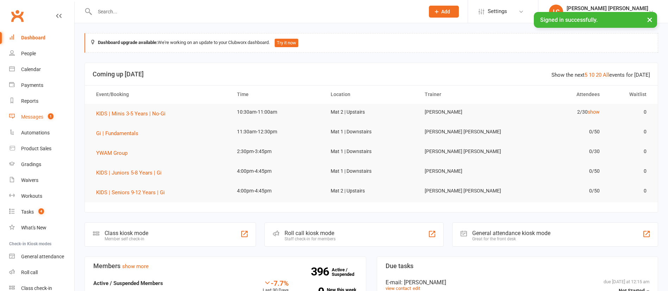
click at [46, 118] on count-badge "1" at bounding box center [48, 117] width 9 height 6
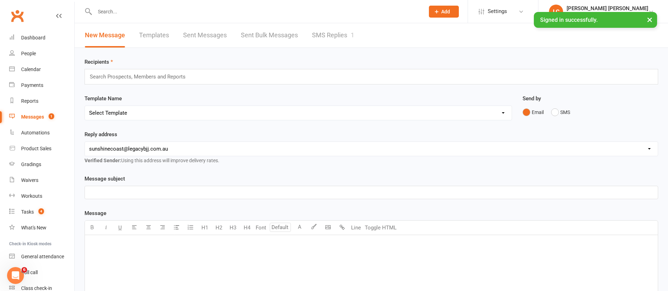
click at [348, 36] on link "SMS Replies 1" at bounding box center [333, 35] width 42 height 24
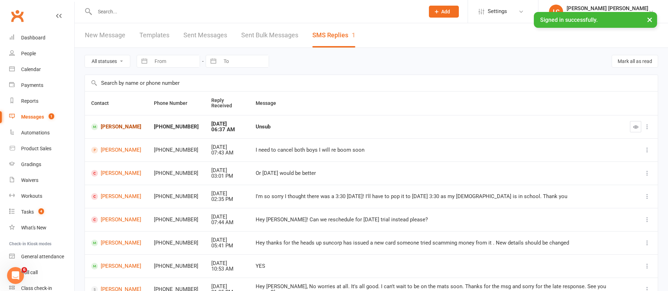
click at [113, 129] on link "[PERSON_NAME]" at bounding box center [116, 127] width 50 height 7
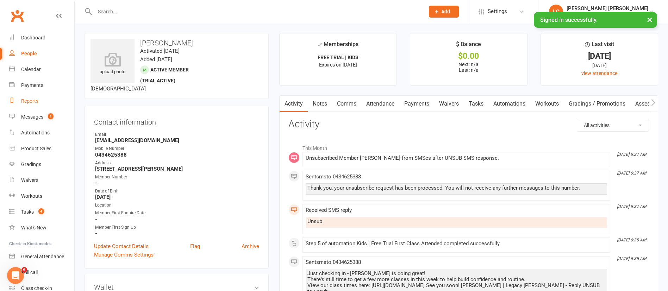
click at [36, 94] on link "Reports" at bounding box center [41, 101] width 65 height 16
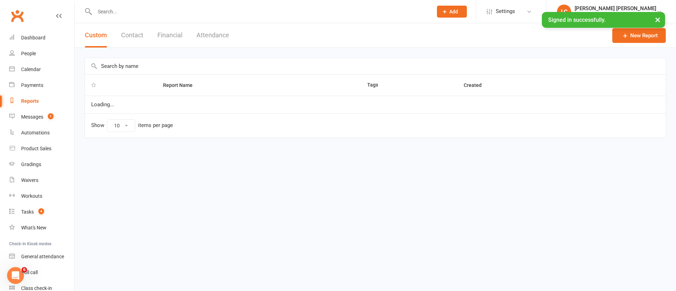
select select "100"
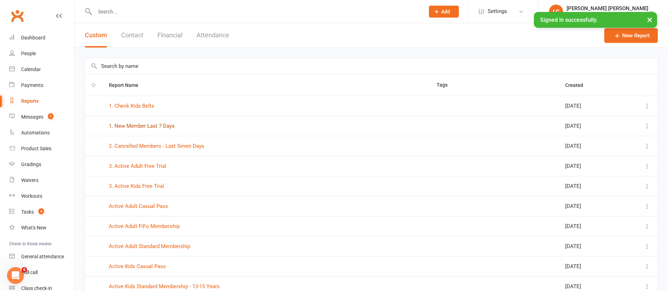
click at [155, 125] on link "1. New Member Last 7 Days" at bounding box center [142, 126] width 66 height 6
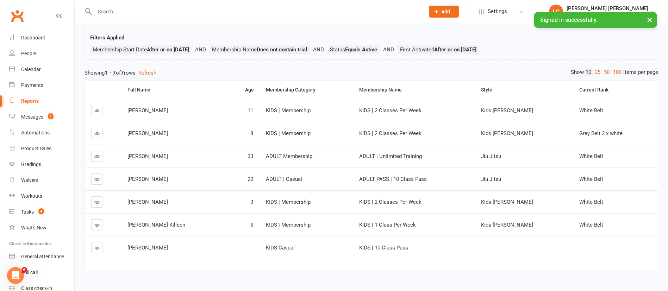
scroll to position [50, 0]
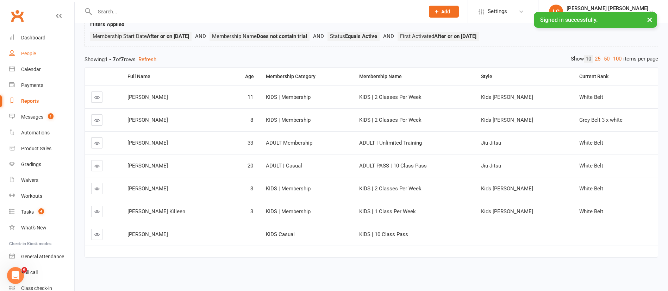
click at [29, 56] on div "People" at bounding box center [28, 54] width 15 height 6
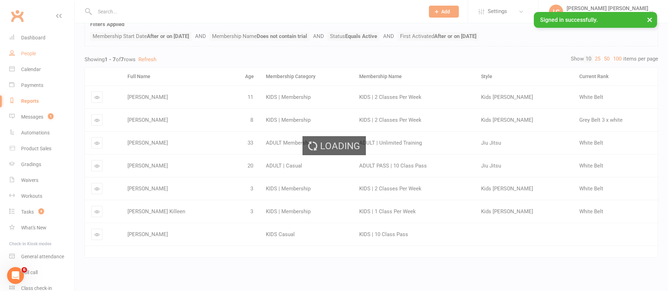
select select "100"
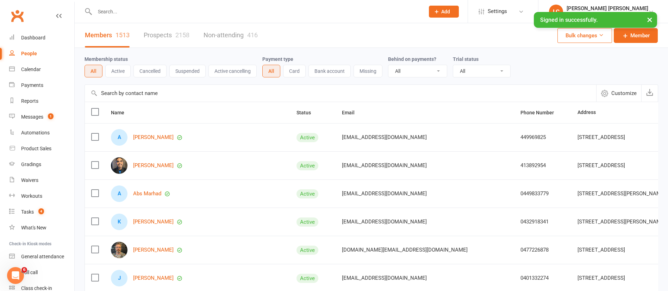
click at [189, 72] on button "Suspended" at bounding box center [187, 71] width 36 height 13
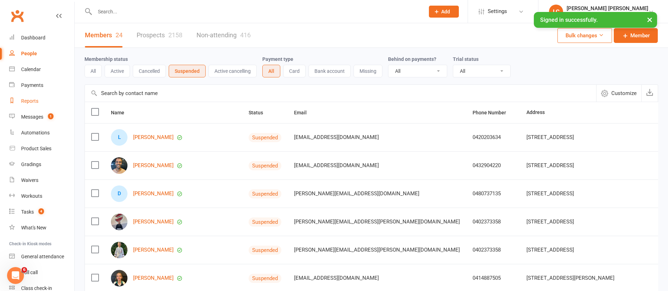
click at [26, 105] on link "Reports" at bounding box center [41, 101] width 65 height 16
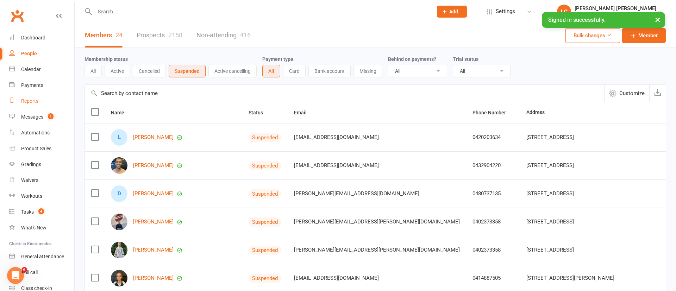
select select "100"
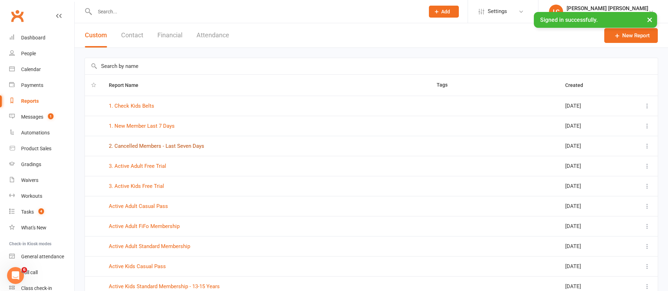
click at [151, 149] on link "2. Cancelled Members - Last Seven Days" at bounding box center [156, 146] width 95 height 6
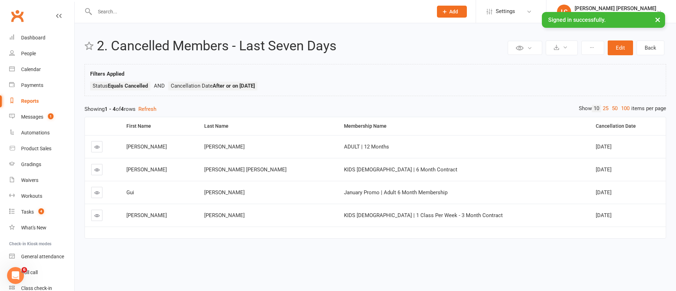
click at [101, 216] on link at bounding box center [96, 215] width 11 height 11
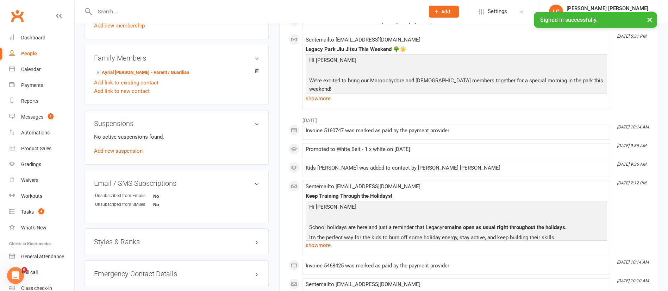
scroll to position [378, 0]
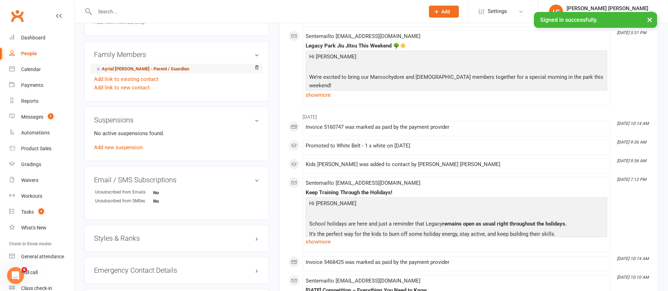
click at [139, 70] on link "Ayrial [PERSON_NAME] - Parent / Guardian" at bounding box center [142, 68] width 94 height 7
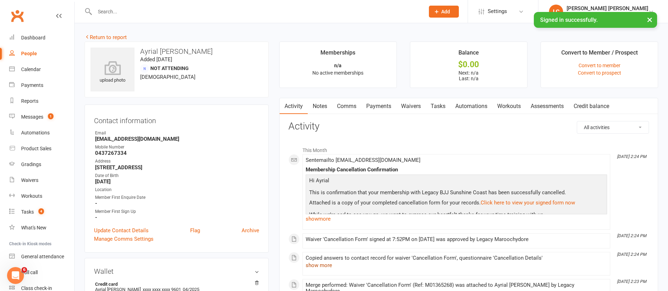
click at [318, 265] on button "show more" at bounding box center [319, 265] width 26 height 8
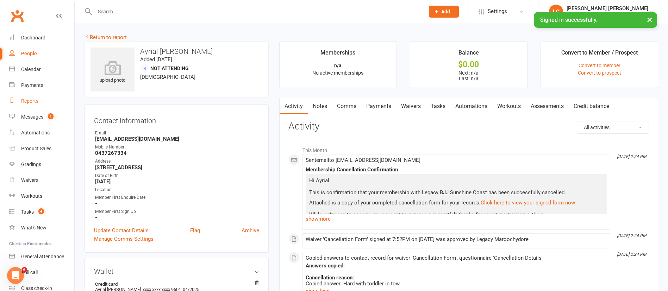
click at [39, 100] on link "Reports" at bounding box center [41, 101] width 65 height 16
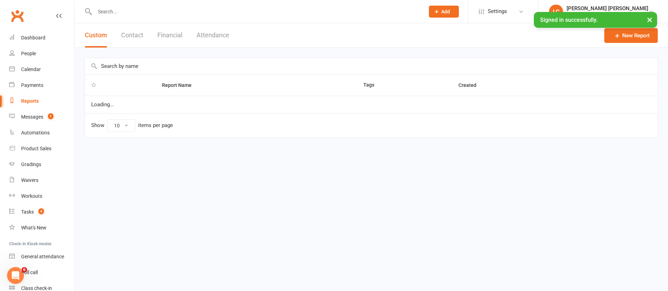
select select "100"
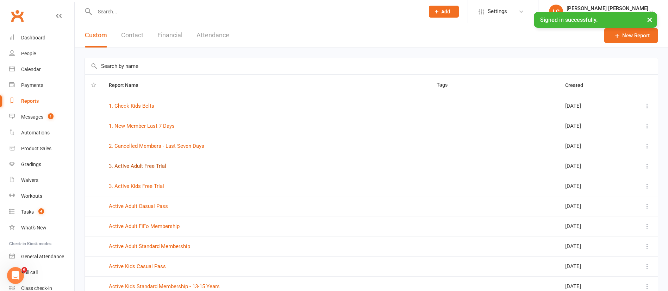
click at [153, 168] on link "3. Active Adult Free Trial" at bounding box center [137, 166] width 57 height 6
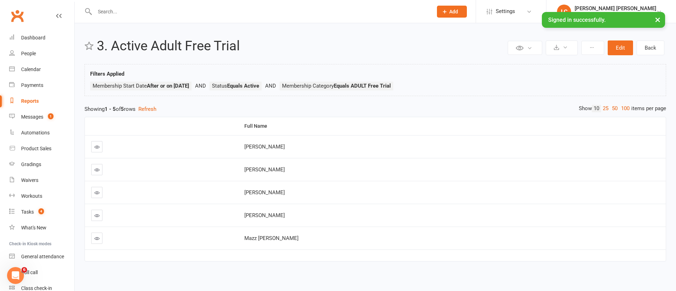
select select "100"
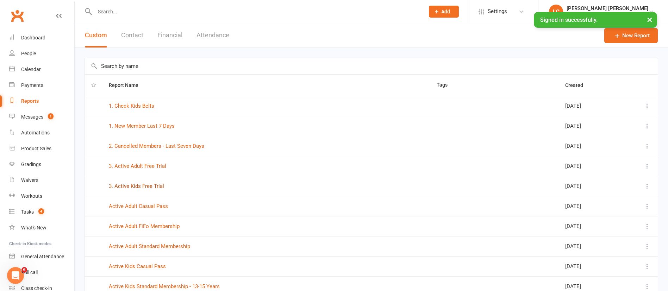
click at [145, 186] on link "3. Active Kids Free Trial" at bounding box center [136, 186] width 55 height 6
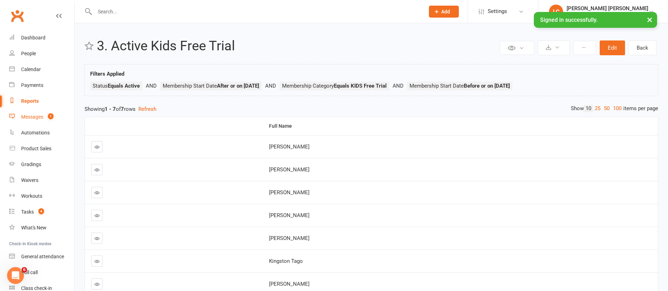
click at [36, 120] on link "Messages 1" at bounding box center [41, 117] width 65 height 16
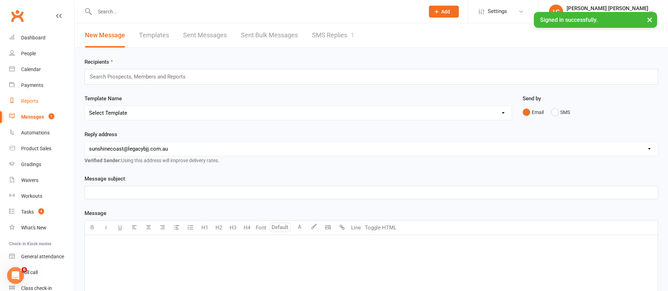
click at [35, 102] on div "Reports" at bounding box center [29, 101] width 17 height 6
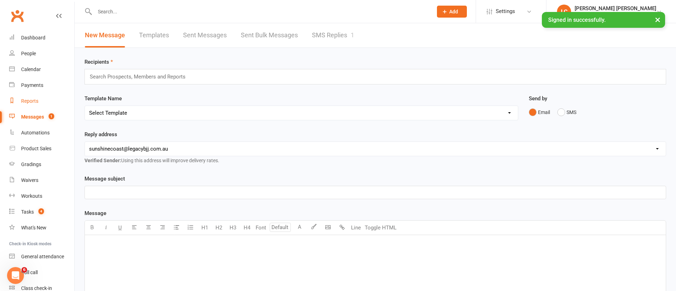
select select "100"
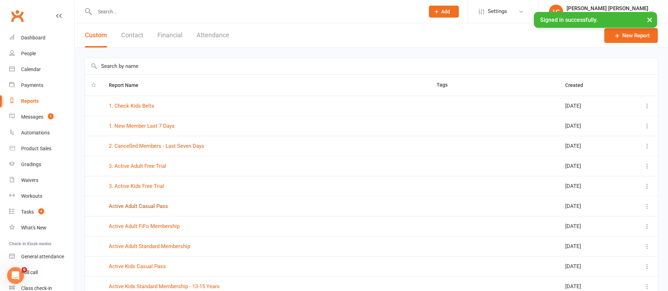
click at [134, 206] on link "Active Adult Casual Pass" at bounding box center [138, 206] width 59 height 6
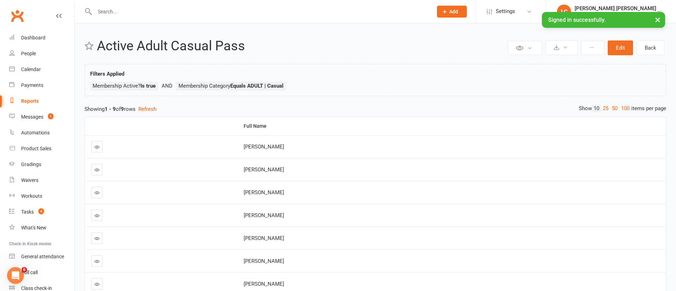
select select "100"
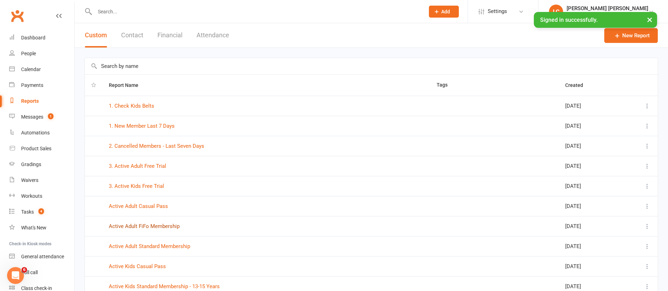
click at [142, 224] on link "Active Adult FiFo Membership" at bounding box center [144, 226] width 71 height 6
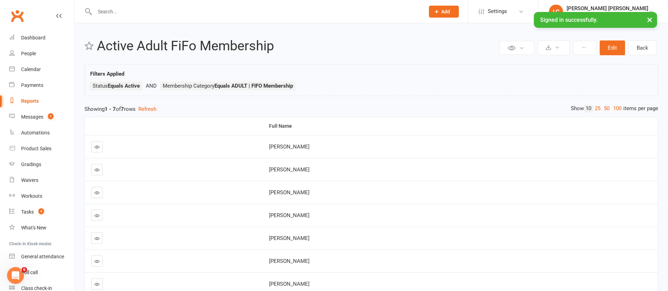
click at [36, 102] on div "Reports" at bounding box center [30, 101] width 18 height 6
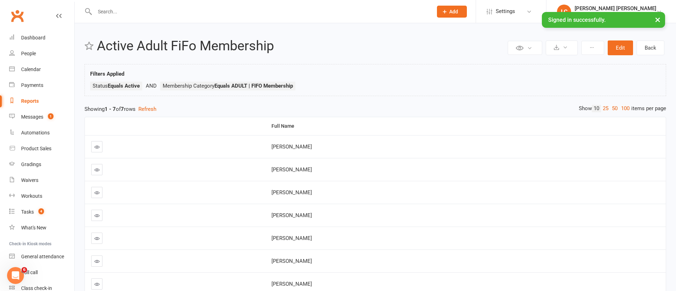
select select "100"
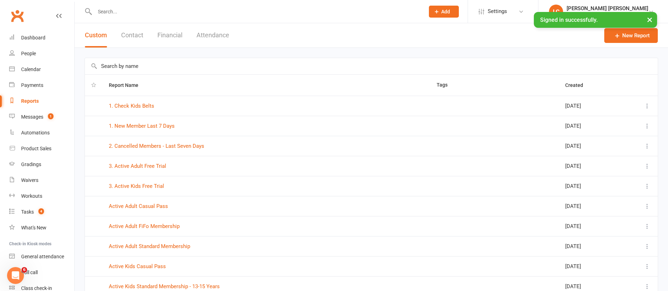
click at [152, 251] on td "Active Adult Standard Membership" at bounding box center [266, 246] width 328 height 20
click at [162, 249] on link "Active Adult Standard Membership" at bounding box center [149, 246] width 81 height 6
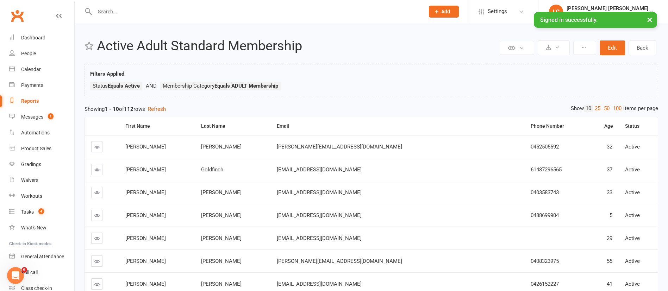
click at [30, 98] on div "Reports" at bounding box center [30, 101] width 18 height 6
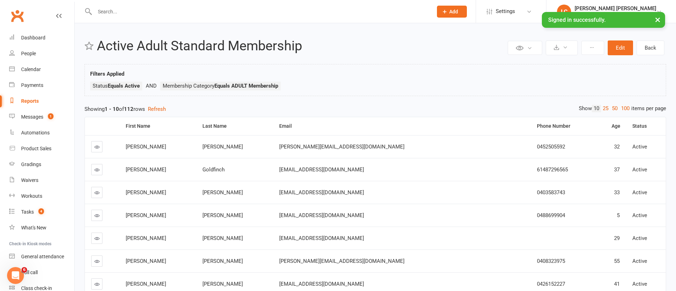
select select "100"
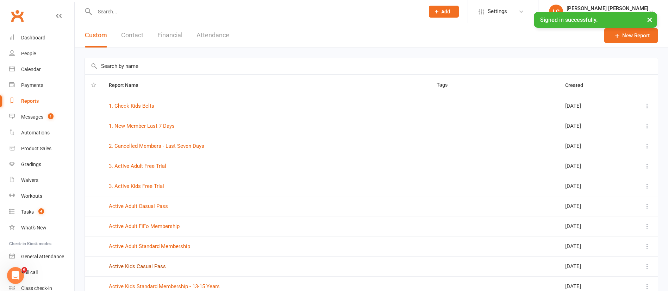
click at [154, 266] on link "Active Kids Casual Pass" at bounding box center [137, 266] width 57 height 6
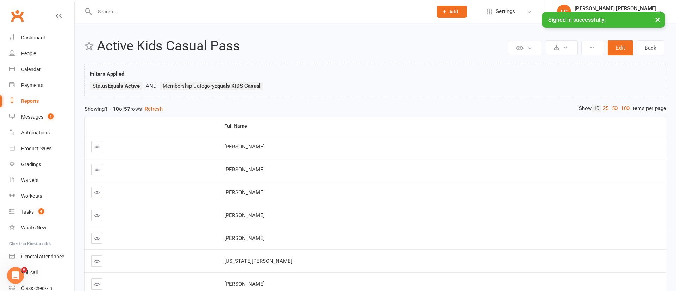
select select "100"
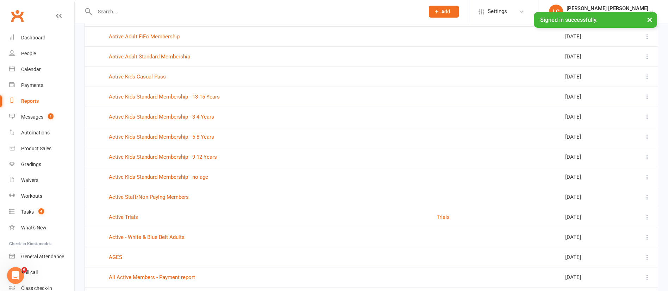
scroll to position [210, 0]
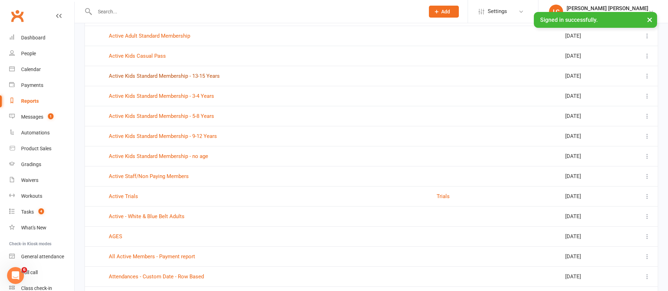
click at [203, 74] on link "Active Kids Standard Membership - 13-15 Years" at bounding box center [164, 76] width 111 height 6
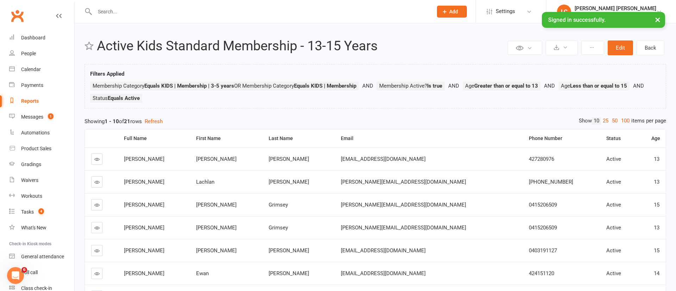
select select "100"
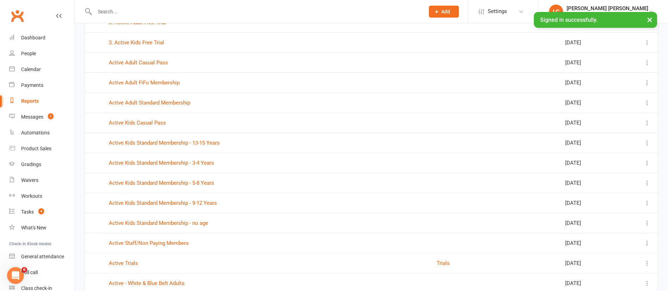
scroll to position [147, 0]
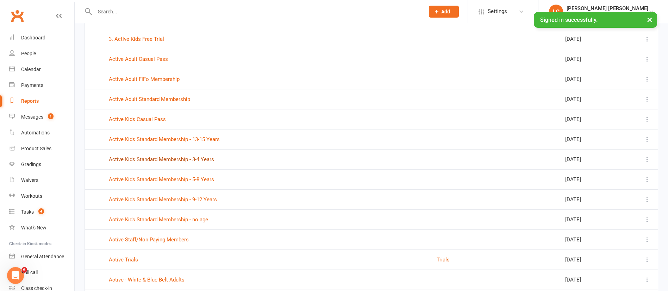
click at [143, 157] on link "Active Kids Standard Membership - 3-4 Years" at bounding box center [161, 159] width 105 height 6
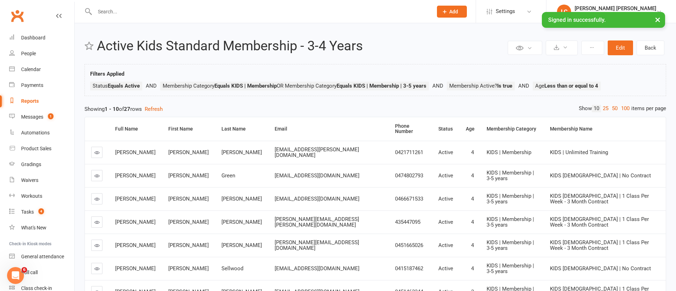
select select "100"
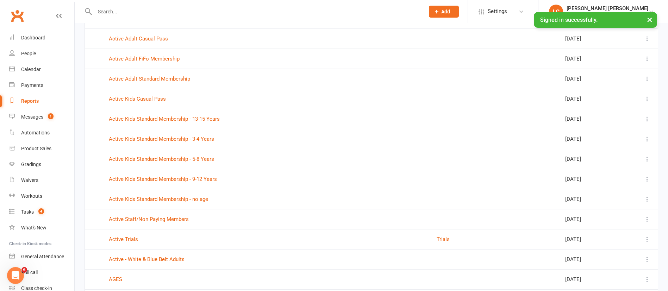
scroll to position [183, 0]
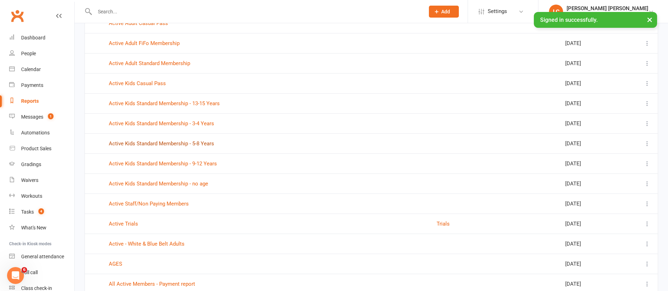
click at [181, 144] on link "Active Kids Standard Membership - 5-8 Years" at bounding box center [161, 143] width 105 height 6
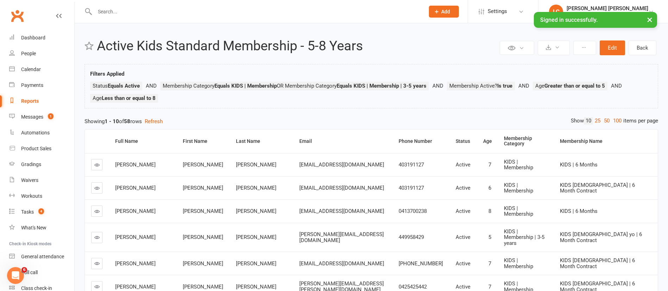
select select "100"
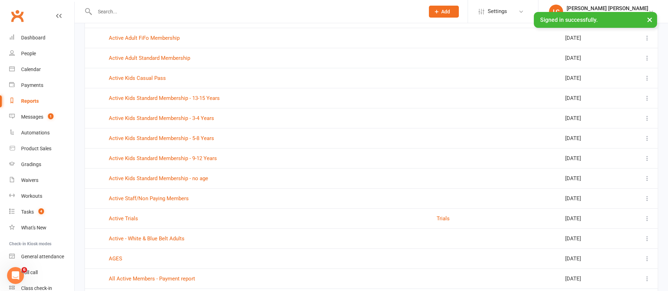
scroll to position [189, 0]
click at [137, 157] on link "Active Kids Standard Membership - 9-12 Years" at bounding box center [163, 158] width 108 height 6
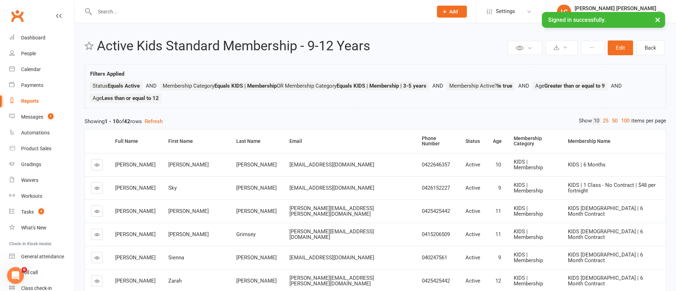
select select "100"
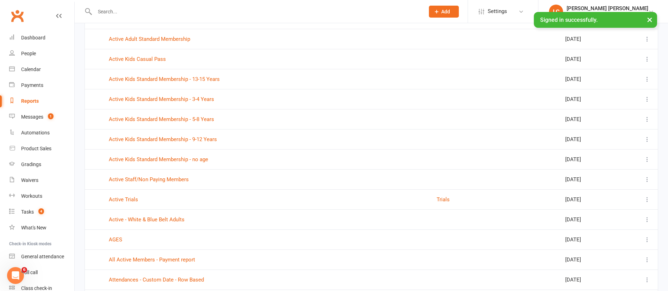
scroll to position [210, 0]
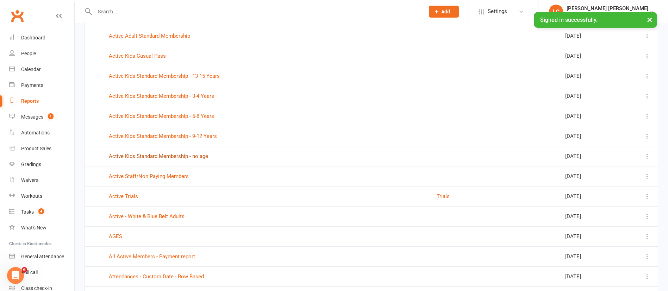
click at [183, 157] on link "Active Kids Standard Membership - no age" at bounding box center [158, 156] width 99 height 6
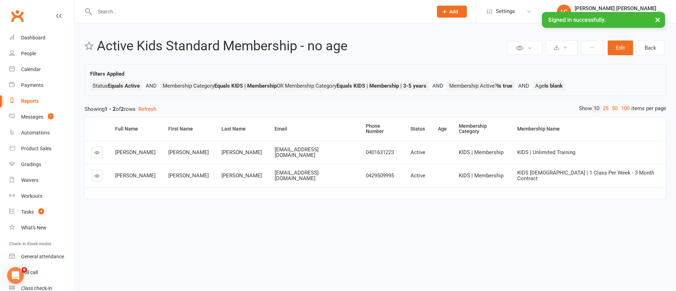
click at [15, 103] on link "Reports" at bounding box center [41, 101] width 65 height 16
select select "100"
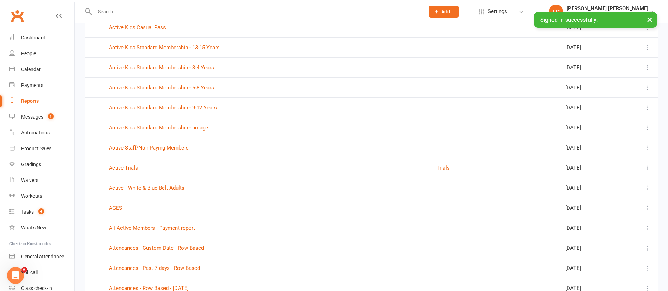
scroll to position [283, 0]
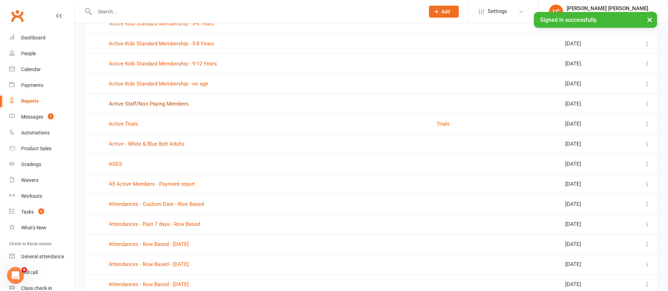
click at [172, 104] on link "Active Staff/Non Paying Members" at bounding box center [149, 104] width 80 height 6
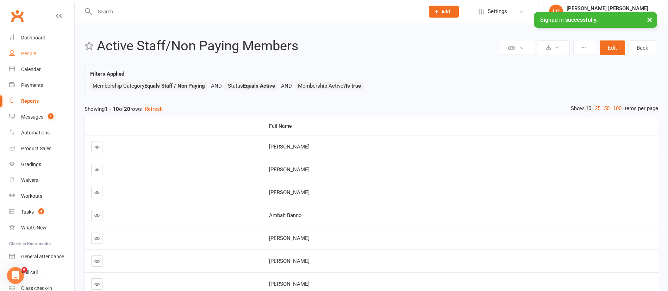
click at [26, 56] on div "People" at bounding box center [28, 54] width 15 height 6
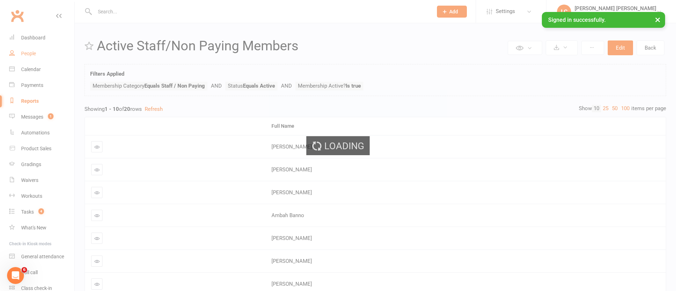
select select "100"
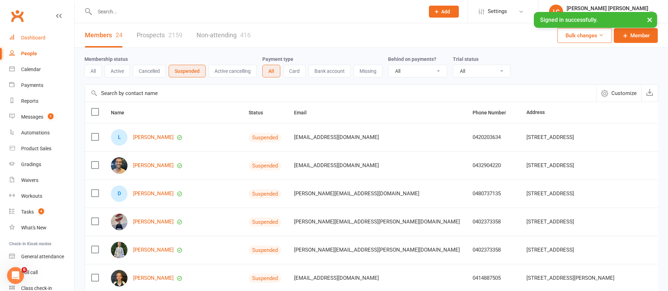
click at [40, 32] on link "Dashboard" at bounding box center [41, 38] width 65 height 16
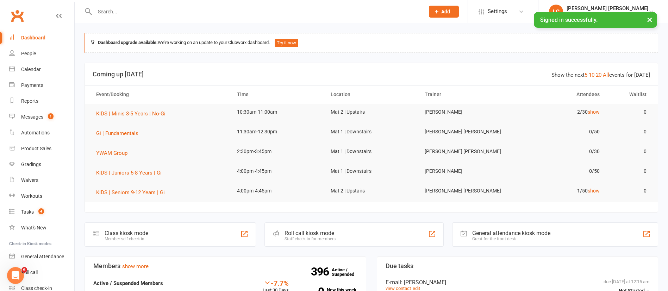
click at [33, 35] on div "Dashboard" at bounding box center [33, 38] width 24 height 6
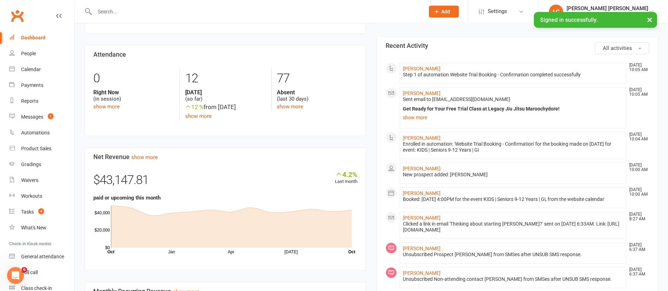
scroll to position [333, 0]
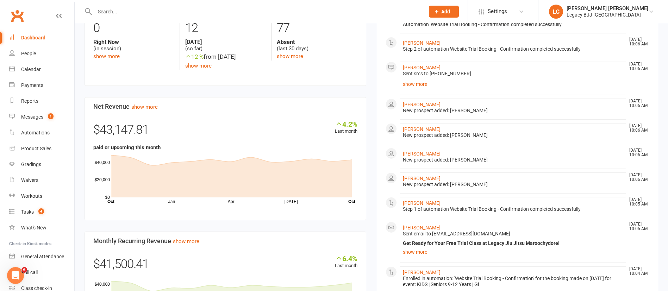
scroll to position [385, 0]
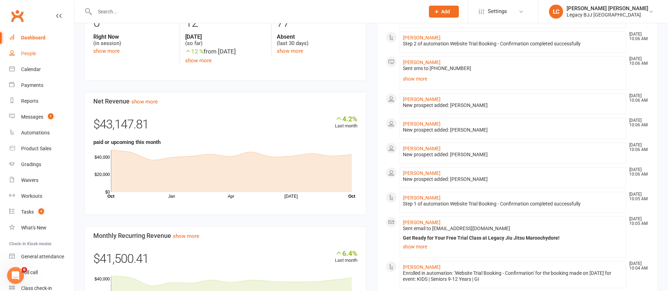
click at [27, 52] on div "People" at bounding box center [28, 54] width 15 height 6
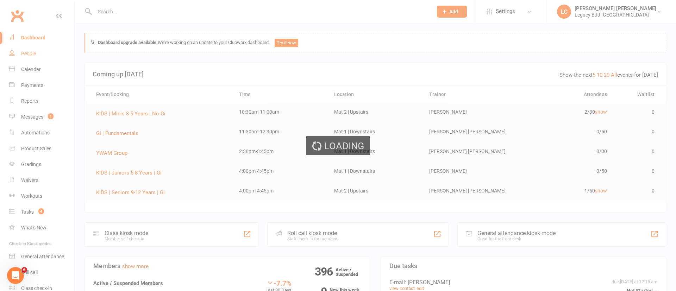
select select "100"
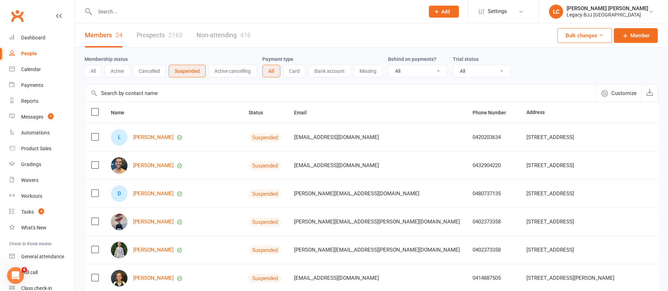
click at [148, 68] on button "Cancelled" at bounding box center [149, 71] width 33 height 13
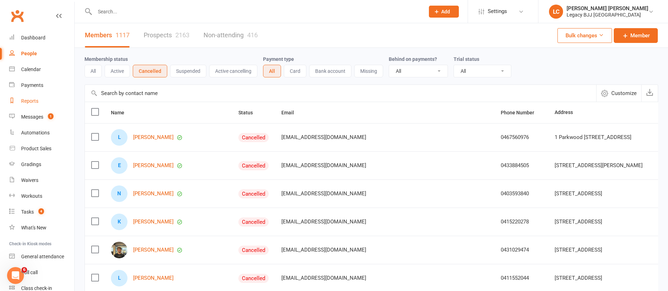
click at [30, 104] on link "Reports" at bounding box center [41, 101] width 65 height 16
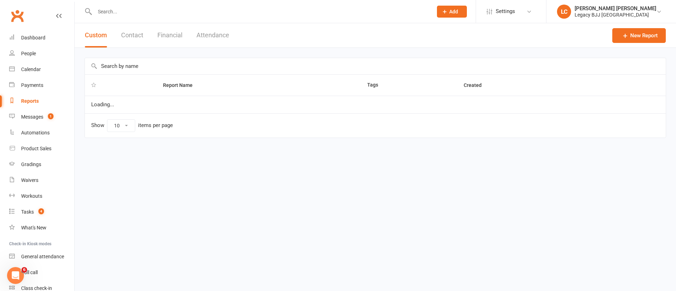
select select "100"
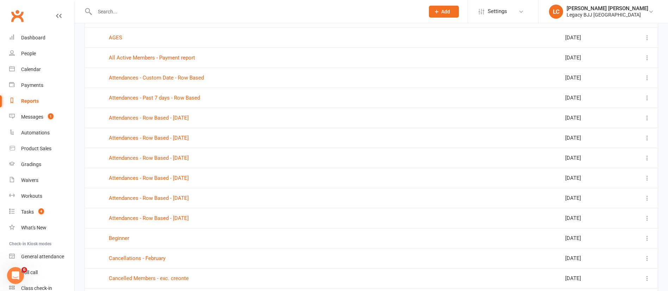
scroll to position [420, 0]
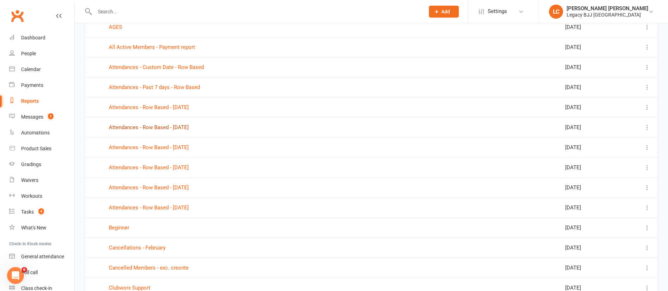
click at [189, 126] on link "Attendances - Row Based - [DATE]" at bounding box center [149, 127] width 80 height 6
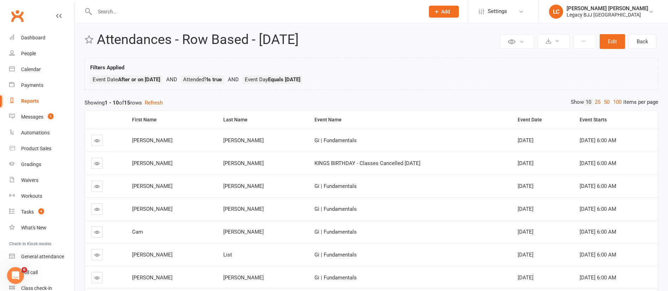
scroll to position [6, 0]
select select "100"
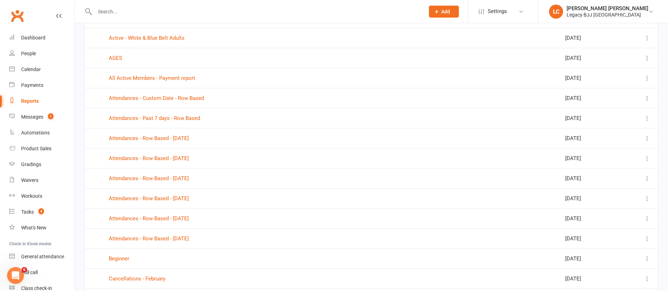
scroll to position [448, 0]
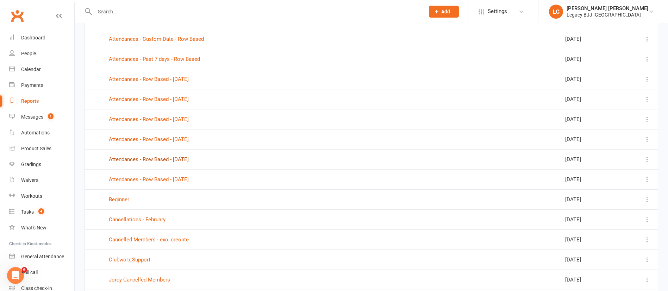
click at [187, 158] on link "Attendances - Row Based - [DATE]" at bounding box center [149, 159] width 80 height 6
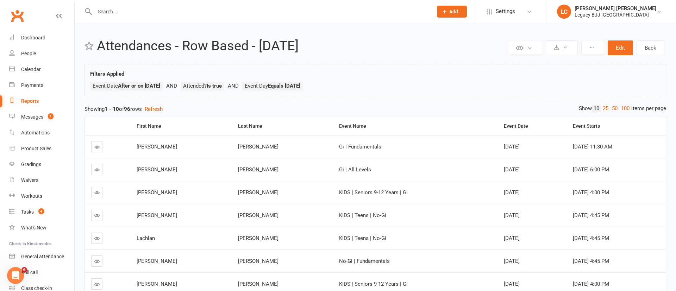
select select "100"
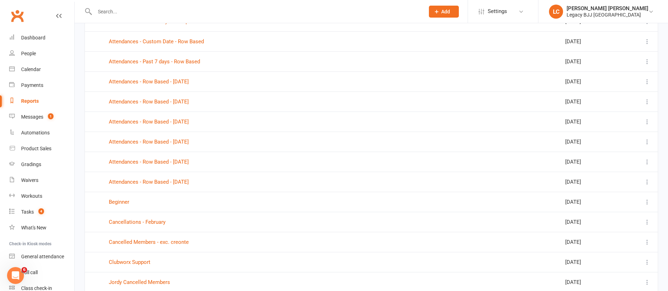
scroll to position [438, 0]
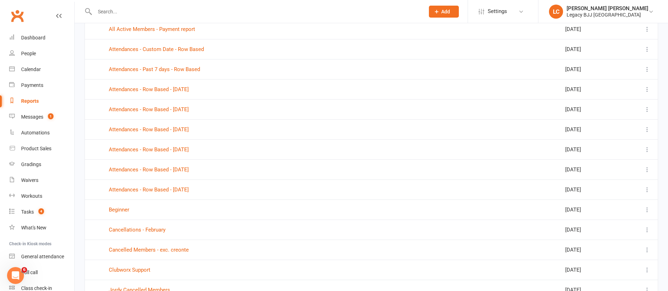
click at [174, 186] on td "Attendances - Row Based - [DATE]" at bounding box center [266, 190] width 328 height 20
click at [176, 188] on link "Attendances - Row Based - [DATE]" at bounding box center [149, 190] width 80 height 6
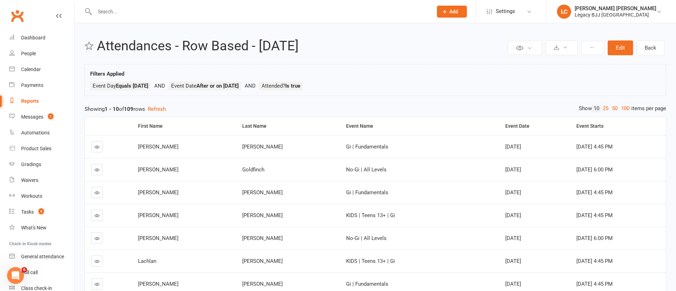
select select "100"
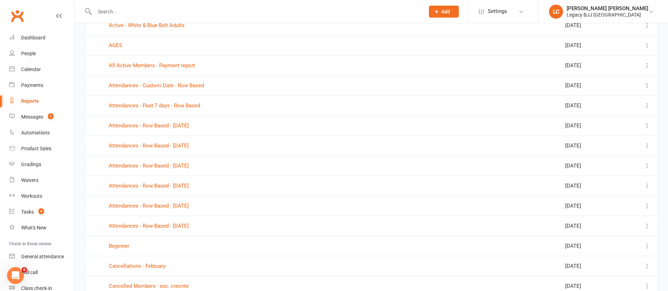
scroll to position [404, 0]
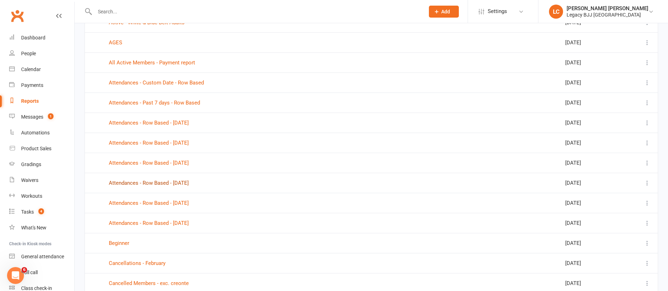
click at [185, 180] on link "Attendances - Row Based - [DATE]" at bounding box center [149, 183] width 80 height 6
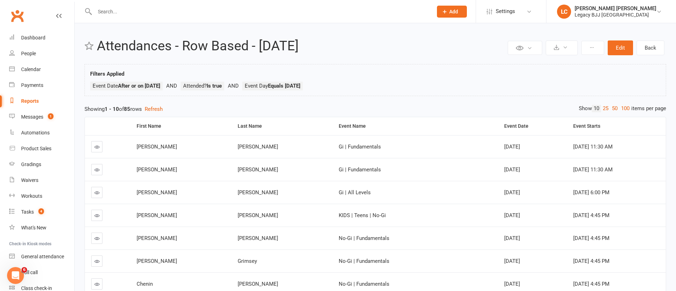
select select "100"
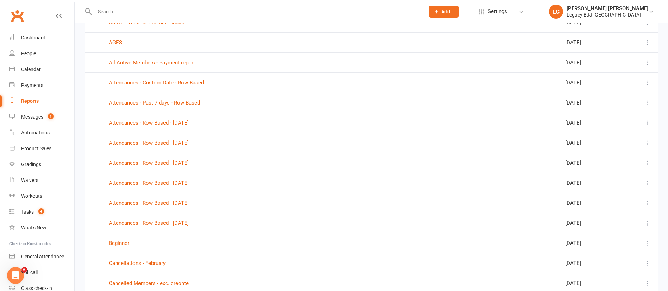
scroll to position [407, 0]
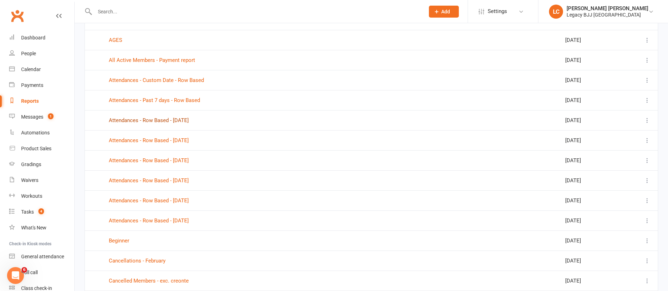
click at [187, 120] on link "Attendances - Row Based - [DATE]" at bounding box center [149, 120] width 80 height 6
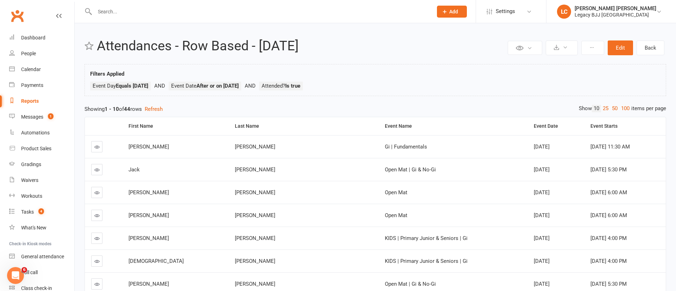
select select "100"
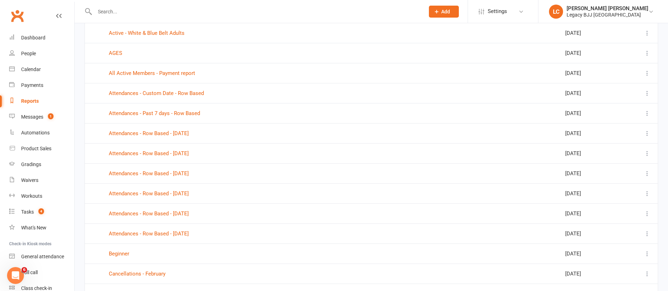
scroll to position [399, 0]
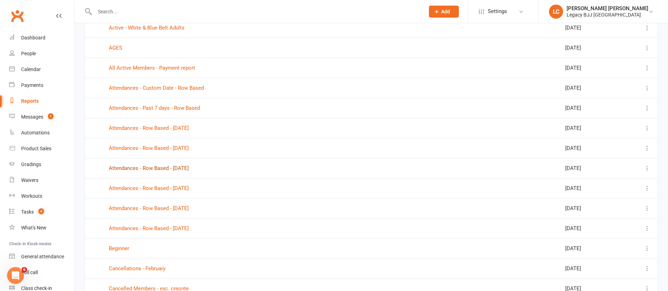
click at [189, 171] on link "Attendances - Row Based - [DATE]" at bounding box center [149, 168] width 80 height 6
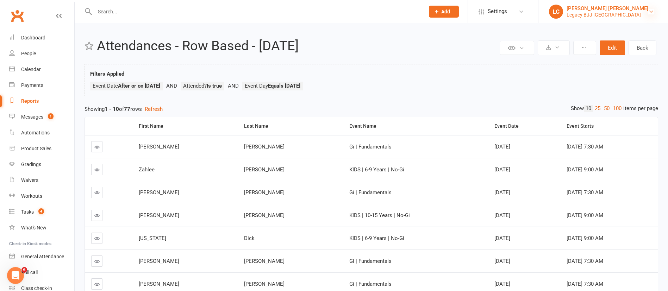
click at [652, 14] on icon at bounding box center [651, 12] width 6 height 6
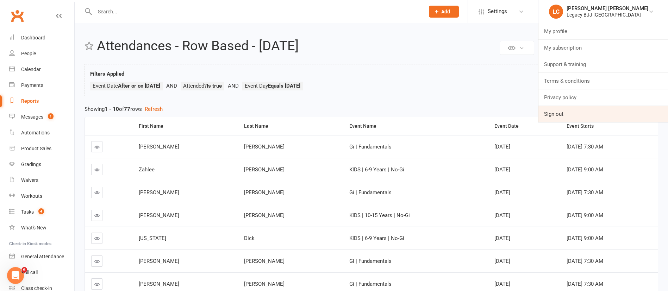
click at [590, 111] on link "Sign out" at bounding box center [603, 114] width 130 height 16
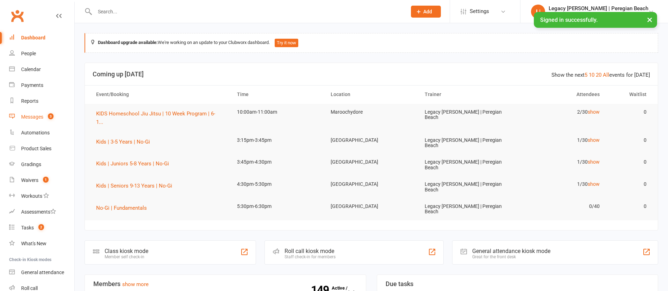
click at [46, 121] on link "Messages 3" at bounding box center [41, 117] width 65 height 16
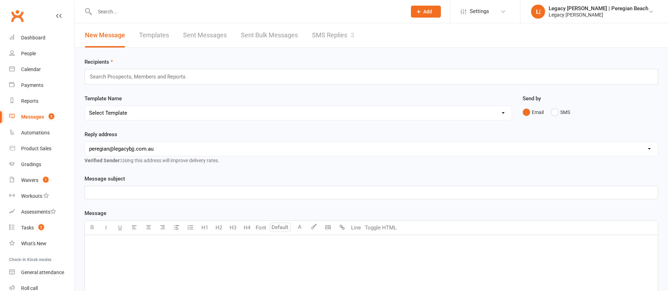
click at [312, 27] on link "SMS Replies 3" at bounding box center [333, 35] width 42 height 24
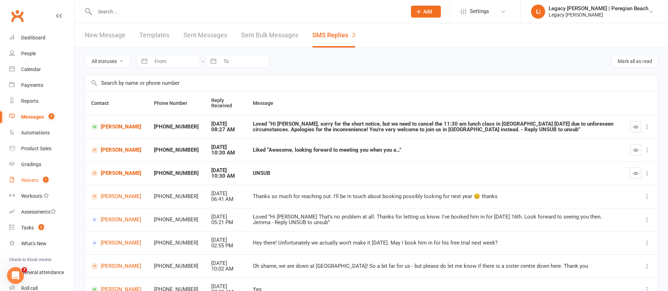
click at [25, 174] on link "Waivers 1" at bounding box center [41, 180] width 65 height 16
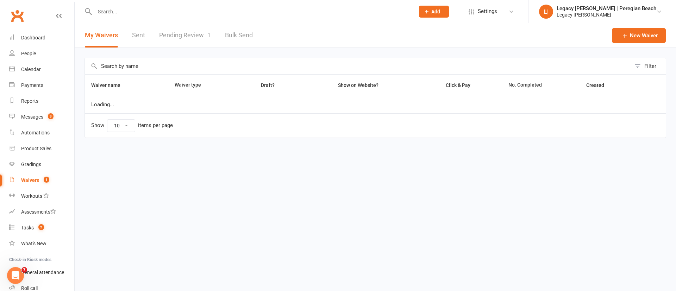
click at [187, 34] on link "Pending Review 1" at bounding box center [185, 35] width 52 height 24
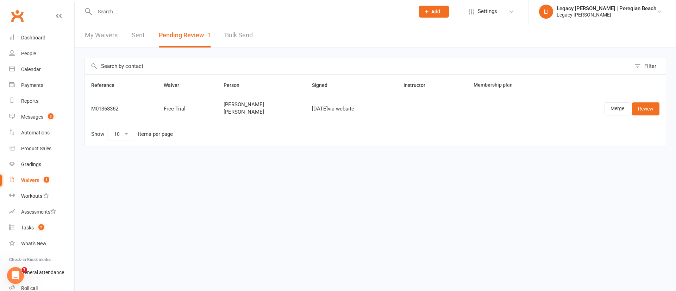
click at [247, 115] on span "Sophia McCullough" at bounding box center [262, 112] width 76 height 6
copy span "Sophia McCullough"
click at [205, 8] on input "text" at bounding box center [251, 12] width 317 height 10
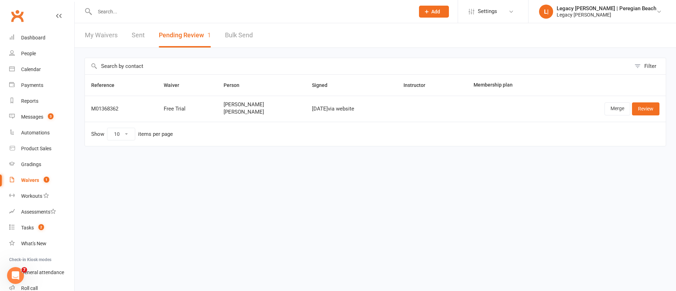
paste input "Sophia McCullough"
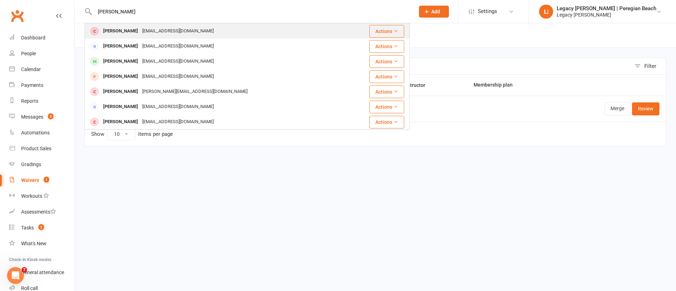
type input "Sophia McCullough"
click at [149, 30] on div "louisedancer@hotmail.com" at bounding box center [178, 31] width 76 height 10
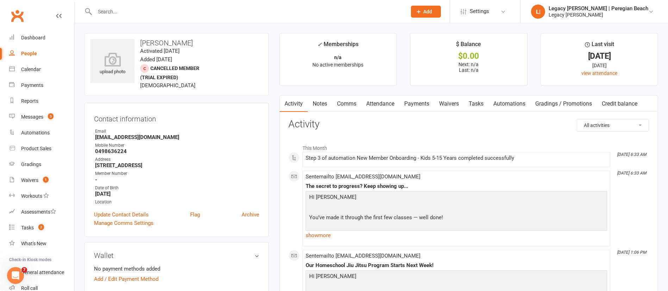
click at [377, 105] on link "Attendance" at bounding box center [380, 104] width 38 height 16
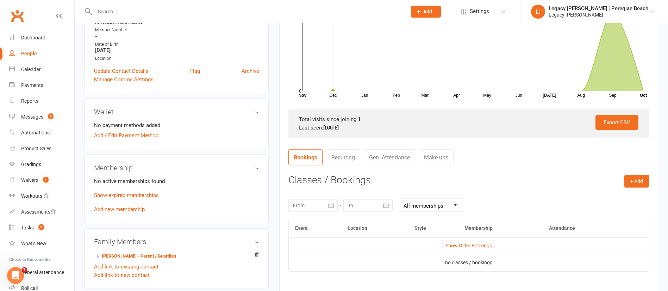
scroll to position [147, 0]
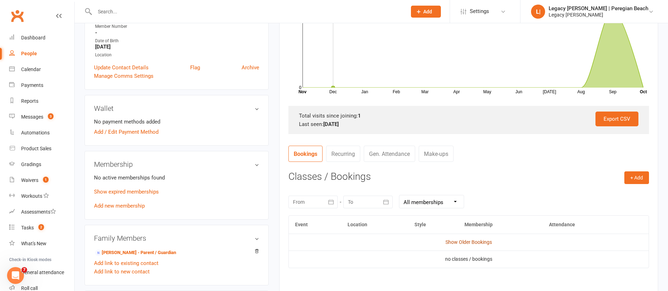
click at [471, 243] on link "Show Older Bookings" at bounding box center [468, 242] width 46 height 6
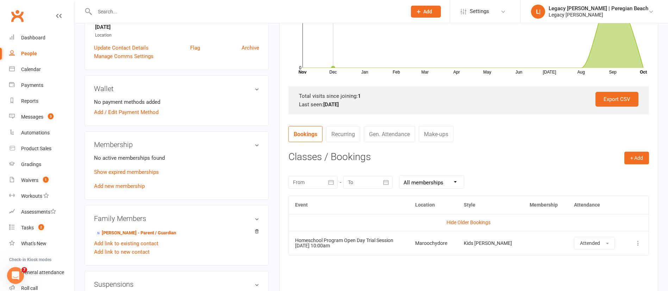
scroll to position [0, 0]
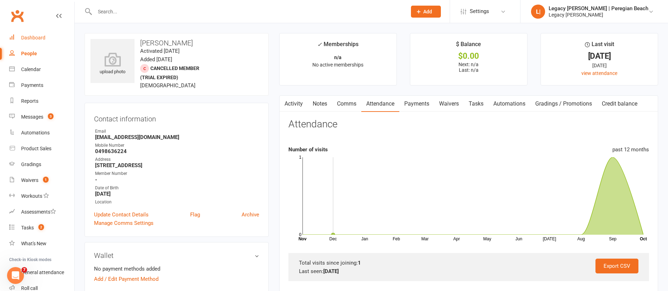
click at [44, 40] on div "Dashboard" at bounding box center [33, 38] width 24 height 6
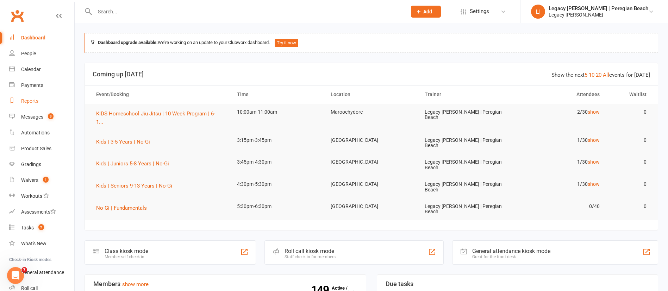
click at [35, 103] on div "Reports" at bounding box center [29, 101] width 17 height 6
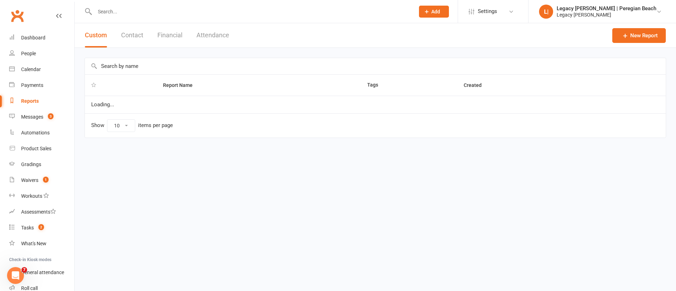
select select "100"
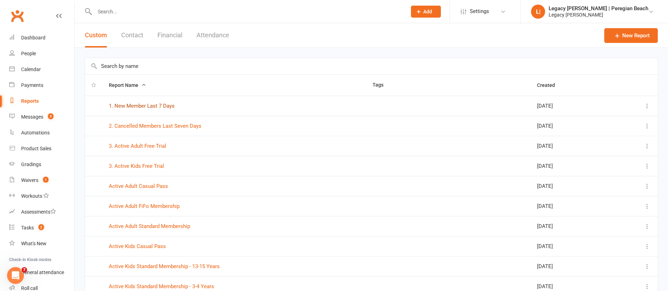
click at [157, 104] on link "1. New Member Last 7 Days" at bounding box center [142, 106] width 66 height 6
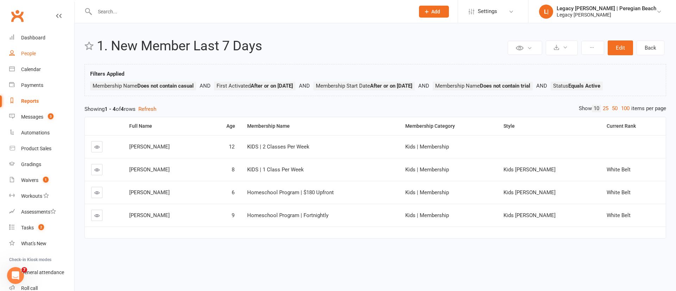
click at [27, 54] on div "People" at bounding box center [28, 54] width 15 height 6
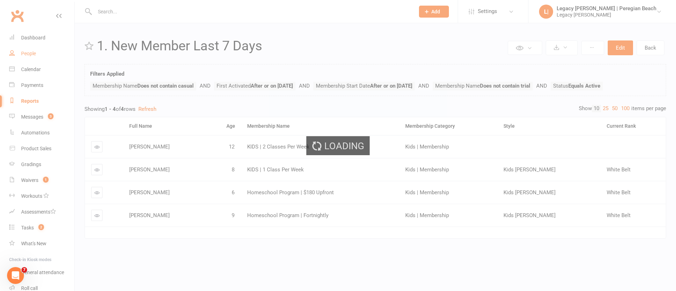
select select "100"
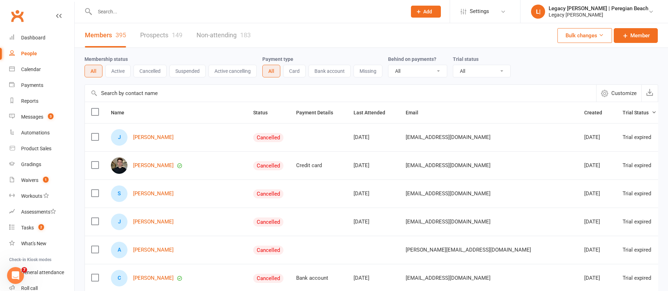
click at [195, 72] on button "Suspended" at bounding box center [187, 71] width 36 height 13
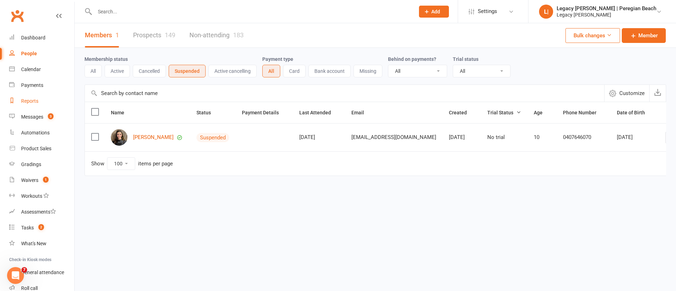
click at [38, 96] on link "Reports" at bounding box center [41, 101] width 65 height 16
select select "100"
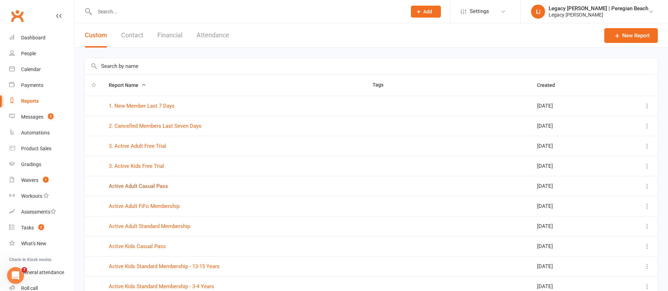
click at [147, 187] on link "Active Adult Casual Pass" at bounding box center [138, 186] width 59 height 6
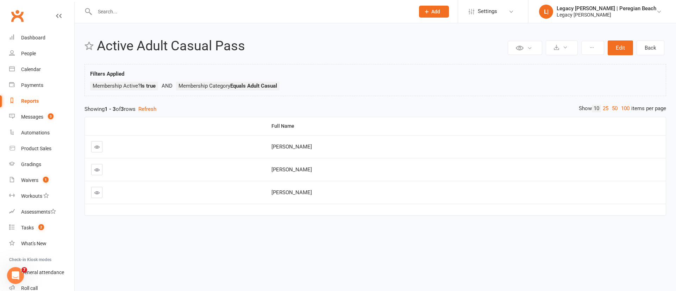
select select "100"
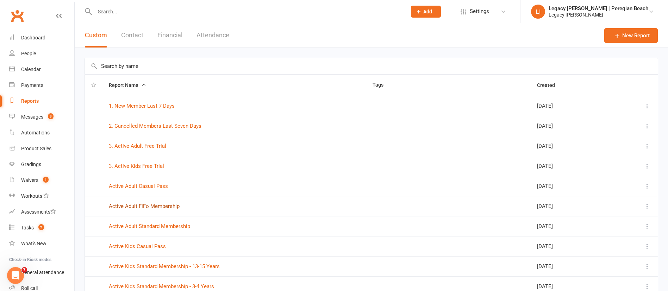
click at [151, 206] on link "Active Adult FiFo Membership" at bounding box center [144, 206] width 71 height 6
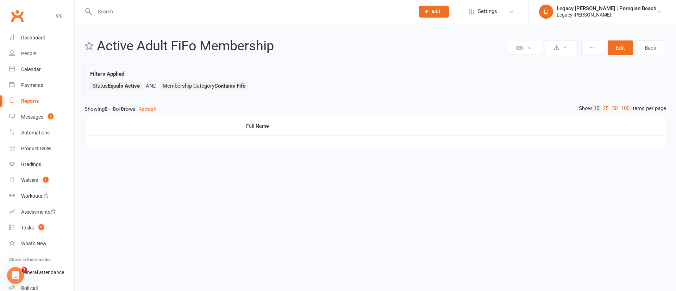
select select "100"
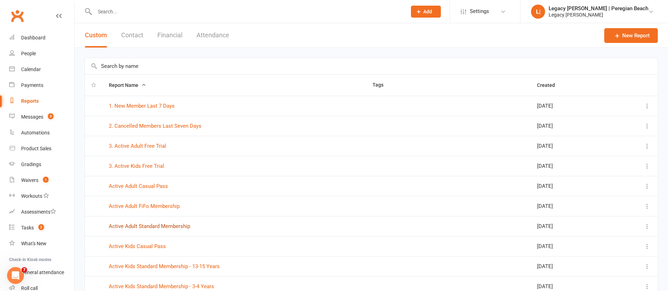
click at [146, 226] on link "Active Adult Standard Membership" at bounding box center [149, 226] width 81 height 6
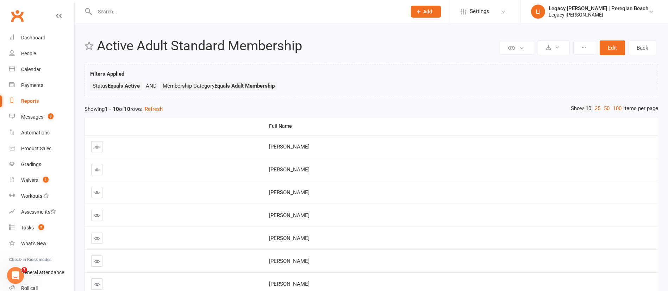
select select "100"
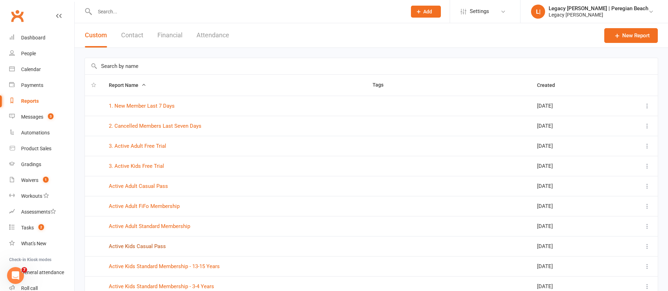
click at [148, 246] on link "Active Kids Casual Pass" at bounding box center [137, 246] width 57 height 6
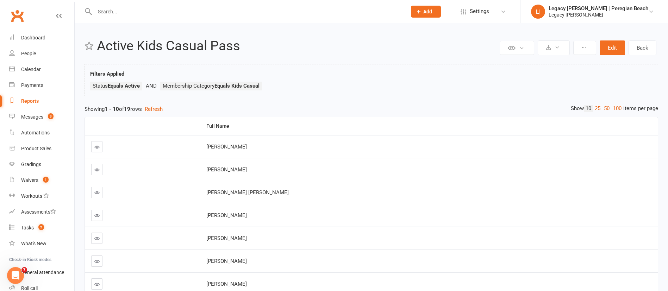
select select "100"
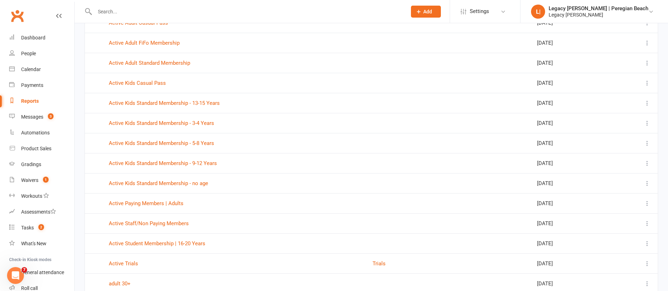
scroll to position [174, 0]
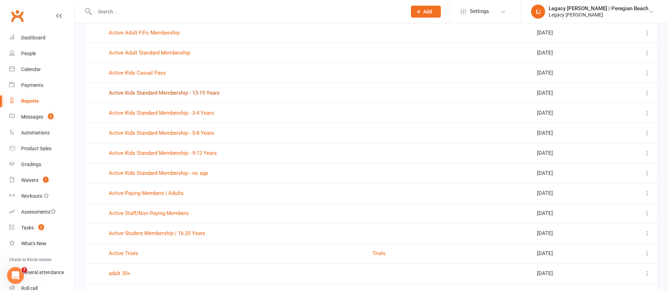
click at [197, 94] on link "Active Kids Standard Membership - 13-15 Years" at bounding box center [164, 93] width 111 height 6
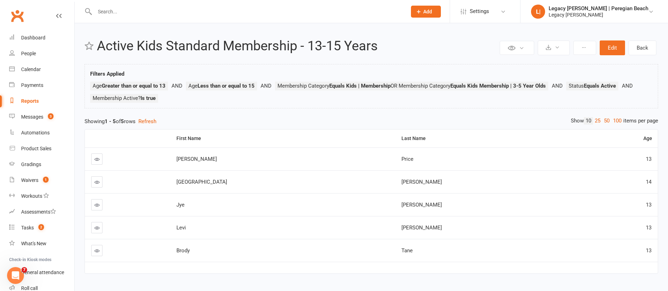
select select "100"
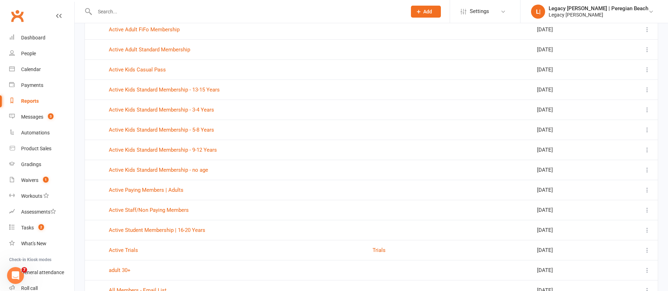
scroll to position [177, 0]
click at [124, 109] on link "Active Kids Standard Membership - 3-4 Years" at bounding box center [161, 109] width 105 height 6
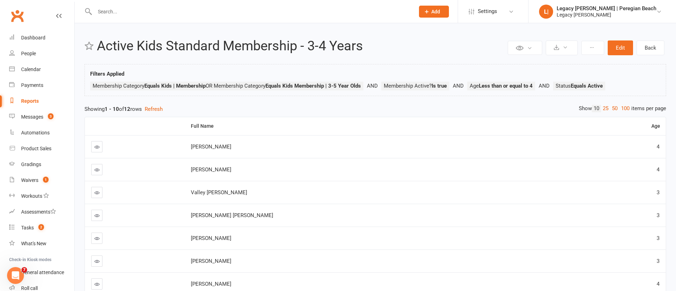
select select "100"
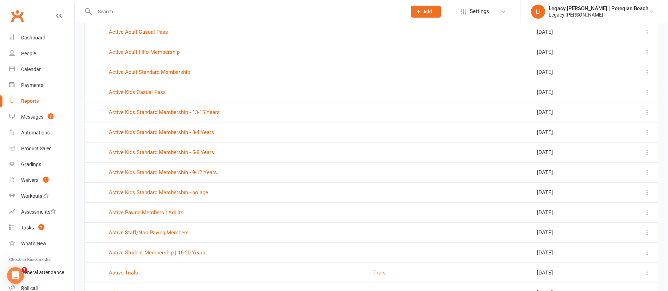
scroll to position [158, 0]
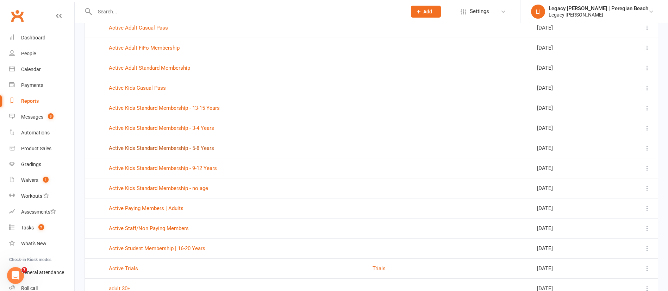
click at [169, 150] on link "Active Kids Standard Membership - 5-8 Years" at bounding box center [161, 148] width 105 height 6
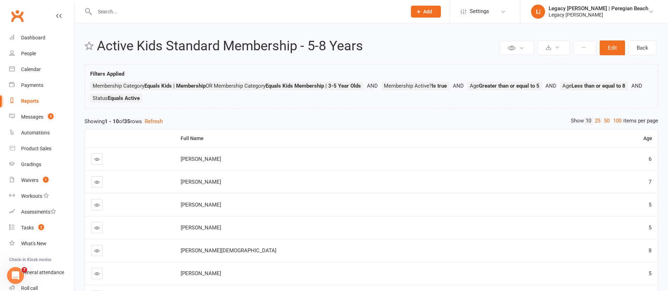
select select "100"
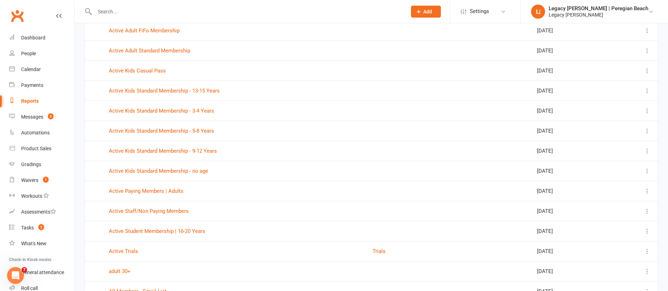
scroll to position [191, 0]
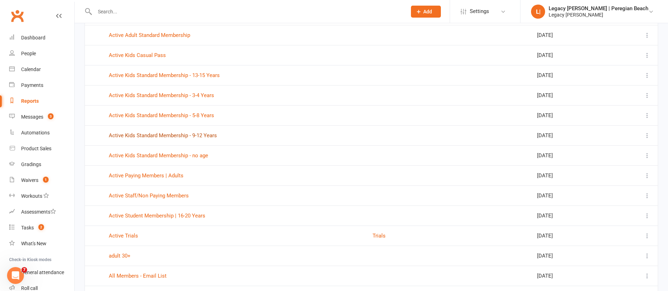
click at [181, 136] on link "Active Kids Standard Membership - 9-12 Years" at bounding box center [163, 135] width 108 height 6
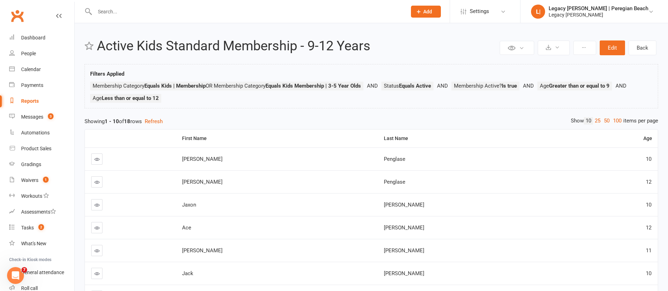
select select "100"
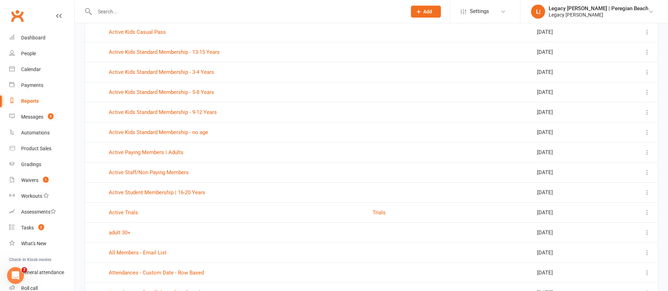
scroll to position [228, 0]
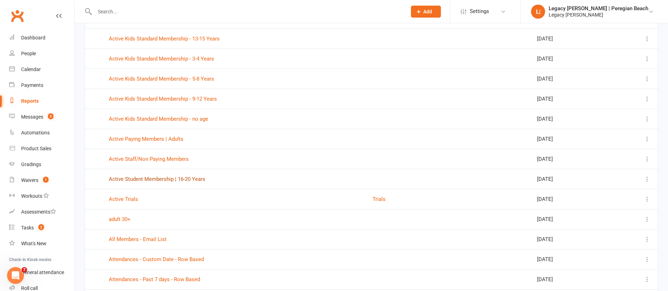
click at [154, 178] on link "Active Student Membership | 16-20 Years" at bounding box center [157, 179] width 96 height 6
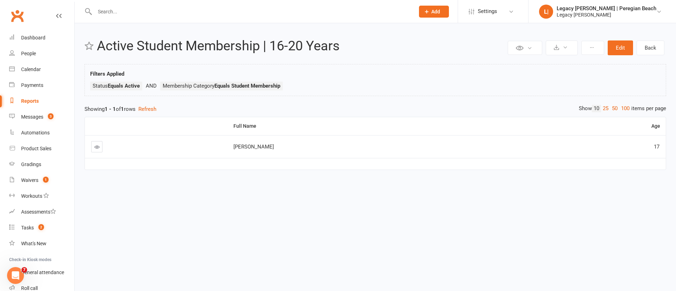
select select "100"
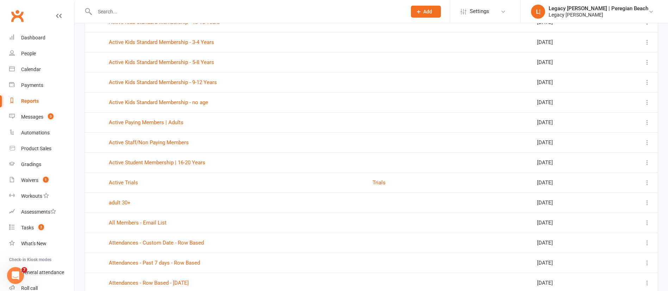
scroll to position [252, 0]
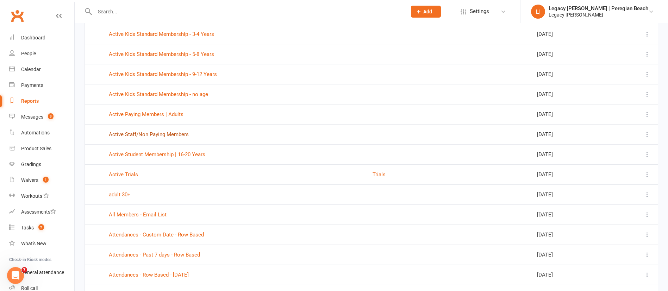
click at [139, 133] on link "Active Staff/Non Paying Members" at bounding box center [149, 134] width 80 height 6
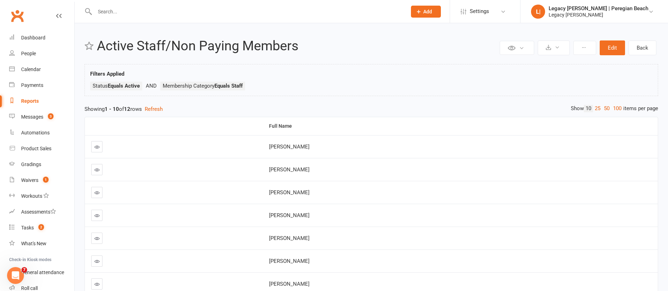
click at [29, 97] on link "Reports" at bounding box center [41, 101] width 65 height 16
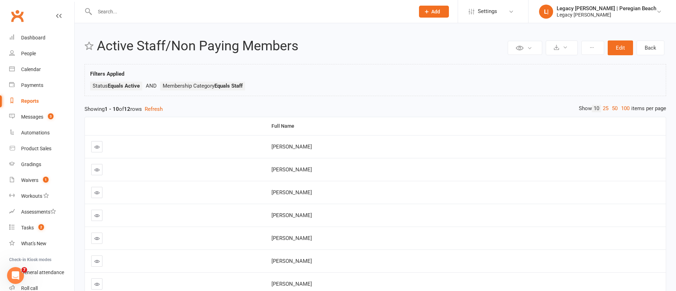
select select "100"
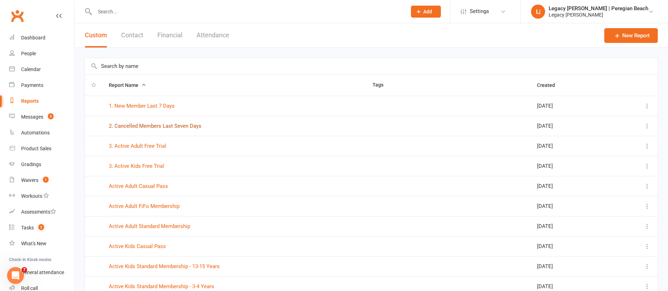
click at [171, 127] on link "2. Cancelled Members Last Seven Days" at bounding box center [155, 126] width 93 height 6
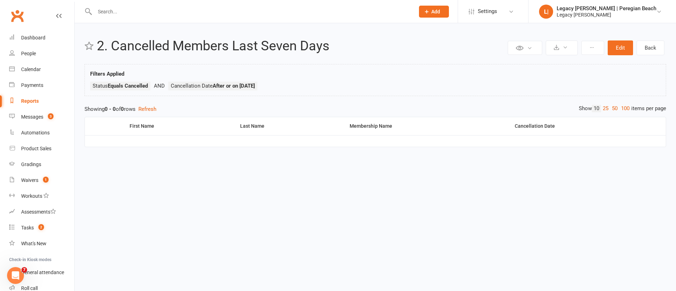
select select "100"
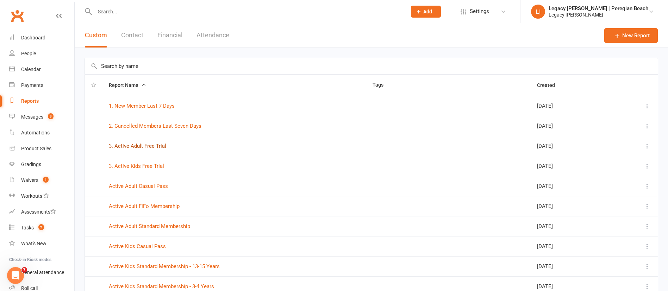
click at [151, 146] on link "3. Active Adult Free Trial" at bounding box center [137, 146] width 57 height 6
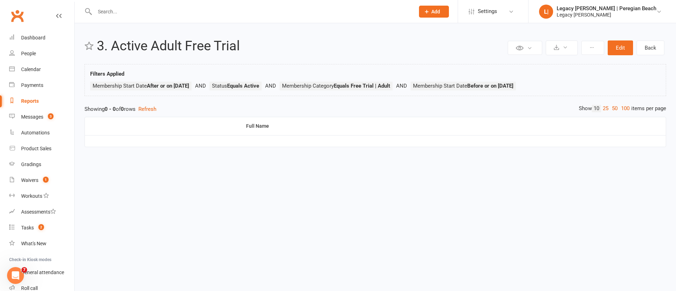
select select "100"
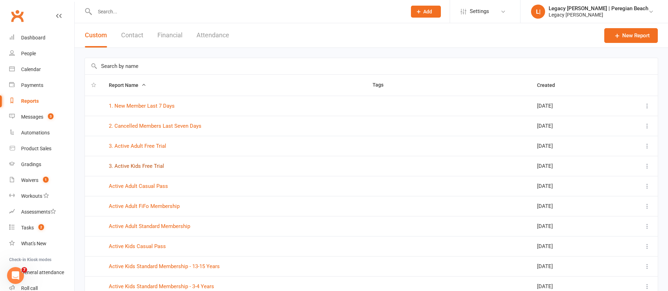
click at [153, 165] on link "3. Active Kids Free Trial" at bounding box center [136, 166] width 55 height 6
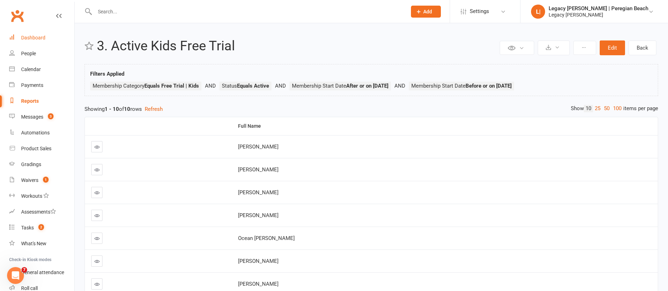
click at [36, 38] on div "Dashboard" at bounding box center [33, 38] width 24 height 6
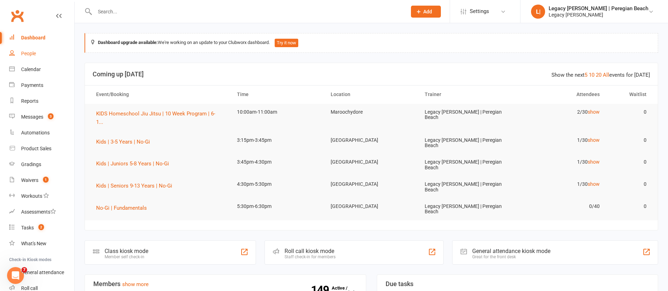
click at [43, 55] on link "People" at bounding box center [41, 54] width 65 height 16
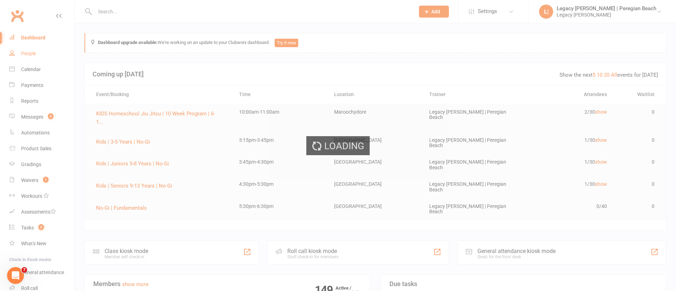
select select "100"
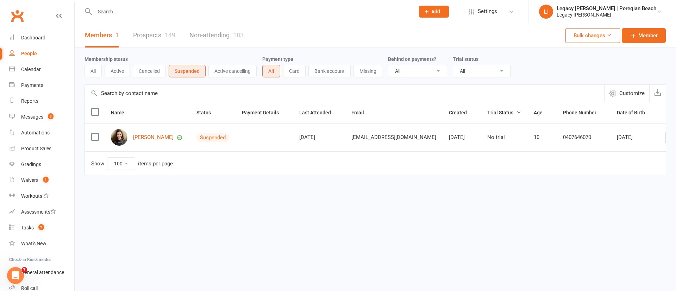
click at [153, 32] on link "Prospects 149" at bounding box center [154, 35] width 42 height 24
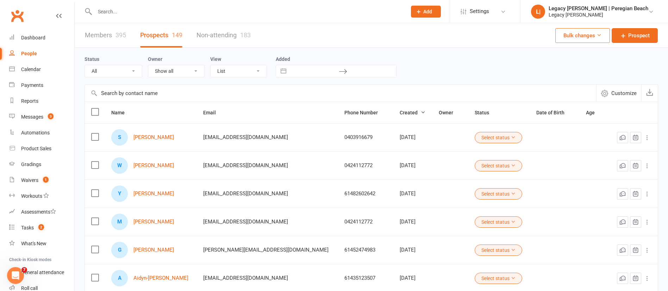
click at [117, 45] on link "Members 395" at bounding box center [105, 35] width 41 height 24
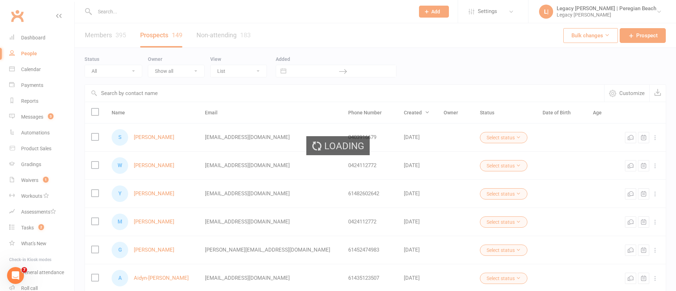
select select "100"
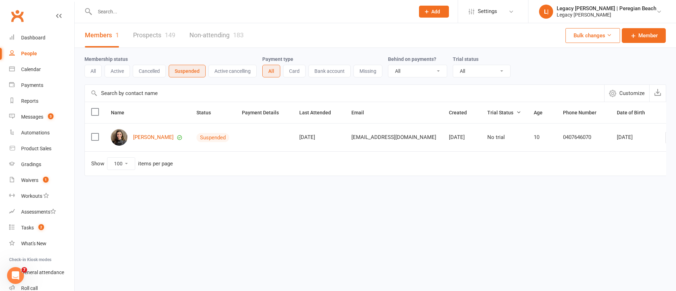
click at [149, 69] on button "Cancelled" at bounding box center [149, 71] width 33 height 13
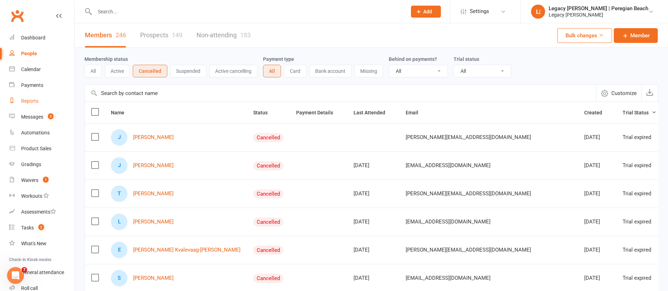
click at [33, 103] on div "Reports" at bounding box center [29, 101] width 17 height 6
select select "100"
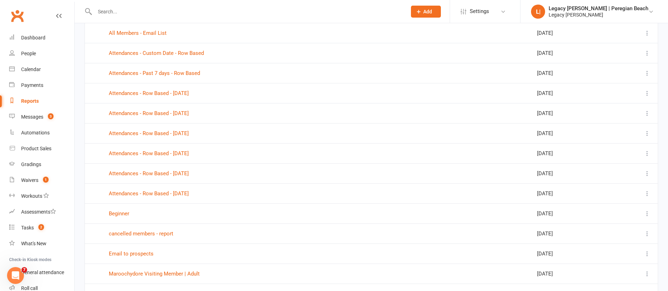
scroll to position [437, 0]
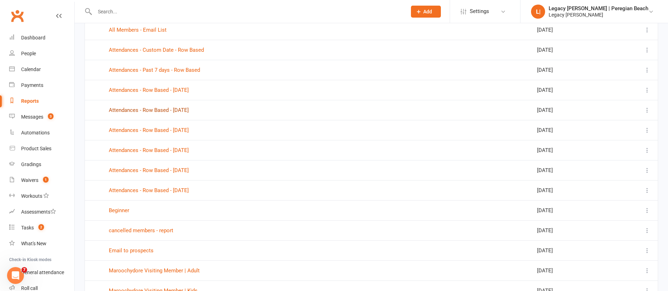
click at [173, 108] on link "Attendances - Row Based - [DATE]" at bounding box center [149, 110] width 80 height 6
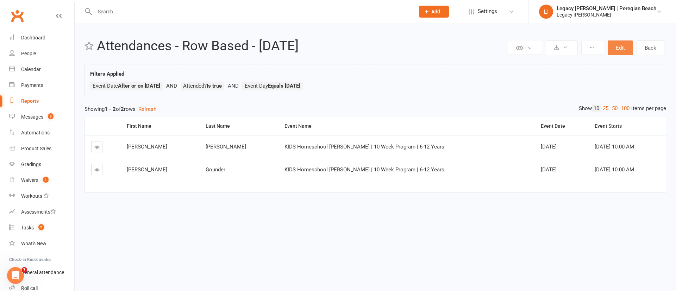
click at [622, 49] on button "Edit" at bounding box center [620, 47] width 25 height 15
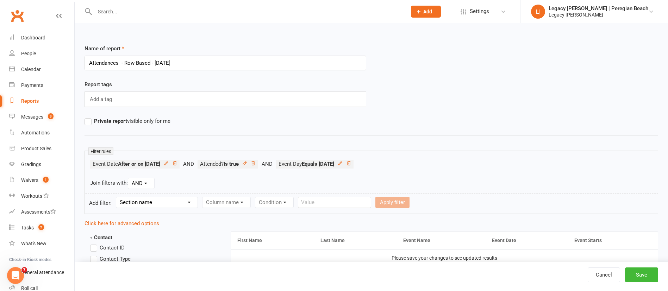
click at [158, 201] on select "Section name Contact Attendance Aggregate Payment Booking Waitlist Attendees Ca…" at bounding box center [156, 202] width 81 height 11
select select "3"
click at [117, 197] on select "Section name Contact Attendance Aggregate Payment Booking Waitlist Attendees Ca…" at bounding box center [156, 202] width 81 height 11
click at [228, 204] on select "Column name Event Name Event Type Event Date Event Day Event Month Event Starts…" at bounding box center [251, 202] width 99 height 11
select select "2"
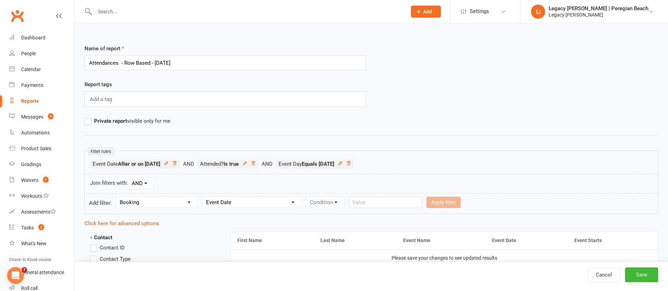
click at [203, 197] on select "Column name Event Name Event Type Event Date Event Day Event Month Event Starts…" at bounding box center [251, 202] width 99 height 11
click at [330, 202] on select "Condition Is Is not Before After Before or on After or on Is blank Is not blank" at bounding box center [328, 202] width 44 height 11
select select "4"
click at [307, 197] on select "Condition Is Is not Before After Before or on After or on Is blank Is not blank" at bounding box center [328, 202] width 44 height 11
click at [371, 205] on span "Relative" at bounding box center [375, 201] width 19 height 7
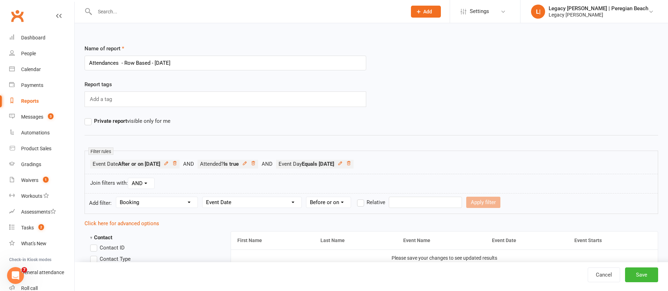
click at [361, 198] on input "Relative" at bounding box center [359, 198] width 5 height 0
click at [415, 205] on input "number" at bounding box center [406, 202] width 33 height 11
type input "1"
click at [446, 204] on select "Days Weeks Months Years" at bounding box center [442, 202] width 33 height 11
select select "0"
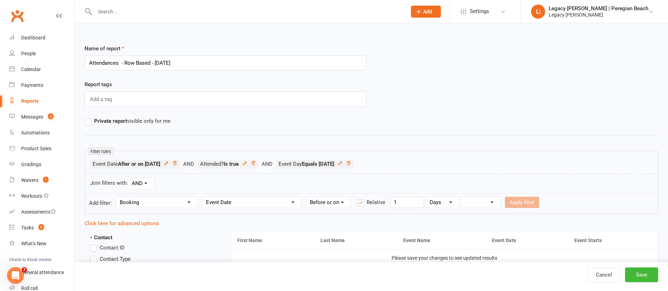
click at [426, 197] on select "Days Weeks Months Years" at bounding box center [442, 202] width 33 height 11
click at [498, 198] on select "From now Ago" at bounding box center [480, 202] width 39 height 11
select select "1"
click at [462, 197] on select "From now Ago" at bounding box center [480, 202] width 39 height 11
click at [524, 200] on button "Apply filter" at bounding box center [522, 202] width 34 height 11
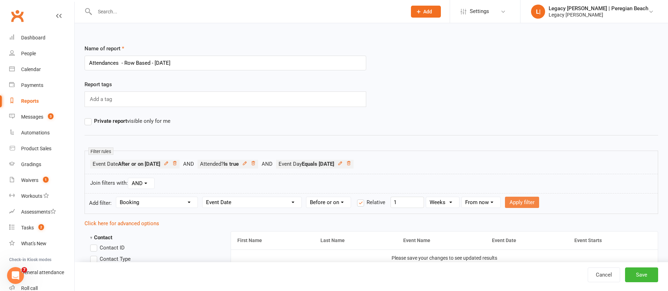
select select
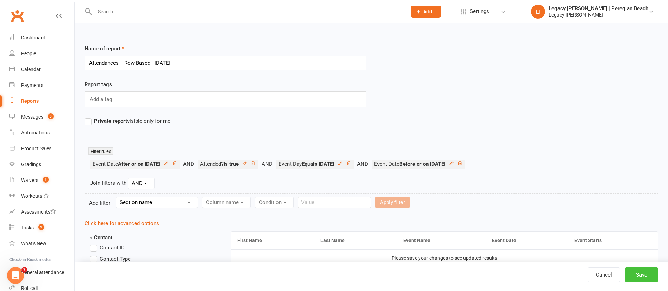
click at [650, 277] on button "Save" at bounding box center [641, 275] width 33 height 15
click at [607, 272] on link "Cancel" at bounding box center [603, 275] width 32 height 15
select select "100"
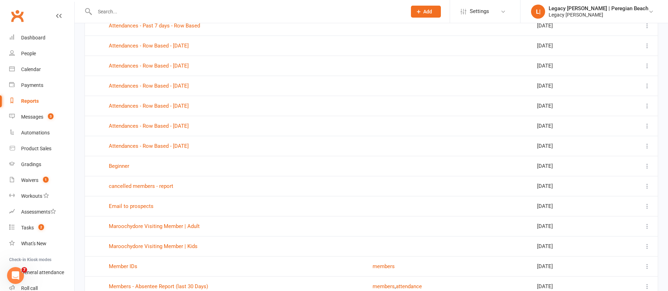
scroll to position [480, 0]
click at [169, 133] on td "Attendances - Row Based - [DATE]" at bounding box center [234, 127] width 264 height 20
click at [187, 128] on link "Attendances - Row Based - [DATE]" at bounding box center [149, 127] width 80 height 6
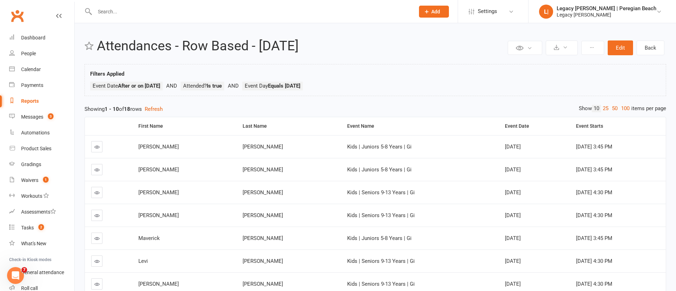
select select "100"
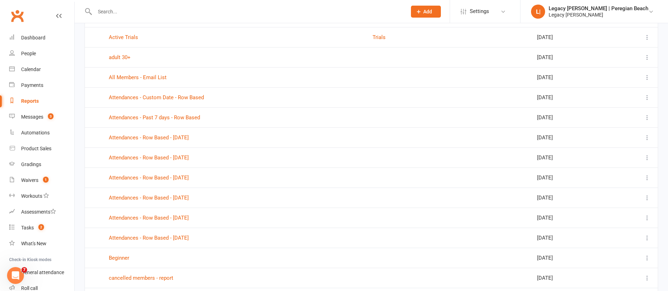
scroll to position [392, 0]
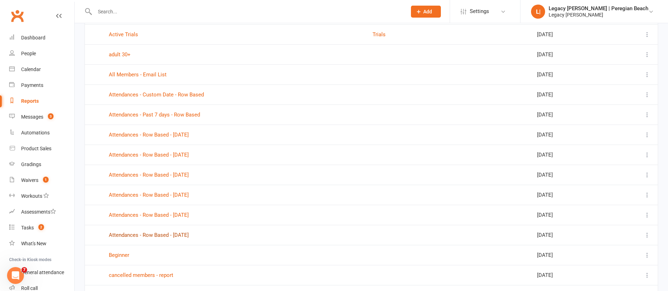
click at [186, 233] on link "Attendances - Row Based - [DATE]" at bounding box center [149, 235] width 80 height 6
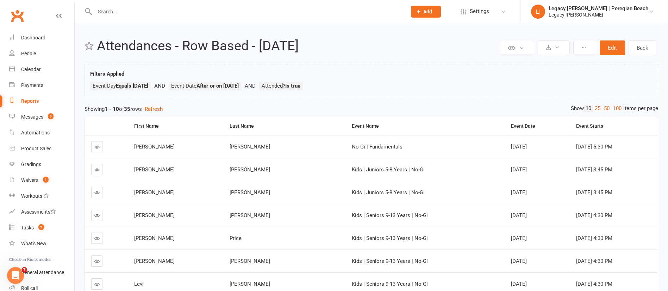
select select "100"
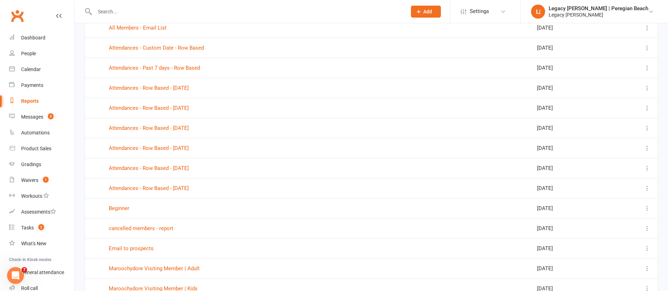
scroll to position [442, 0]
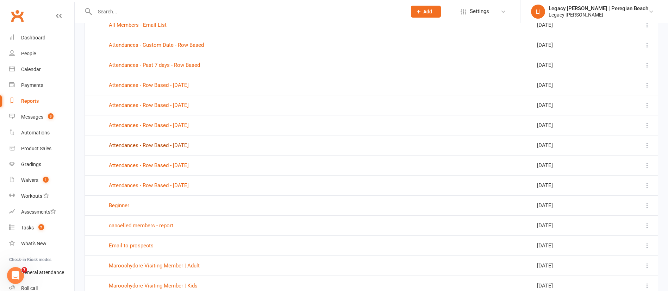
click at [189, 147] on link "Attendances - Row Based - [DATE]" at bounding box center [149, 145] width 80 height 6
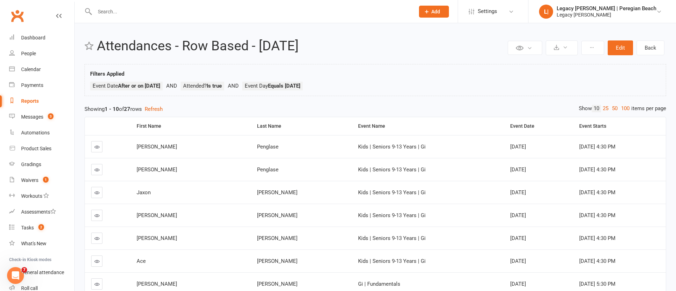
select select "100"
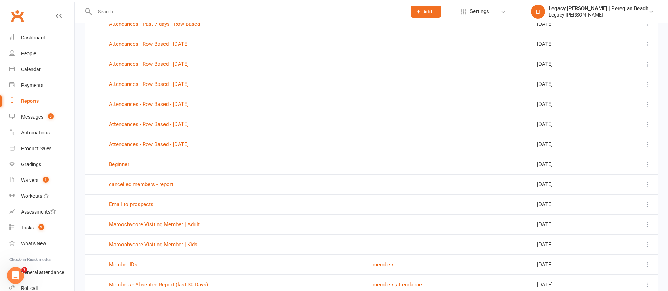
scroll to position [482, 0]
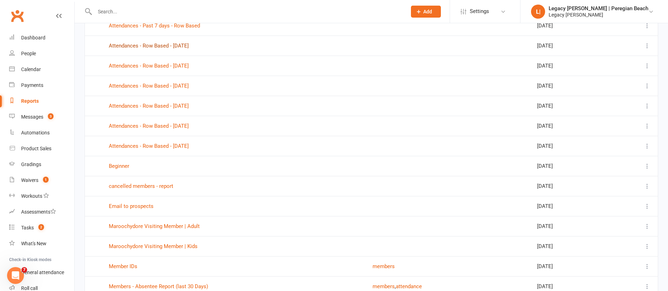
click at [189, 47] on link "Attendances - Row Based - [DATE]" at bounding box center [149, 46] width 80 height 6
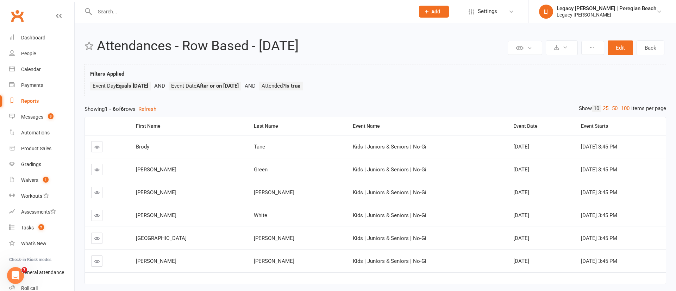
select select "100"
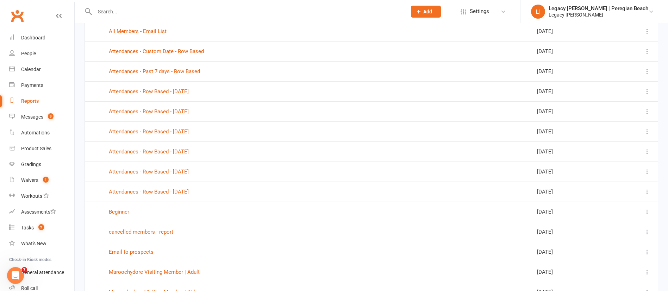
scroll to position [437, 0]
click at [189, 131] on link "Attendances - Row Based - [DATE]" at bounding box center [149, 130] width 80 height 6
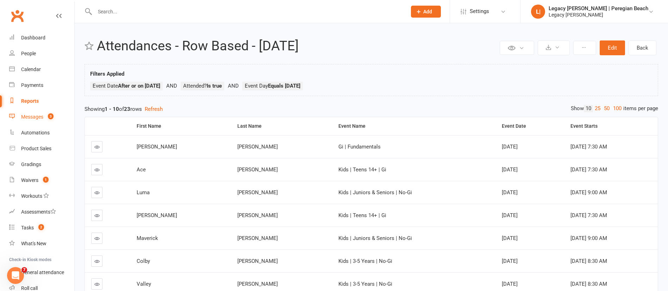
click at [50, 119] on span "3" at bounding box center [51, 116] width 6 height 6
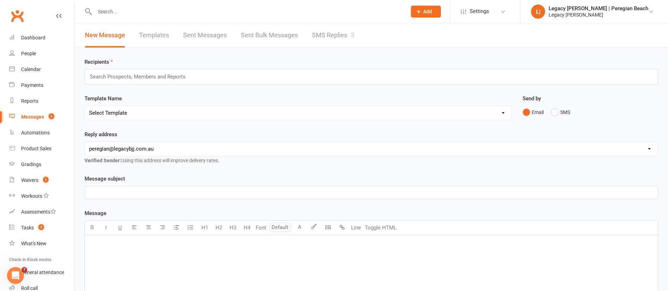
click at [338, 32] on link "SMS Replies 3" at bounding box center [333, 35] width 42 height 24
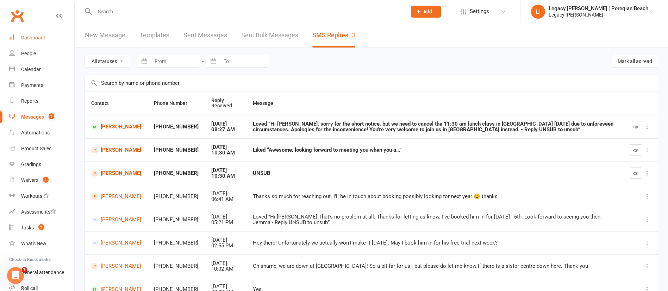
click at [33, 31] on link "Dashboard" at bounding box center [41, 38] width 65 height 16
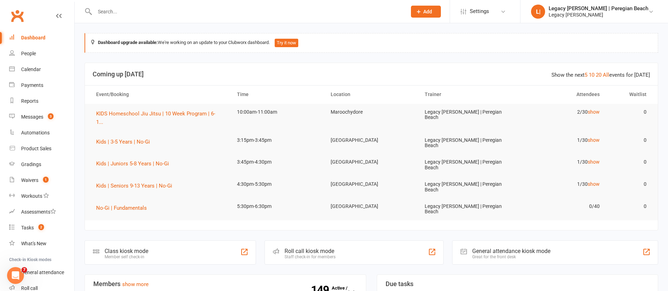
click at [190, 16] on div at bounding box center [242, 11] width 317 height 23
click at [195, 12] on input "text" at bounding box center [247, 12] width 309 height 10
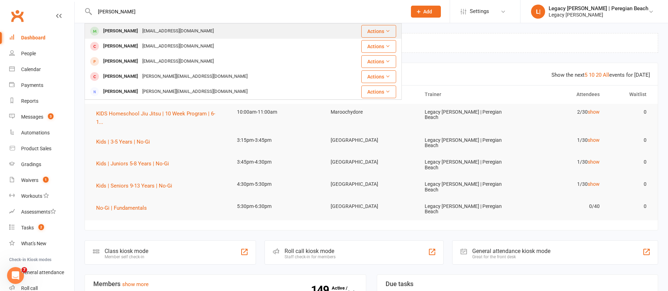
type input "sophia"
click at [193, 34] on div "Sophia Gillow kiwi29@live.co.uk" at bounding box center [212, 31] width 254 height 14
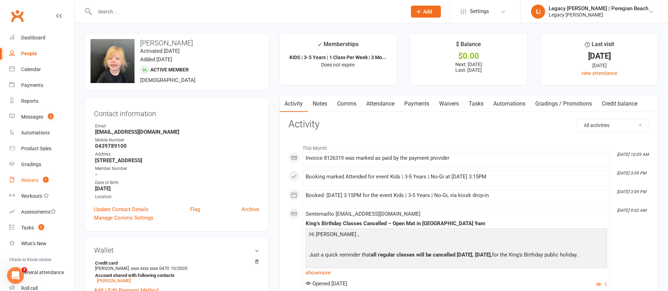
click at [44, 179] on span "1" at bounding box center [46, 180] width 6 height 6
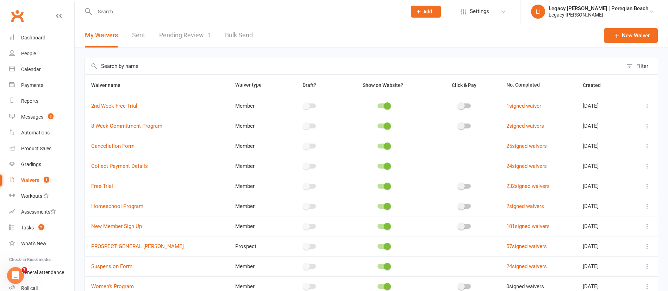
click at [179, 28] on link "Pending Review 1" at bounding box center [185, 35] width 52 height 24
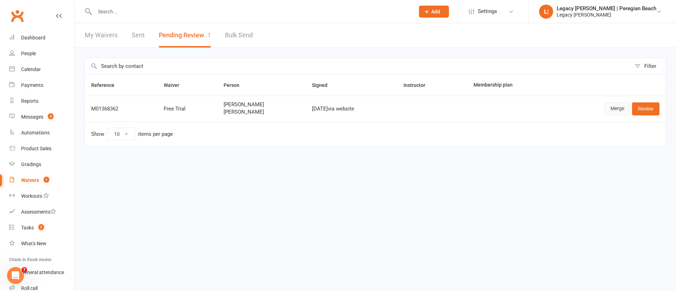
click at [616, 113] on link "Merge" at bounding box center [617, 108] width 26 height 13
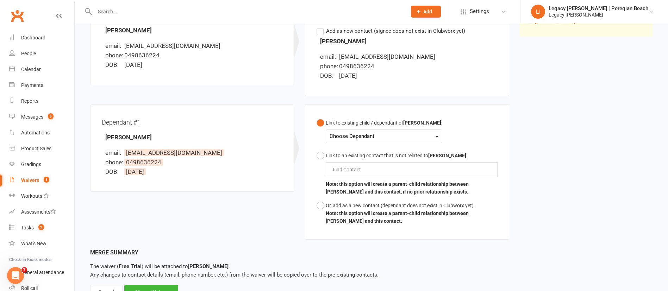
scroll to position [113, 0]
click at [423, 141] on div "Choose Dependant Sophia McCullough" at bounding box center [384, 136] width 117 height 14
click at [415, 136] on div "Choose Dependant" at bounding box center [383, 136] width 109 height 10
click at [386, 151] on link "Sophia McCullough" at bounding box center [365, 152] width 70 height 15
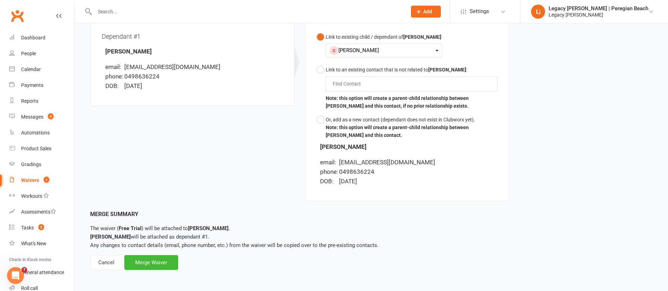
scroll to position [199, 0]
click at [158, 263] on div "Merge Waiver" at bounding box center [151, 262] width 54 height 15
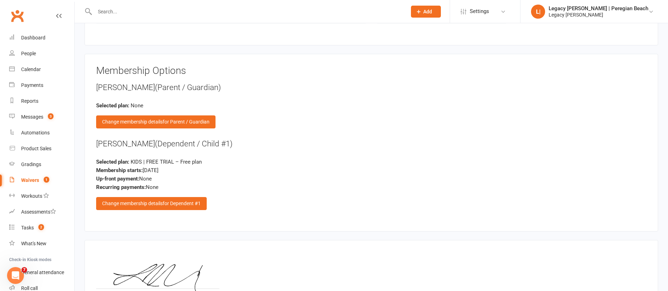
scroll to position [634, 0]
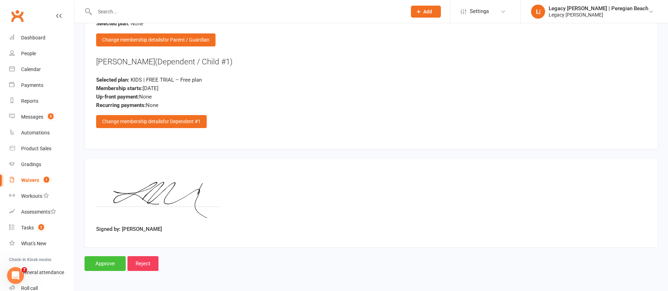
click at [113, 269] on input "Approve" at bounding box center [104, 263] width 41 height 15
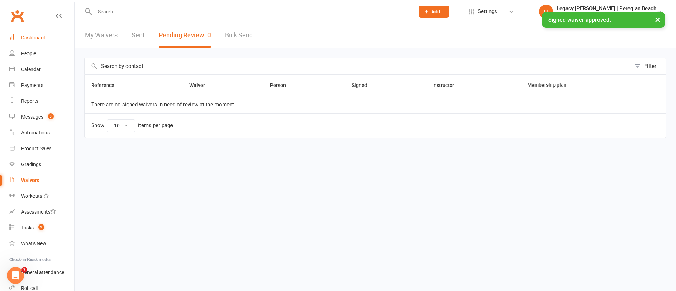
click at [44, 36] on div "Dashboard" at bounding box center [33, 38] width 24 height 6
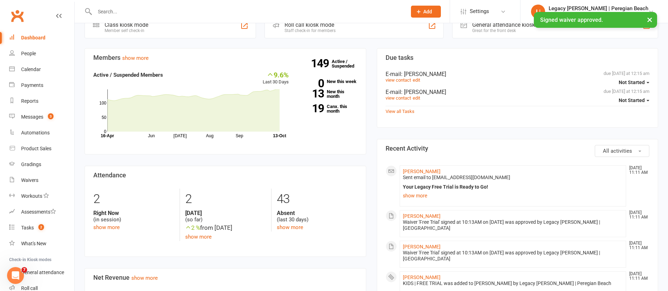
scroll to position [223, 0]
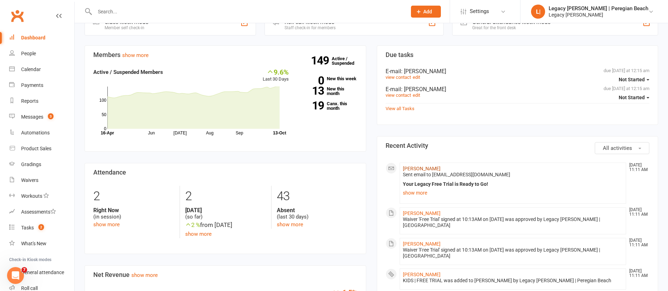
click at [414, 166] on link "Louise McCullough" at bounding box center [422, 169] width 38 height 6
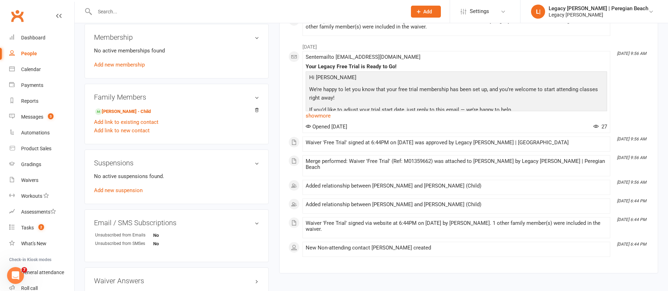
scroll to position [255, 0]
click at [146, 112] on link "Sophia McCullough - Child" at bounding box center [123, 110] width 56 height 7
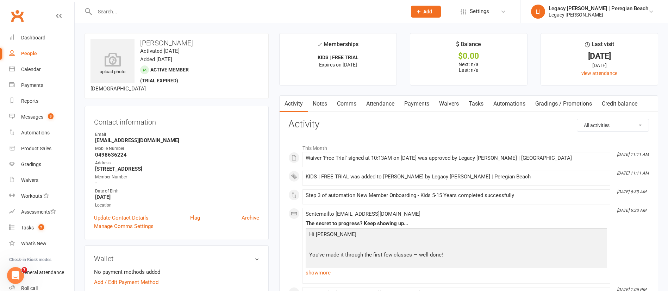
click at [379, 104] on link "Attendance" at bounding box center [380, 104] width 38 height 16
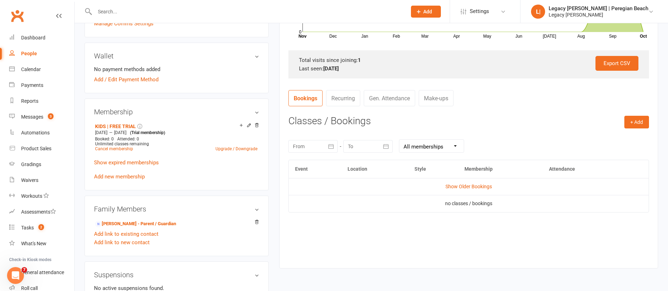
scroll to position [203, 0]
click at [256, 126] on icon at bounding box center [257, 125] width 4 height 4
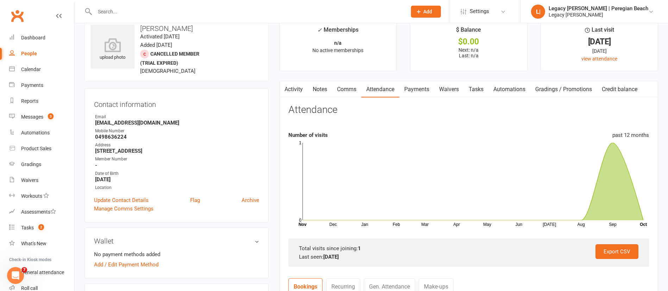
scroll to position [0, 0]
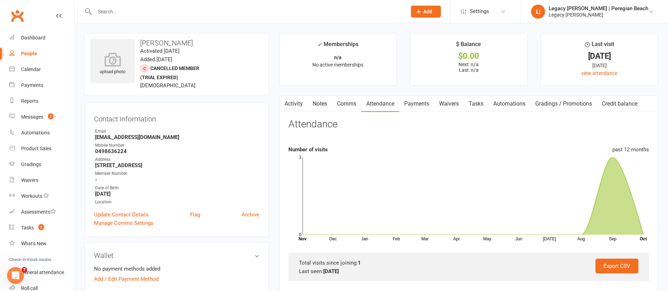
click at [357, 100] on link "Comms" at bounding box center [346, 104] width 29 height 16
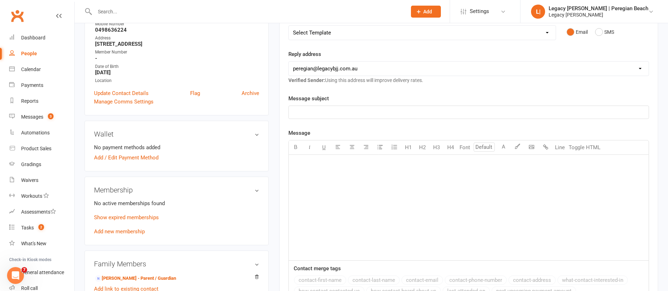
scroll to position [137, 0]
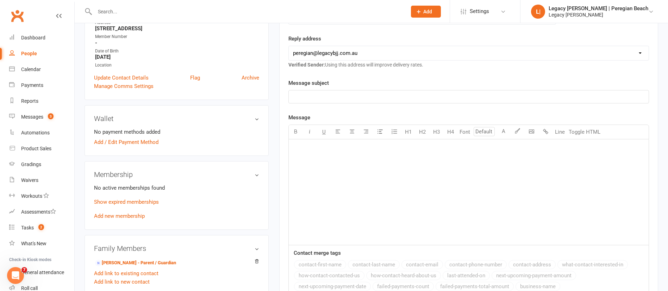
click at [443, 199] on div "﻿" at bounding box center [469, 192] width 360 height 106
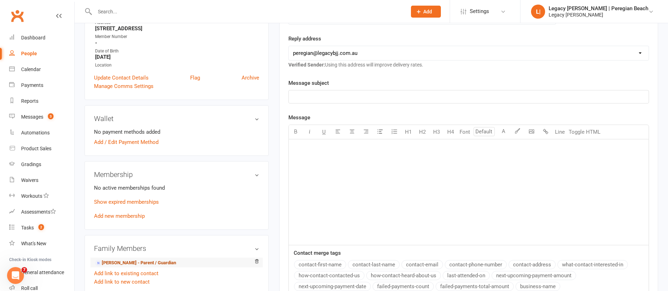
click at [146, 262] on link "Louise McCullough - Parent / Guardian" at bounding box center [135, 262] width 81 height 7
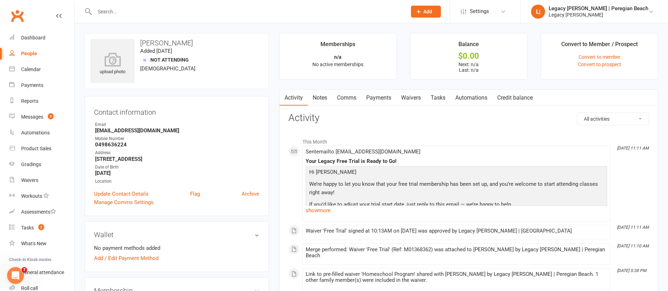
click at [353, 95] on link "Comms" at bounding box center [346, 98] width 29 height 16
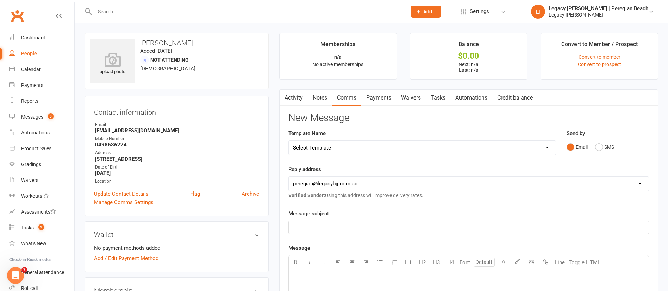
click at [418, 102] on link "Waivers" at bounding box center [411, 98] width 30 height 16
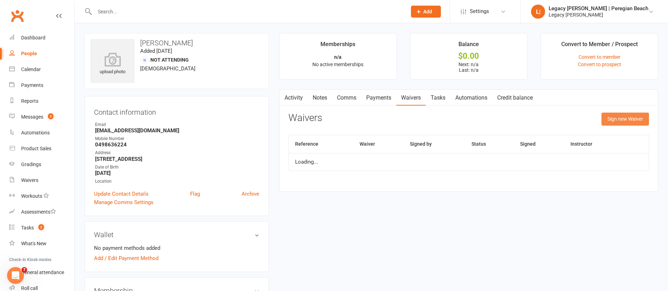
click at [615, 117] on button "Sign new Waiver" at bounding box center [625, 119] width 48 height 13
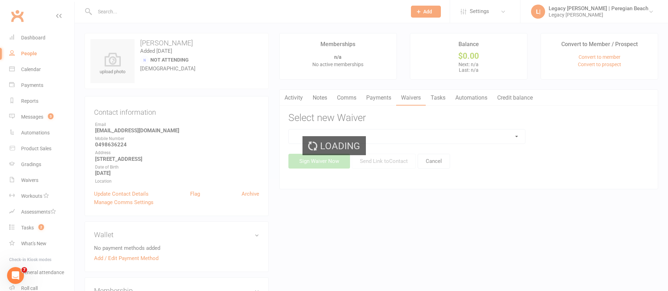
click at [463, 142] on select at bounding box center [407, 137] width 236 height 14
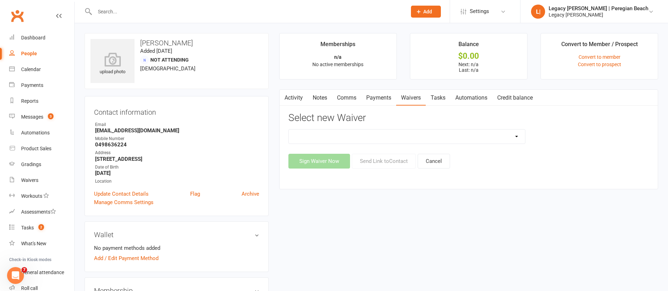
select select "14805"
click at [289, 130] on select "2nd Week Free Trial 8-Week Commitment Program Cancellation Form Collect Payment…" at bounding box center [407, 137] width 236 height 14
click at [390, 156] on button "Send Link to Contact" at bounding box center [384, 161] width 64 height 15
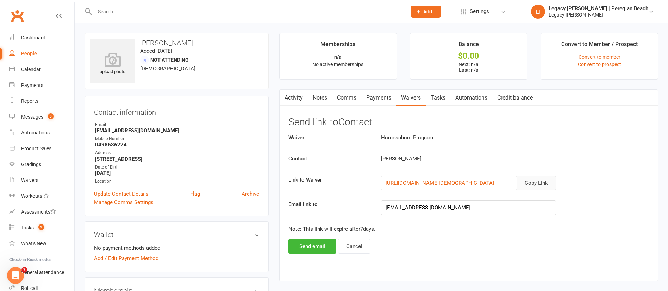
click at [546, 178] on button "Copy Link" at bounding box center [535, 183] width 39 height 15
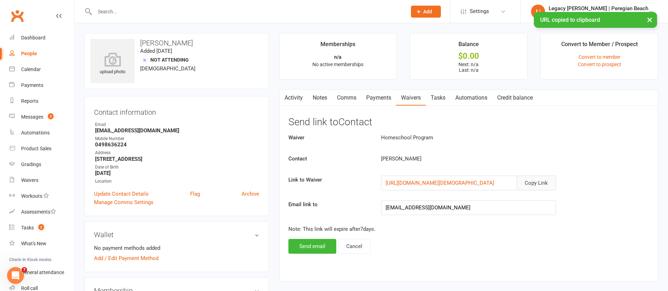
click at [349, 101] on link "Comms" at bounding box center [346, 98] width 29 height 16
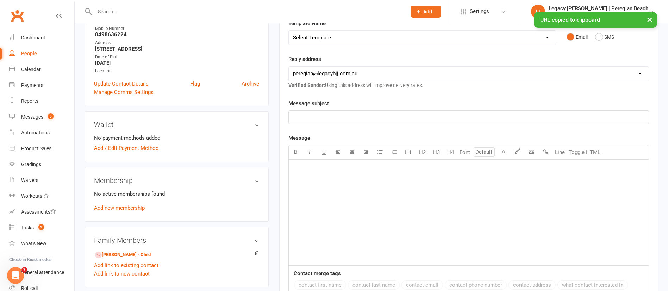
scroll to position [149, 0]
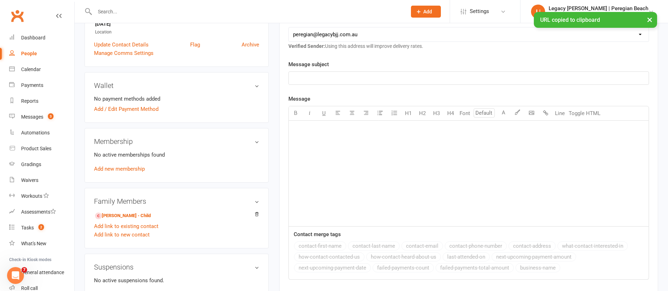
click at [484, 189] on div "﻿" at bounding box center [469, 174] width 360 height 106
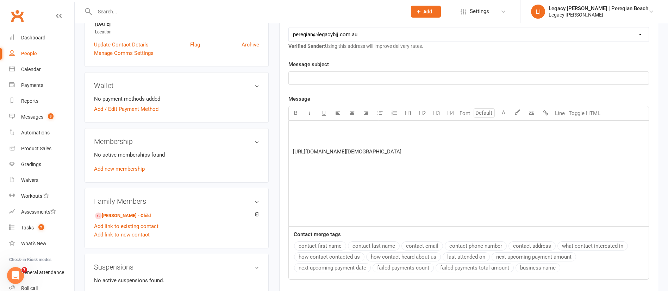
click at [305, 127] on p "﻿" at bounding box center [468, 129] width 351 height 8
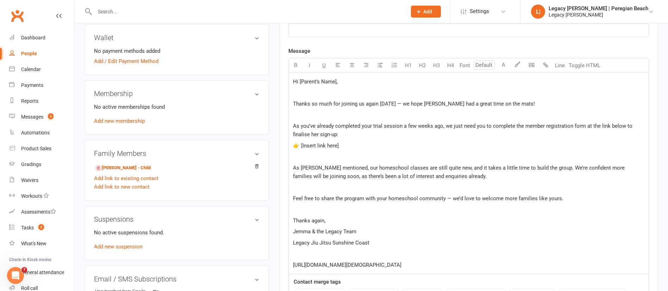
scroll to position [196, 0]
drag, startPoint x: 360, startPoint y: 81, endPoint x: 298, endPoint y: 84, distance: 62.0
click at [298, 84] on p "Hi [Parent’s Name]," at bounding box center [468, 82] width 351 height 8
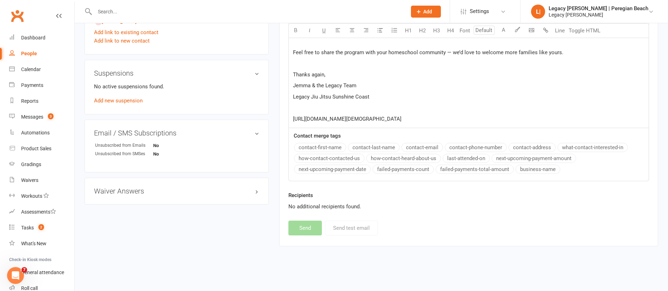
click at [332, 149] on div "Message Font U H1 H2 H3 H4 Font A Line Toggle HTML Hi ﻿ Thanks so much for join…" at bounding box center [468, 41] width 360 height 281
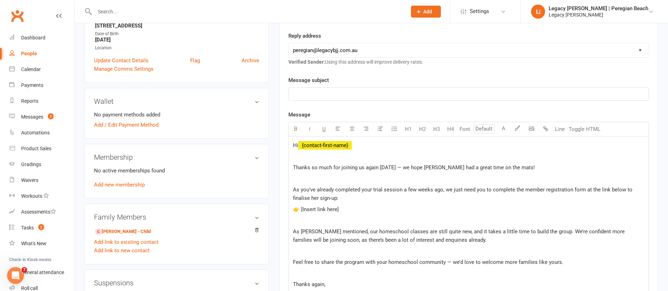
click at [404, 168] on span "Thanks so much for joining us again today — we hope Sophia had a great time on …" at bounding box center [414, 167] width 242 height 6
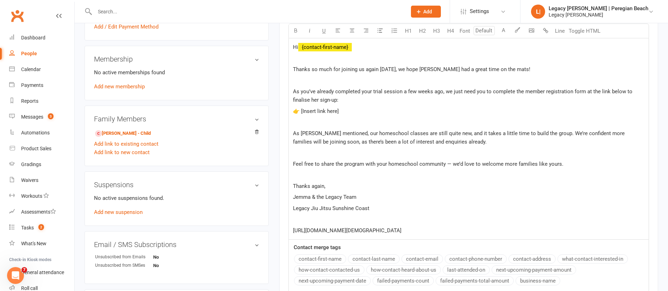
scroll to position [239, 0]
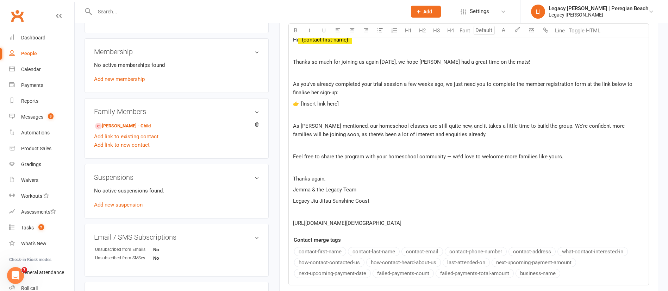
drag, startPoint x: 647, startPoint y: 223, endPoint x: 275, endPoint y: 221, distance: 371.4
click at [275, 221] on main "Memberships n/a No active memberships Balance $0.00 Next: n/a Last: n/a Convert…" at bounding box center [468, 76] width 389 height 564
drag, startPoint x: 347, startPoint y: 103, endPoint x: 303, endPoint y: 105, distance: 44.4
click at [303, 105] on p "👉 [Insert link here]" at bounding box center [468, 104] width 351 height 8
click at [356, 91] on p "As you’ve already completed your trial session a few weeks ago, we just need yo…" at bounding box center [468, 88] width 351 height 17
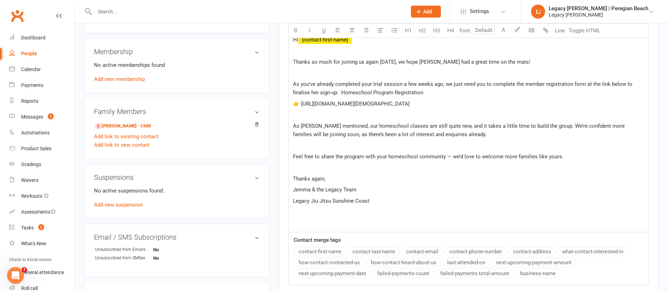
drag, startPoint x: 361, startPoint y: 114, endPoint x: 299, endPoint y: 106, distance: 62.8
click at [299, 106] on p "👉 https://app.clubworx.com/websites/legacy-bjj-peregian/waivers/new-member-sign…" at bounding box center [468, 104] width 351 height 8
drag, startPoint x: 448, startPoint y: 91, endPoint x: 341, endPoint y: 94, distance: 107.0
click at [341, 94] on p "As you’ve already completed your trial session a few weeks ago, we just need yo…" at bounding box center [468, 88] width 351 height 17
click at [338, 91] on span "As you’ve already completed your trial session a few weeks ago, we just need yo…" at bounding box center [463, 88] width 341 height 15
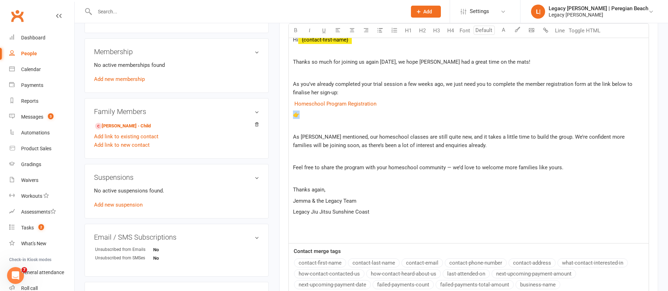
drag, startPoint x: 301, startPoint y: 116, endPoint x: 293, endPoint y: 116, distance: 7.7
click at [293, 116] on p "👉" at bounding box center [468, 115] width 351 height 8
drag, startPoint x: 397, startPoint y: 101, endPoint x: 268, endPoint y: 106, distance: 128.6
click at [268, 106] on div "upload photo Louise McCullough Added 28 September, 2025 Not Attending 46 years …" at bounding box center [371, 86] width 584 height 585
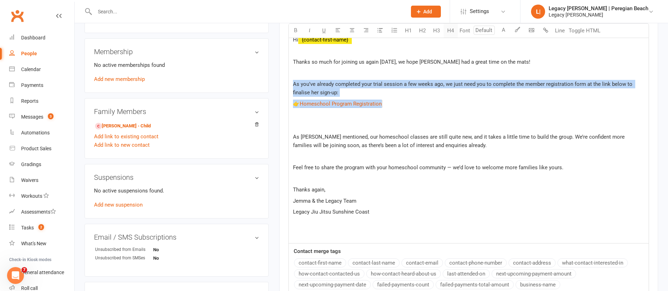
click at [450, 32] on button "H4" at bounding box center [451, 31] width 14 height 14
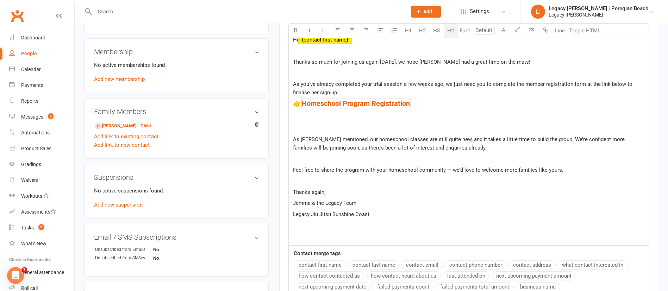
click at [348, 88] on p "As you’ve already completed your trial session a few weeks ago, we just need yo…" at bounding box center [468, 88] width 351 height 17
click at [378, 118] on p "﻿" at bounding box center [468, 117] width 351 height 8
drag, startPoint x: 456, startPoint y: 108, endPoint x: 298, endPoint y: 101, distance: 157.9
click at [298, 101] on div "Hi ﻿ {contact-first-name} ﻿ Thanks so much for joining us again today, we hope …" at bounding box center [469, 138] width 360 height 215
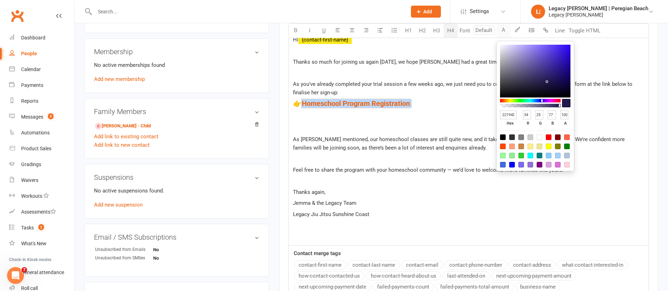
click at [503, 35] on div "button" at bounding box center [503, 34] width 11 height 1
click at [559, 140] on div at bounding box center [534, 151] width 77 height 40
click at [559, 137] on div at bounding box center [558, 137] width 6 height 6
type input "800000"
type input "128"
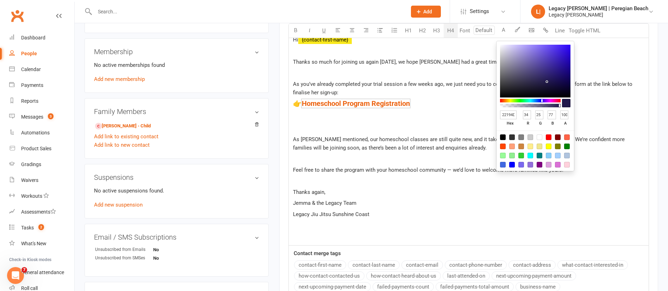
type input "0"
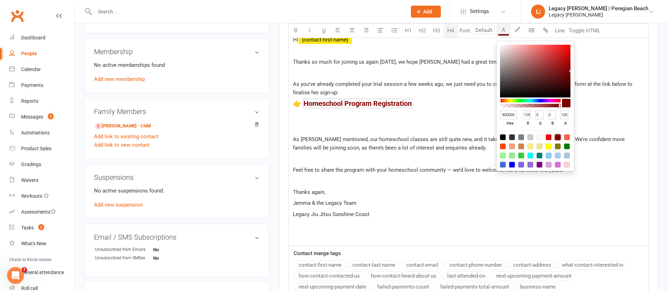
click at [473, 107] on h4 "👉 $ Homeschool Program Registration $ ﻿" at bounding box center [468, 104] width 351 height 8
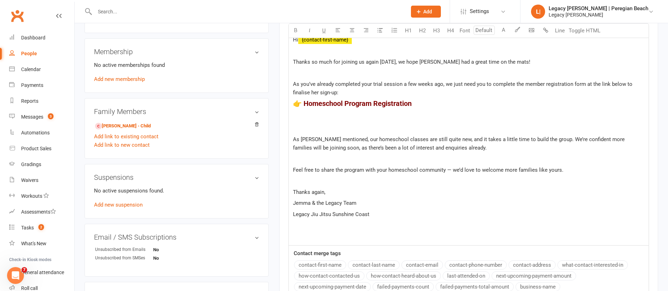
click at [365, 131] on p "﻿" at bounding box center [468, 128] width 351 height 8
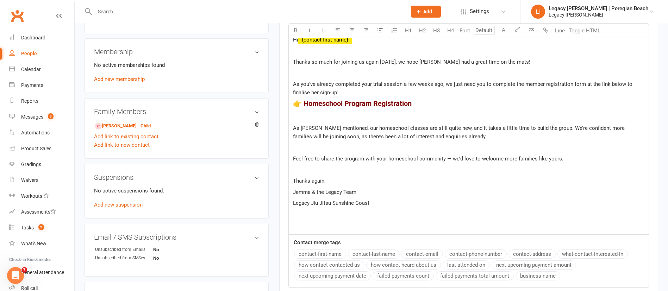
click at [426, 127] on span "As Lucas mentioned, our homeschool classes are still quite new, and it takes a …" at bounding box center [459, 132] width 333 height 15
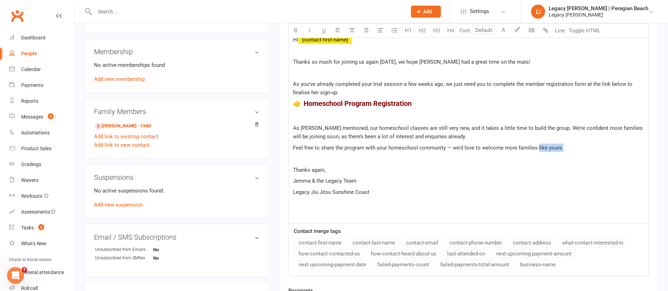
drag, startPoint x: 572, startPoint y: 147, endPoint x: 536, endPoint y: 147, distance: 35.9
click at [536, 147] on p "Feel free to share the program with your homeschool community — we’d love to we…" at bounding box center [468, 148] width 351 height 8
drag, startPoint x: 311, startPoint y: 180, endPoint x: 378, endPoint y: 185, distance: 67.5
click at [378, 185] on p "Jemma & the Legacy Team" at bounding box center [468, 181] width 351 height 8
drag, startPoint x: 332, startPoint y: 192, endPoint x: 397, endPoint y: 195, distance: 65.2
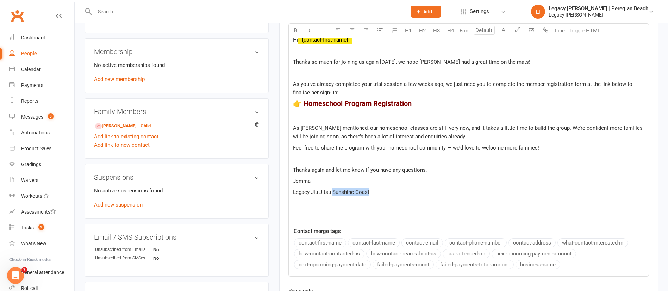
click at [397, 195] on p "Legacy Jiu Jitsu Sunshine Coast" at bounding box center [468, 192] width 351 height 8
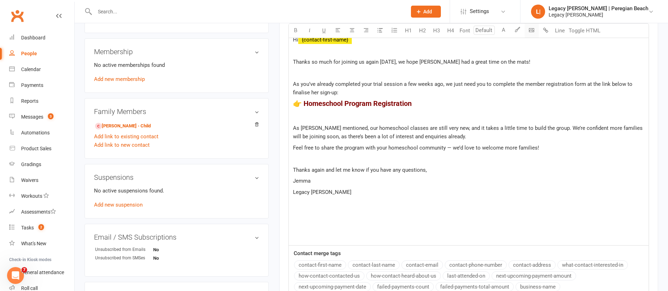
click at [533, 31] on body "Prospect Member Non-attending contact Class / event Appointment Grading event T…" at bounding box center [334, 81] width 668 height 636
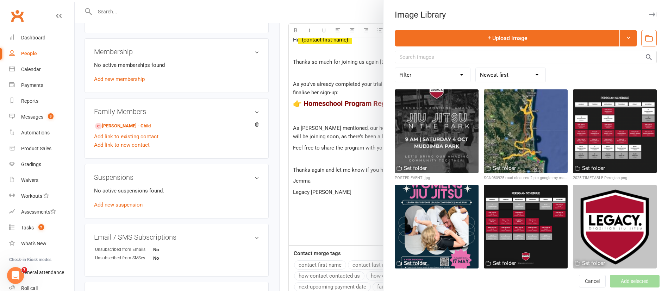
scroll to position [99, 0]
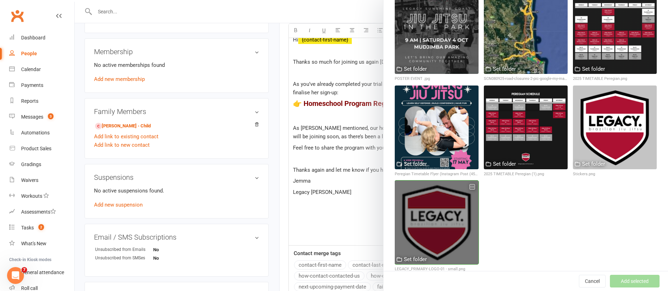
click at [464, 207] on div at bounding box center [437, 223] width 84 height 84
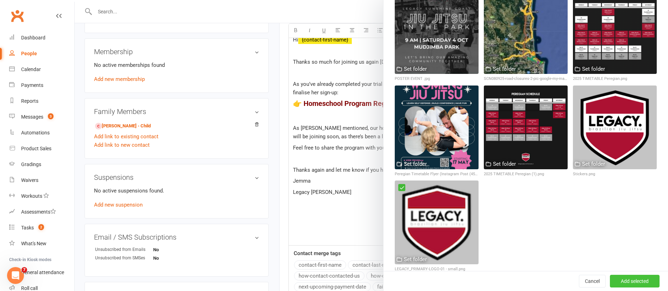
click at [616, 278] on button "Add selected" at bounding box center [635, 281] width 50 height 13
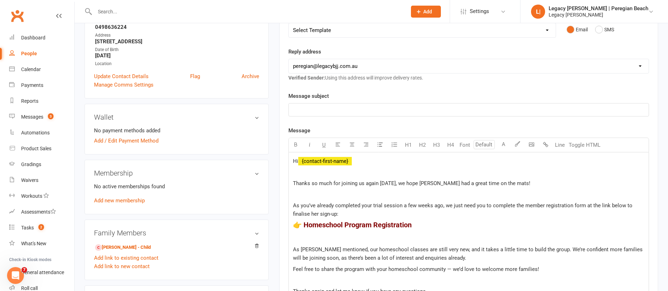
scroll to position [116, 0]
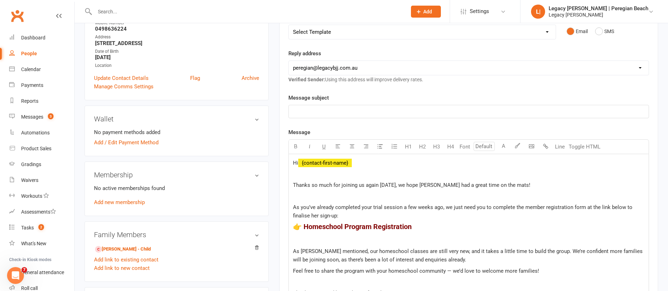
click at [380, 113] on p "﻿" at bounding box center [468, 111] width 351 height 8
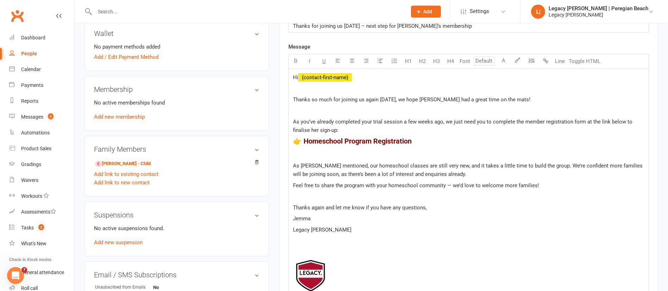
scroll to position [203, 0]
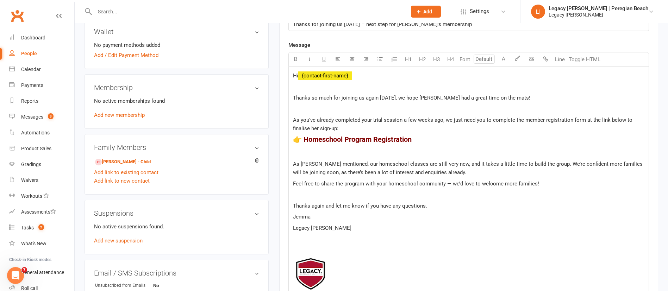
click at [298, 125] on p "As you’ve already completed your trial session a few weeks ago, we just need yo…" at bounding box center [468, 124] width 351 height 17
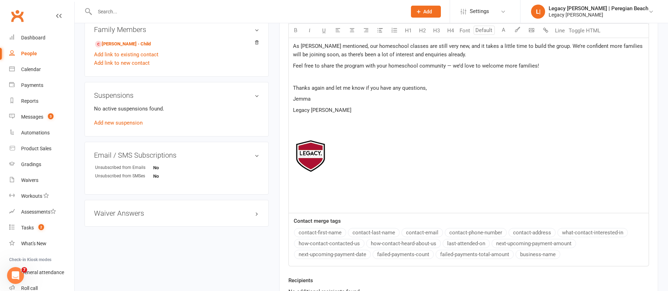
scroll to position [407, 0]
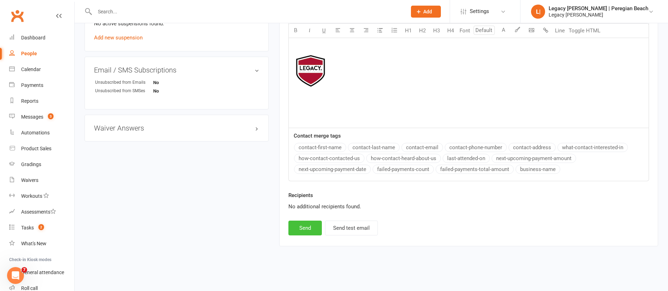
click at [301, 221] on button "Send" at bounding box center [304, 228] width 33 height 15
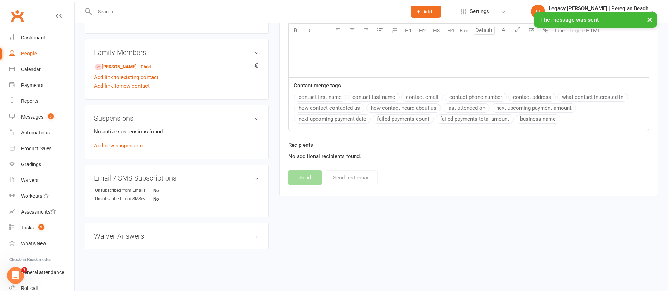
scroll to position [44, 0]
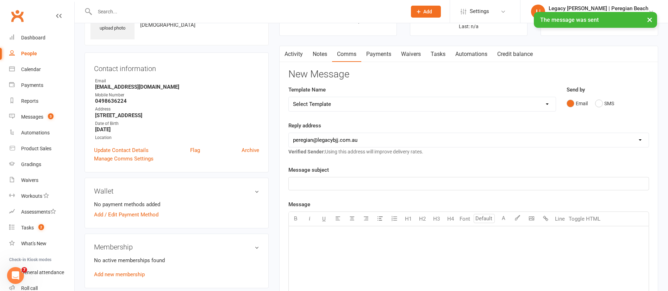
click at [297, 52] on link "Activity" at bounding box center [293, 54] width 28 height 16
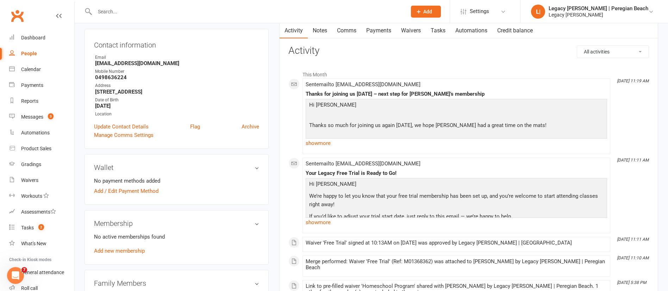
scroll to position [67, 0]
click at [45, 33] on link "Dashboard" at bounding box center [41, 38] width 65 height 16
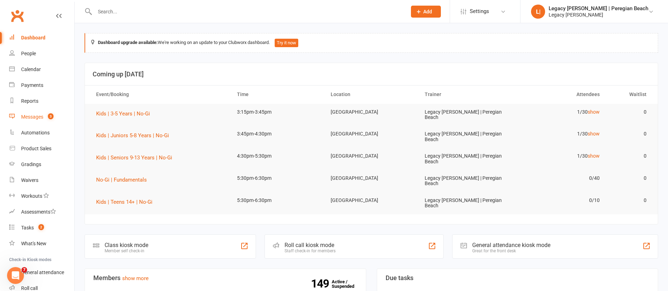
click at [25, 113] on link "Messages 3" at bounding box center [41, 117] width 65 height 16
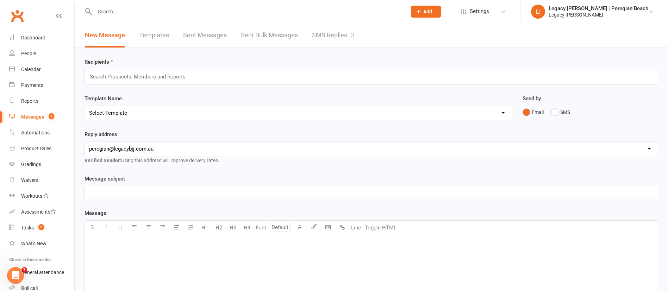
click at [325, 40] on link "SMS Replies 3" at bounding box center [333, 35] width 42 height 24
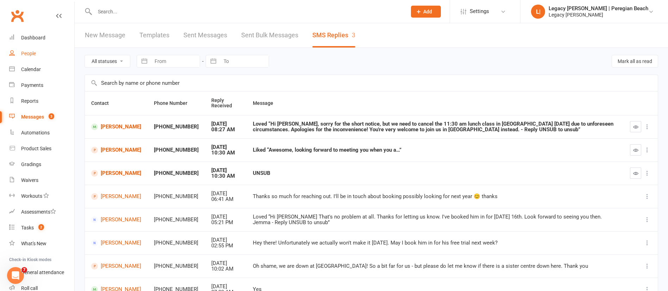
click at [31, 46] on link "People" at bounding box center [41, 54] width 65 height 16
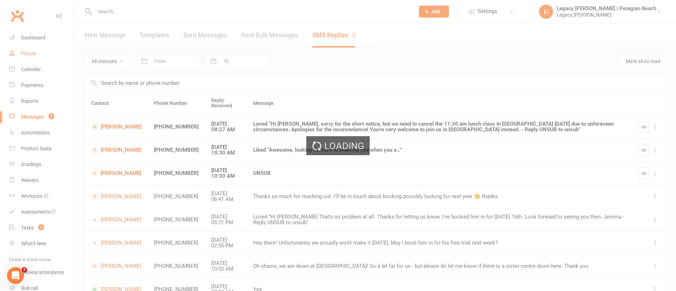
select select "100"
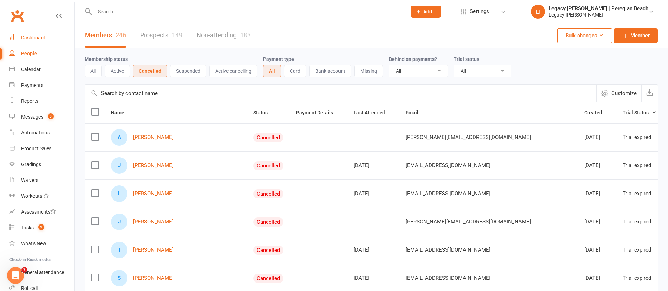
click at [33, 38] on div "Dashboard" at bounding box center [33, 38] width 24 height 6
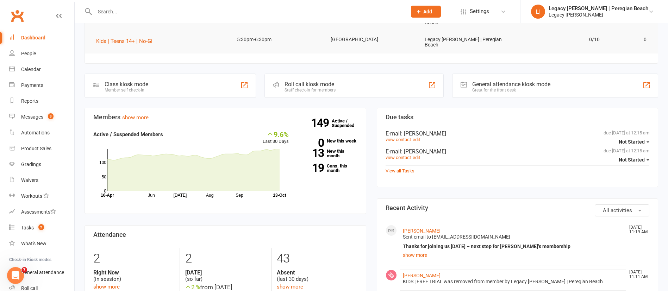
scroll to position [164, 0]
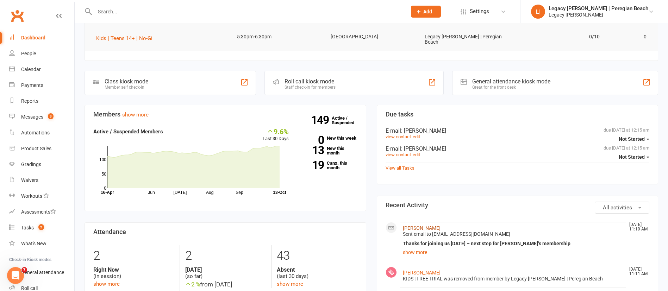
click at [432, 225] on link "Louise McCullough" at bounding box center [422, 228] width 38 height 6
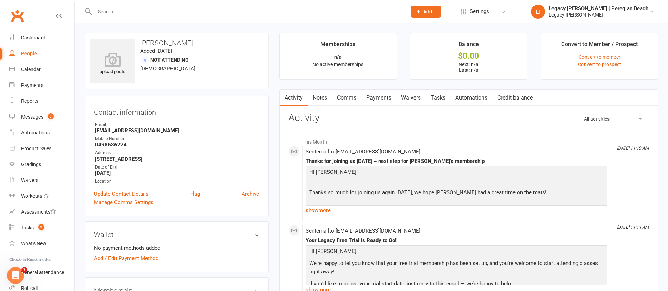
click at [353, 98] on link "Comms" at bounding box center [346, 98] width 29 height 16
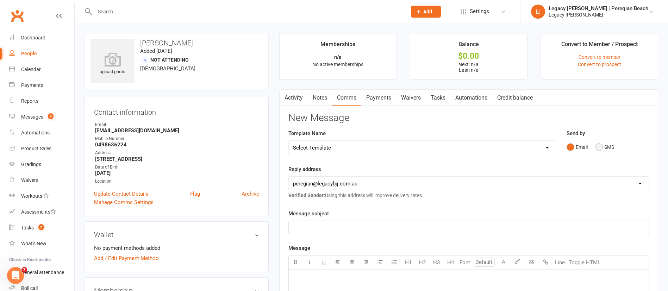
click at [610, 146] on button "SMS" at bounding box center [604, 146] width 19 height 13
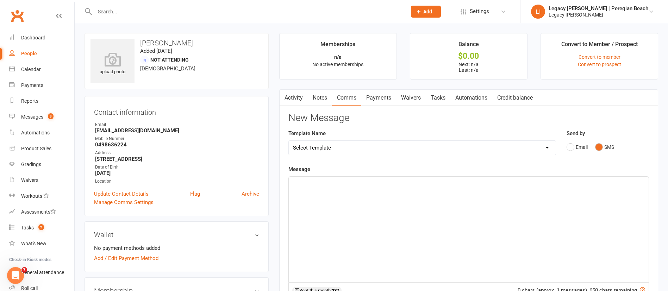
click at [350, 212] on div "﻿" at bounding box center [469, 230] width 360 height 106
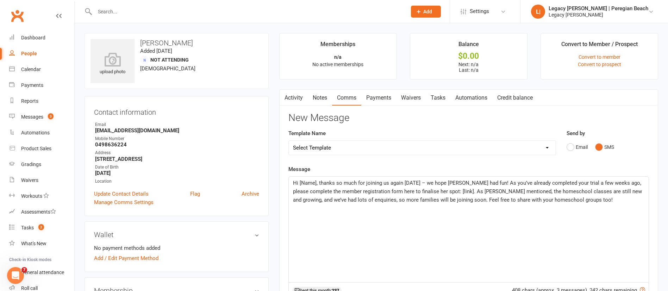
click at [316, 183] on span "Hi [Name], thanks so much for joining us again today – we hope Sophia had fun! …" at bounding box center [468, 191] width 350 height 23
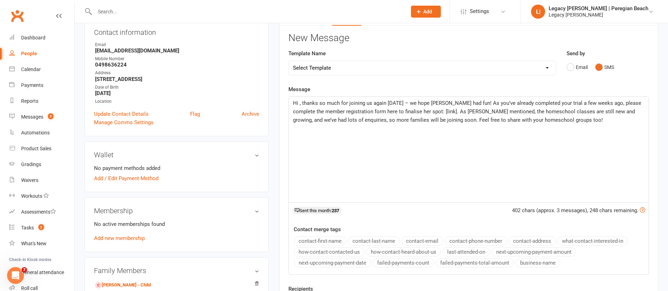
scroll to position [82, 0]
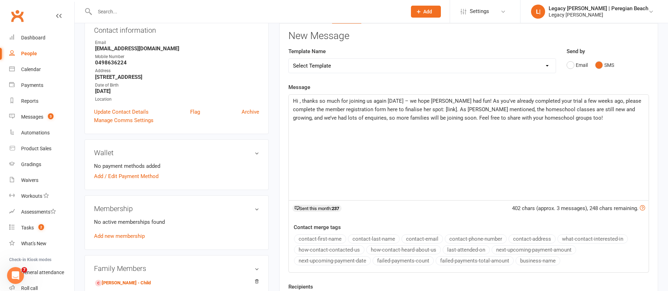
click at [326, 240] on button "contact-first-name" at bounding box center [320, 238] width 52 height 9
click at [459, 101] on span ", thanks so much for joining us again today – we hope Sophia had fun! As you’ve…" at bounding box center [466, 114] width 347 height 32
click at [515, 101] on span ", thanks so much for joining us again today, we hope Sophia had fun! As you’ve …" at bounding box center [464, 114] width 343 height 32
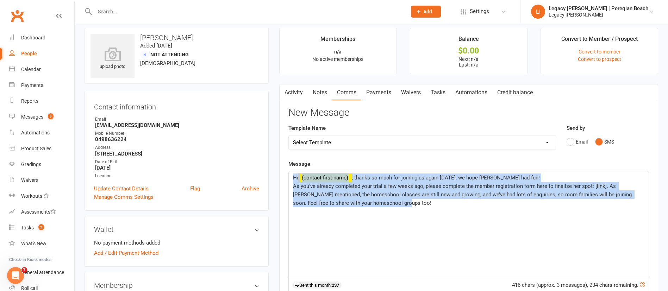
scroll to position [0, 0]
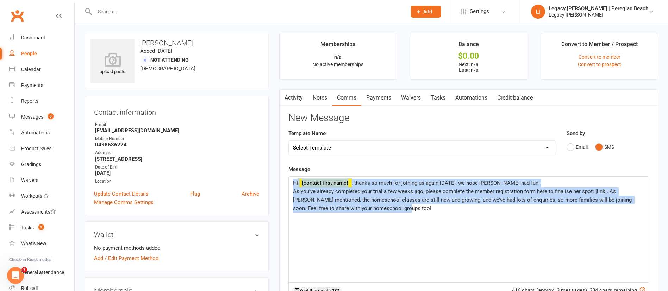
click at [408, 96] on link "Waivers" at bounding box center [411, 98] width 30 height 16
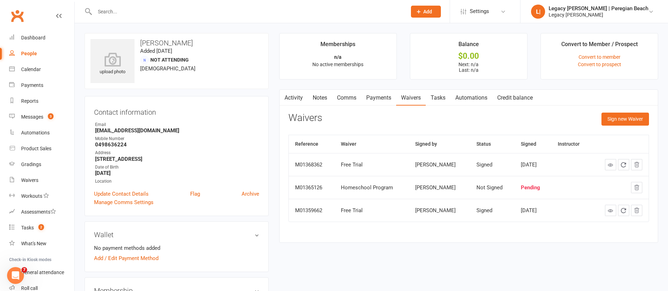
click at [614, 126] on div "Sign new Waiver" at bounding box center [625, 121] width 48 height 17
click at [618, 122] on button "Sign new Waiver" at bounding box center [625, 119] width 48 height 13
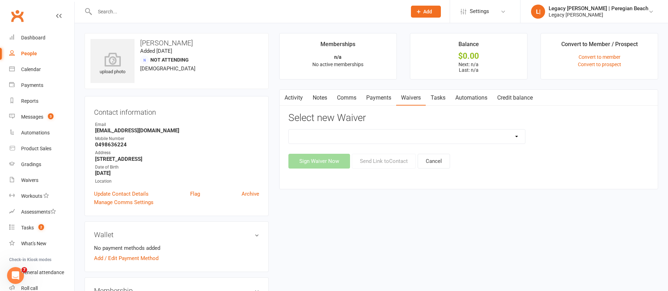
click at [397, 137] on select "2nd Week Free Trial 8-Week Commitment Program Cancellation Form Collect Payment…" at bounding box center [407, 137] width 236 height 14
select select "14805"
click at [289, 130] on select "2nd Week Free Trial 8-Week Commitment Program Cancellation Form Collect Payment…" at bounding box center [407, 137] width 236 height 14
click at [391, 162] on button "Send Link to Contact" at bounding box center [384, 161] width 64 height 15
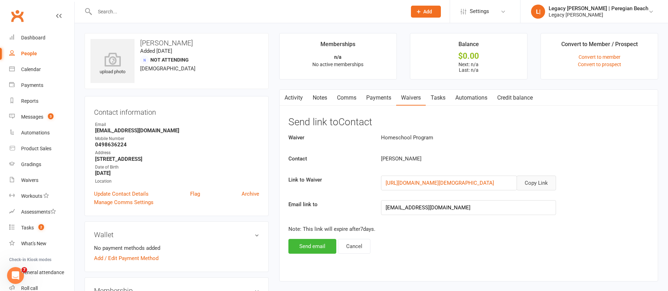
click at [547, 181] on button "Copy Link" at bounding box center [535, 183] width 39 height 15
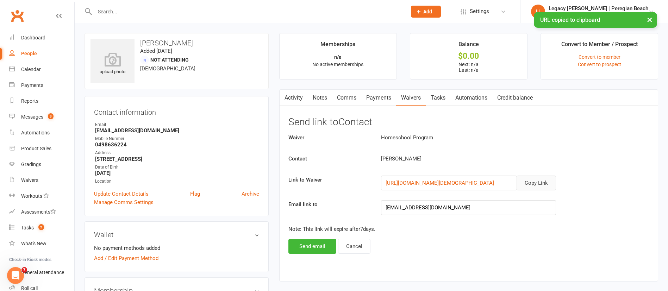
click at [416, 98] on link "Waivers" at bounding box center [411, 98] width 30 height 16
click at [381, 98] on link "Payments" at bounding box center [378, 98] width 35 height 16
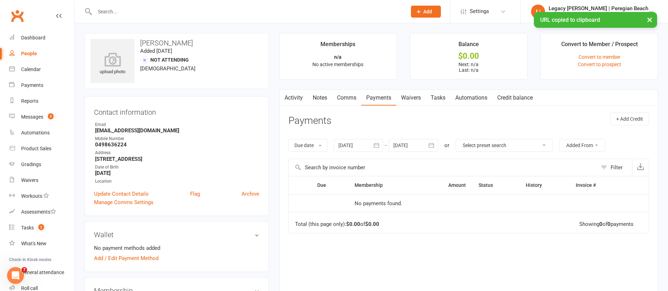
click at [408, 98] on link "Waivers" at bounding box center [411, 98] width 30 height 16
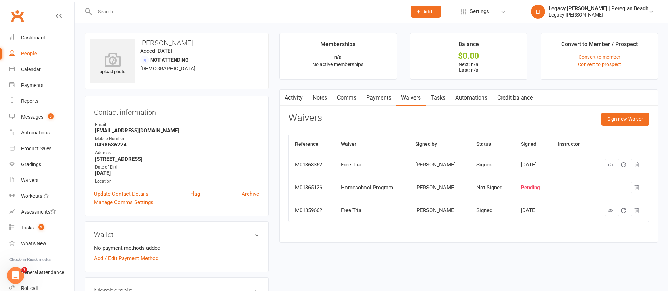
click at [350, 98] on link "Comms" at bounding box center [346, 98] width 29 height 16
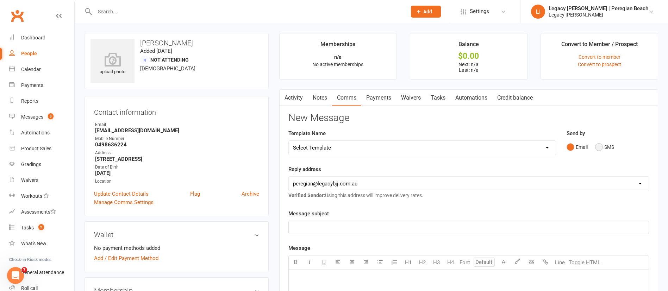
click at [608, 147] on button "SMS" at bounding box center [604, 146] width 19 height 13
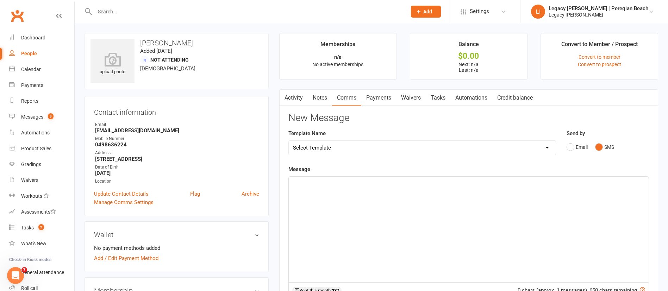
click at [420, 237] on div "﻿" at bounding box center [469, 230] width 360 height 106
click at [301, 177] on div "﻿ https://app.clubworx.com/websites/legacy-bjj-peregian/waivers/new-member-sign…" at bounding box center [469, 230] width 360 height 106
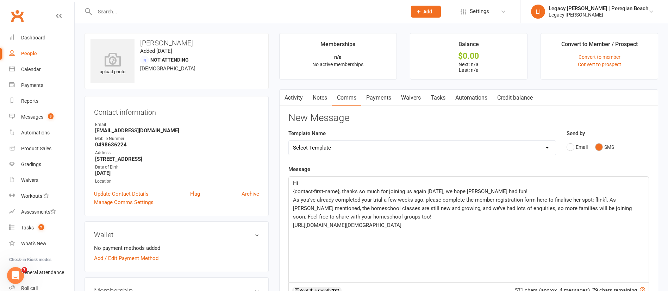
click at [312, 180] on p "Hi" at bounding box center [468, 183] width 351 height 8
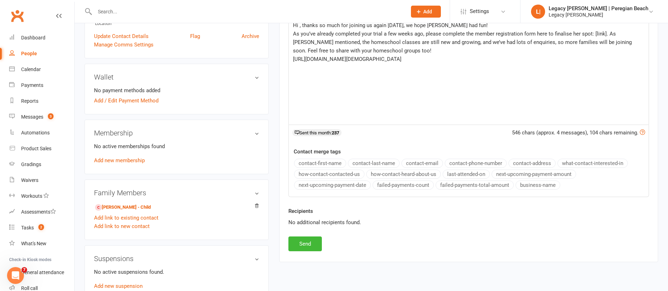
scroll to position [162, 0]
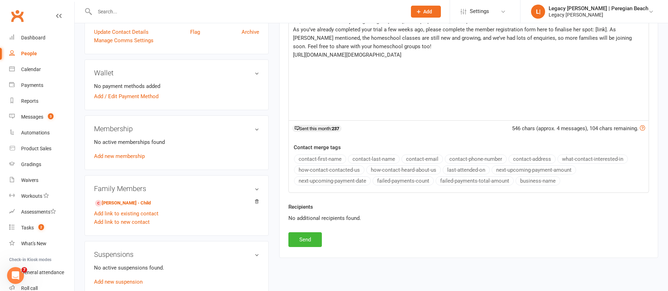
click at [319, 161] on button "contact-first-name" at bounding box center [320, 159] width 52 height 9
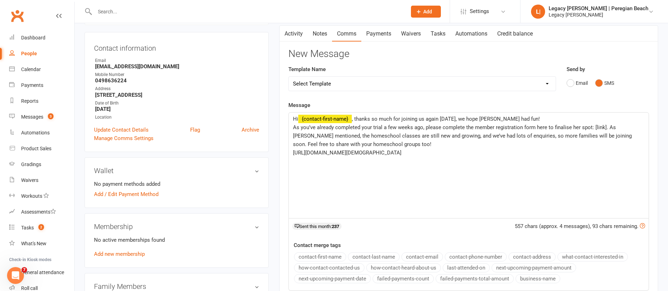
scroll to position [62, 0]
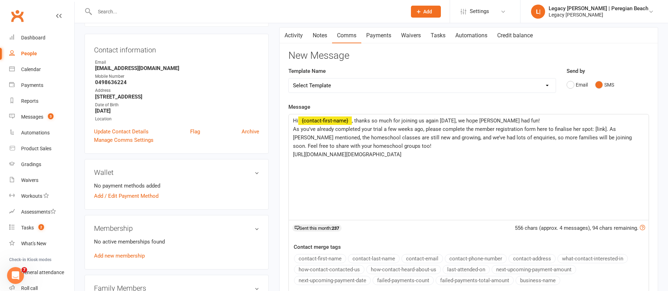
click at [536, 120] on p "Hi ﻿ {contact-first-name} , thanks so much for joining us again today, we hope …" at bounding box center [468, 121] width 351 height 8
drag, startPoint x: 643, startPoint y: 152, endPoint x: 289, endPoint y: 173, distance: 354.7
click at [289, 173] on div "Hi ﻿ {contact-first-name} , thanks so much for joining us again today, we hope …" at bounding box center [469, 167] width 360 height 106
click at [606, 127] on span "As you’ve already completed your trial a few weeks ago, please complete the mem…" at bounding box center [463, 137] width 340 height 23
click at [605, 127] on span "As you’ve already completed your trial a few weeks ago, please complete the mem…" at bounding box center [463, 137] width 340 height 23
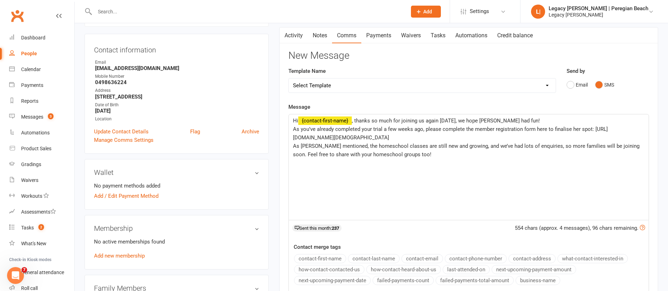
click at [541, 145] on span "As Lucas mentioned, the homeschool classes are still new and growing, and we’ve…" at bounding box center [467, 150] width 348 height 15
drag, startPoint x: 345, startPoint y: 145, endPoint x: 279, endPoint y: 146, distance: 65.5
click at [279, 146] on div "Activity Notes Comms Payments Waivers Tasks Automations Credit balance Payments…" at bounding box center [468, 192] width 379 height 331
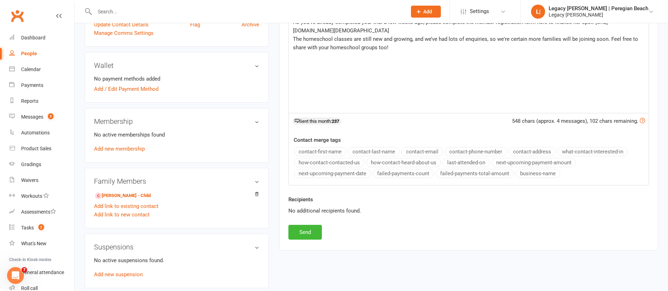
scroll to position [171, 0]
click at [311, 232] on button "Send" at bounding box center [304, 231] width 33 height 15
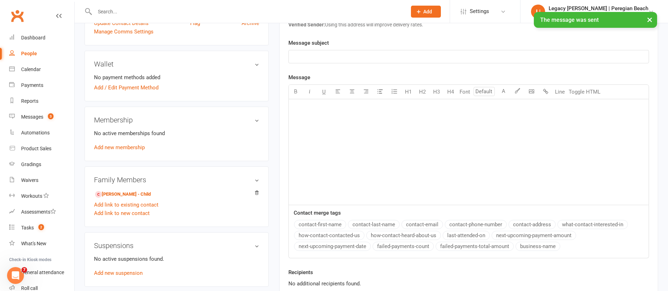
scroll to position [0, 0]
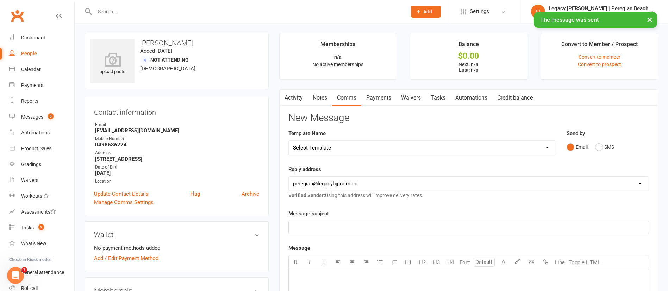
click at [292, 95] on link "Activity" at bounding box center [293, 98] width 28 height 16
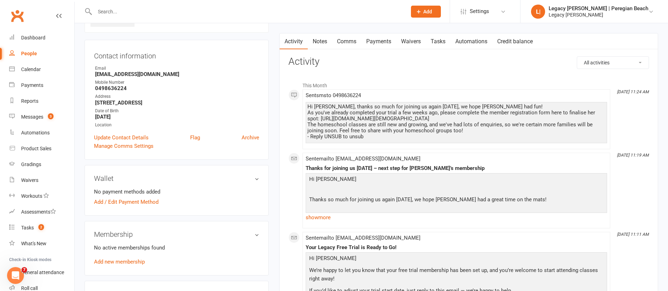
scroll to position [52, 0]
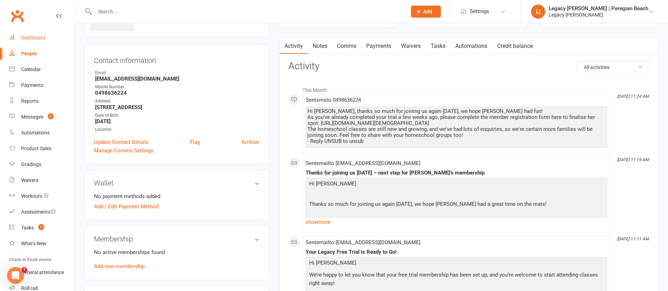
click at [43, 34] on link "Dashboard" at bounding box center [41, 38] width 65 height 16
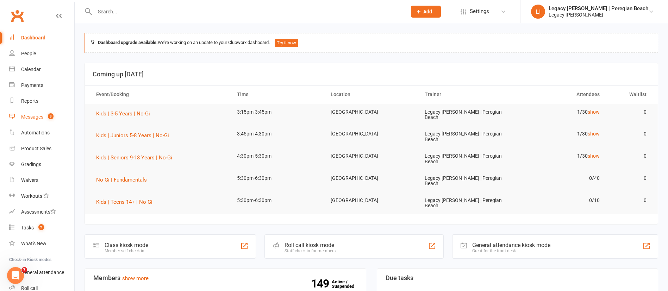
click at [29, 114] on div "Messages" at bounding box center [32, 117] width 22 height 6
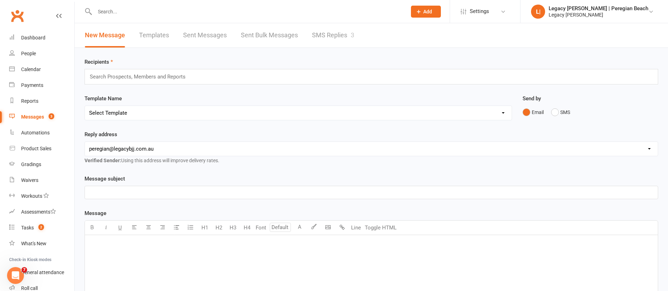
click at [340, 28] on link "SMS Replies 3" at bounding box center [333, 35] width 42 height 24
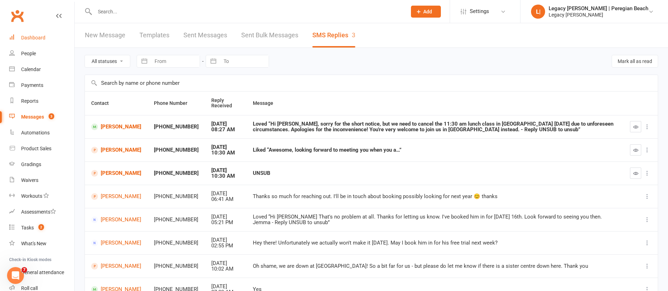
click at [23, 31] on link "Dashboard" at bounding box center [41, 38] width 65 height 16
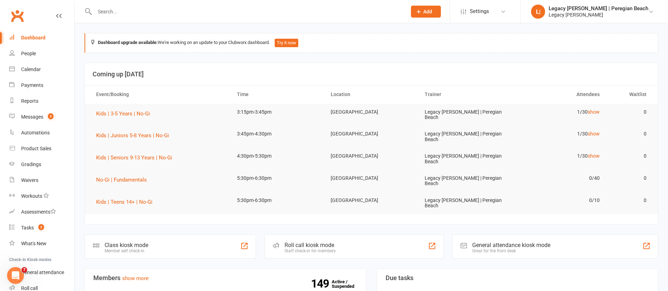
click at [129, 12] on input "text" at bounding box center [247, 12] width 309 height 10
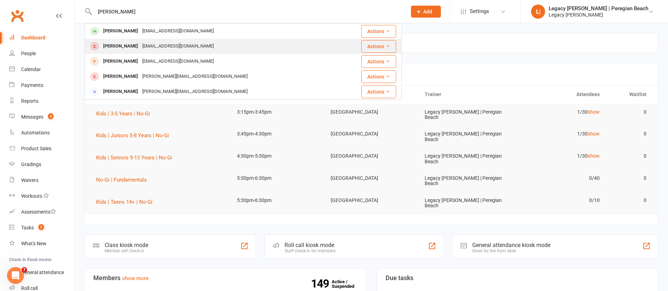
type input "sophia"
click at [132, 44] on div "Sophia McCullough" at bounding box center [120, 46] width 39 height 10
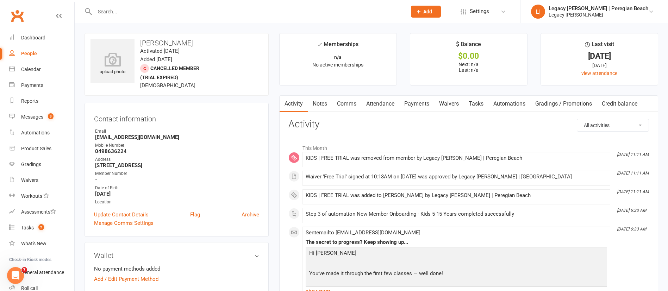
click at [384, 106] on link "Attendance" at bounding box center [380, 104] width 38 height 16
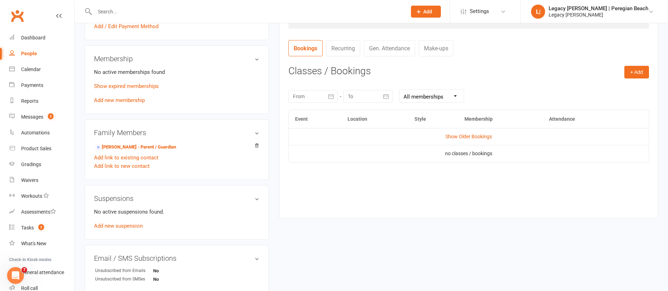
scroll to position [254, 0]
click at [636, 70] on button "+ Add" at bounding box center [636, 71] width 25 height 13
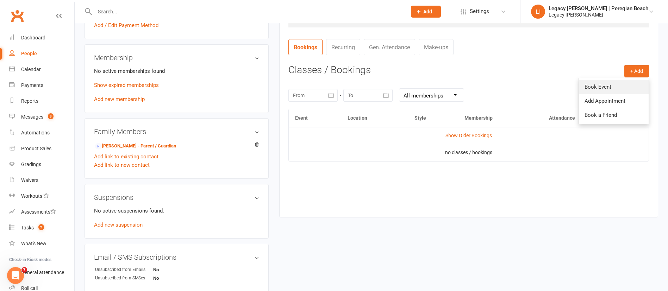
click at [593, 88] on link "Book Event" at bounding box center [614, 87] width 70 height 14
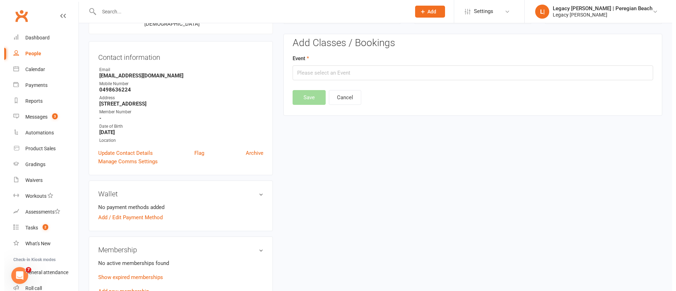
scroll to position [60, 0]
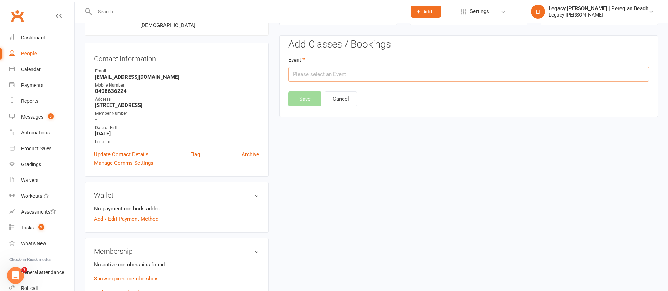
click at [385, 75] on input "text" at bounding box center [468, 74] width 360 height 15
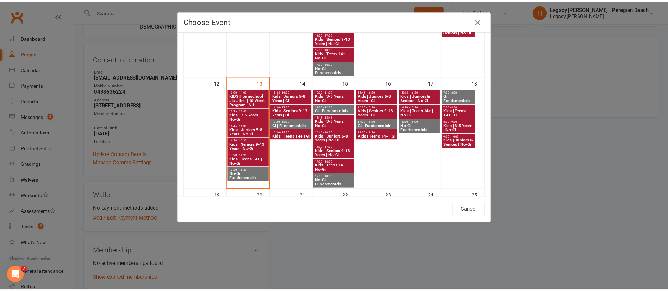
scroll to position [234, 0]
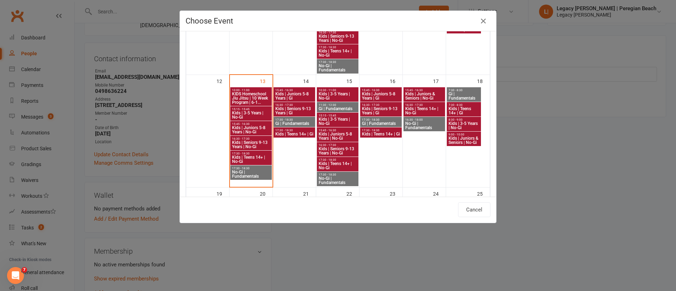
click at [241, 97] on span "KIDS Homeschool Jiu Jitsu | 10 Week Program | 6-1..." at bounding box center [251, 98] width 39 height 13
type input "KIDS Homeschool Jiu Jitsu | 10 Week Program | 6-1... - Oct 13, 2025 10:00:00 AM"
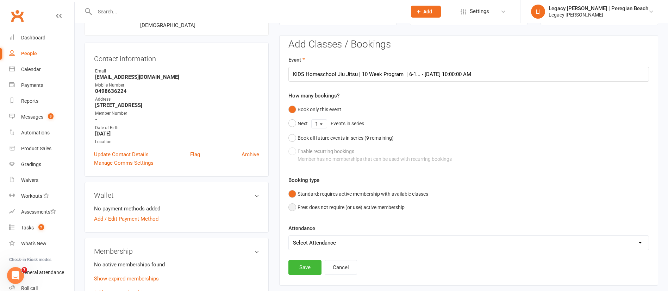
click at [390, 212] on button "Free: does not require (or use) active membership" at bounding box center [346, 207] width 116 height 13
click at [306, 263] on button "Save" at bounding box center [304, 267] width 33 height 15
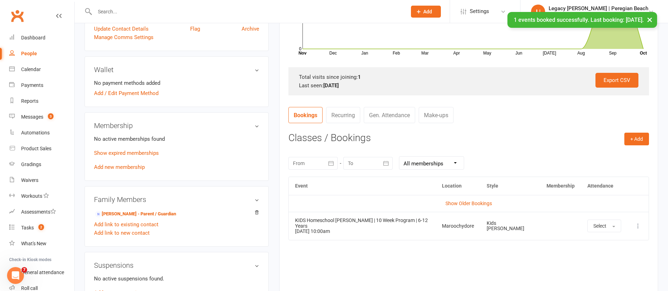
scroll to position [207, 0]
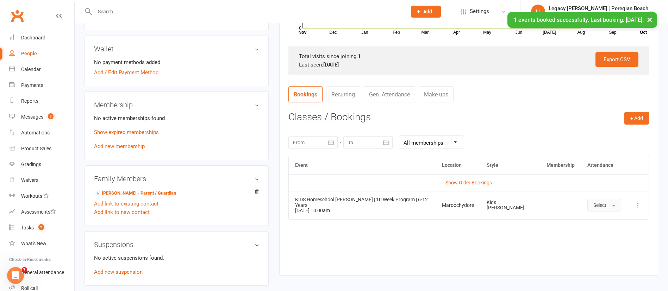
click at [609, 205] on button "Select" at bounding box center [604, 205] width 34 height 13
click at [600, 223] on link "Attended" at bounding box center [622, 221] width 70 height 14
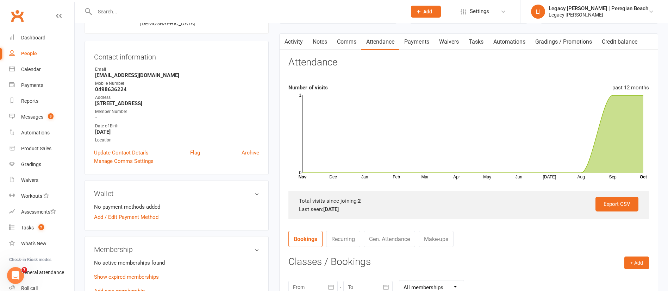
scroll to position [0, 0]
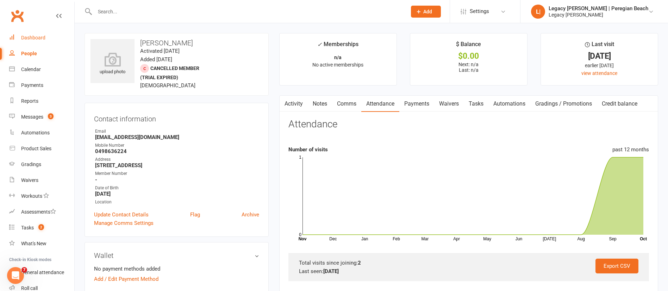
click at [40, 36] on div "Dashboard" at bounding box center [33, 38] width 24 height 6
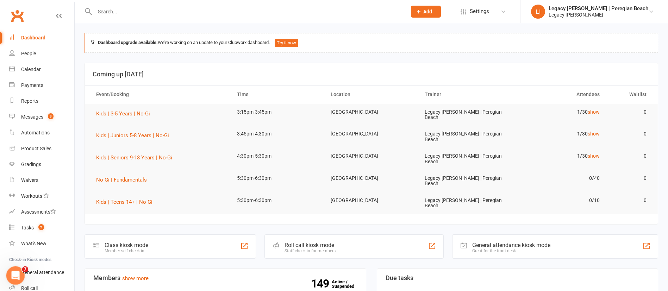
click at [10, 269] on div "Open Intercom Messenger" at bounding box center [14, 274] width 23 height 23
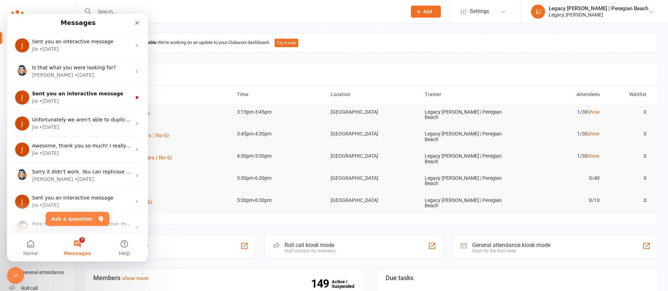
click at [234, 67] on header "Coming up [DATE]" at bounding box center [371, 74] width 573 height 23
click at [136, 24] on icon "Close" at bounding box center [137, 23] width 6 height 6
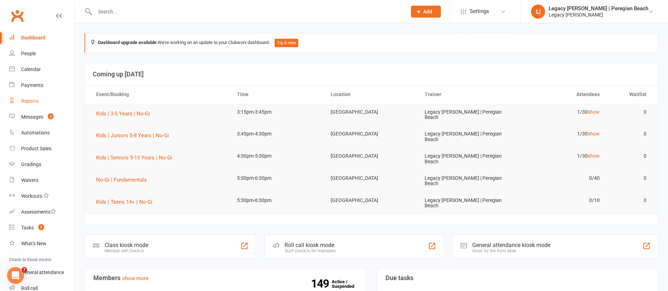
click at [35, 97] on link "Reports" at bounding box center [41, 101] width 65 height 16
select select "100"
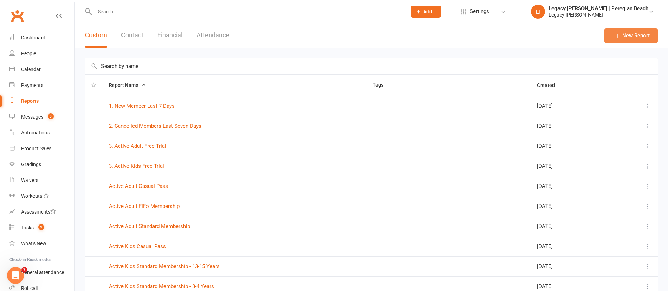
click at [631, 38] on link "New Report" at bounding box center [631, 35] width 54 height 15
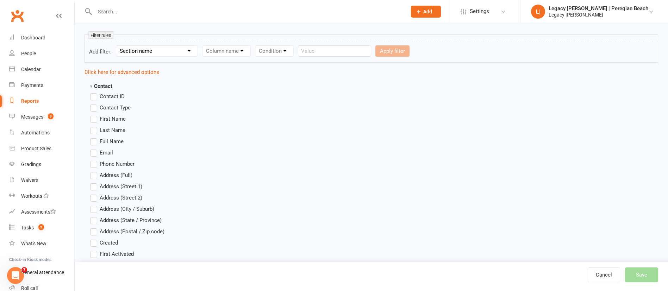
scroll to position [117, 0]
type input "fairplay"
click at [166, 48] on select "Section name Contact Attendance Aggregate Payment Booking Waitlist Attendees Ca…" at bounding box center [156, 50] width 81 height 11
select select "12"
click at [117, 45] on select "Section name Contact Attendance Aggregate Payment Booking Waitlist Attendees Ca…" at bounding box center [156, 50] width 81 height 11
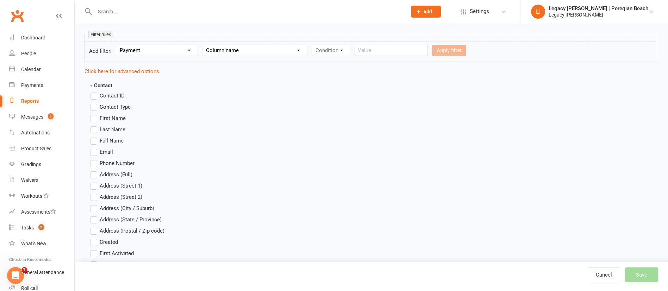
click at [261, 54] on select "Column name Payment Status Payment Due Date Payment Amount Payment Amount (afte…" at bounding box center [254, 50] width 105 height 11
select select "4"
click at [203, 45] on select "Column name Payment Status Payment Due Date Payment Amount Payment Amount (afte…" at bounding box center [254, 50] width 105 height 11
click at [363, 54] on select "Condition Is Is not Less than Greater than Less than or equal to Greater than o…" at bounding box center [347, 50] width 71 height 11
click at [313, 45] on select "Condition Is Is not Less than Greater than Less than or equal to Greater than o…" at bounding box center [347, 50] width 71 height 11
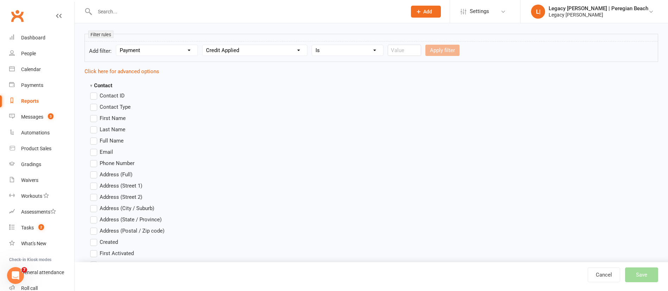
click at [414, 53] on input "number" at bounding box center [404, 50] width 33 height 11
click at [353, 48] on select "Condition Is Is not Less than Greater than Less than or equal to Greater than o…" at bounding box center [347, 50] width 71 height 11
select select "7"
click at [313, 45] on select "Condition Is Is not Less than Greater than Less than or equal to Greater than o…" at bounding box center [347, 50] width 71 height 11
click at [408, 51] on button "Apply filter" at bounding box center [405, 50] width 34 height 11
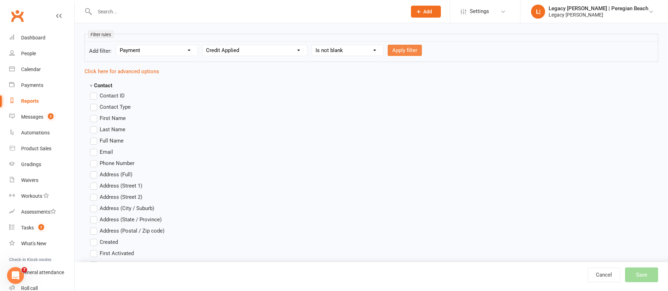
select select
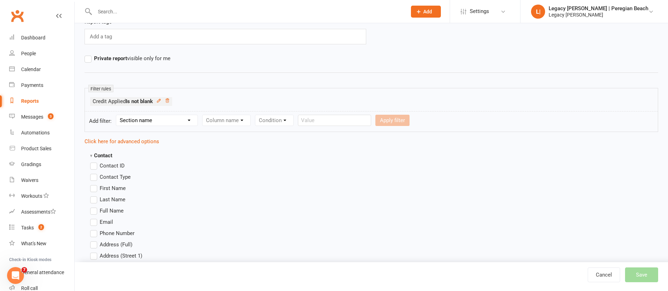
scroll to position [67, 0]
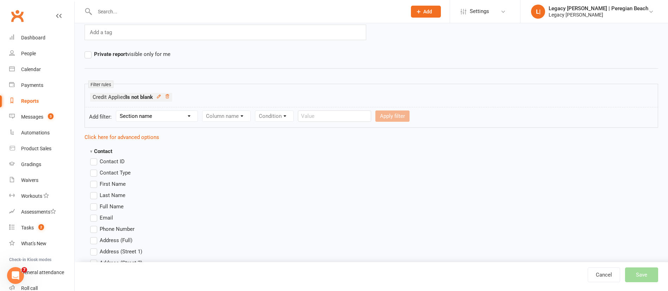
click at [116, 207] on span "Full Name" at bounding box center [112, 205] width 24 height 7
click at [95, 202] on input "Full Name" at bounding box center [92, 202] width 5 height 0
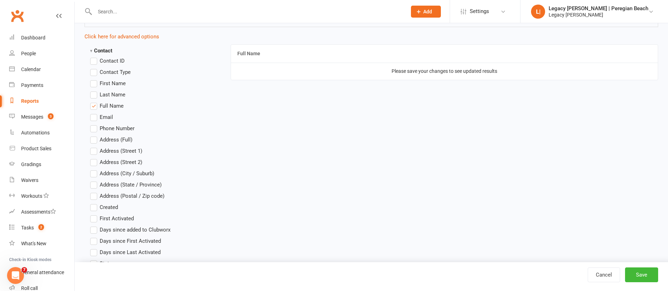
scroll to position [171, 0]
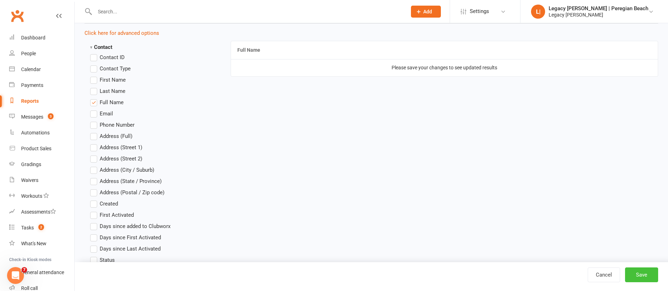
click at [646, 282] on button "Save" at bounding box center [641, 275] width 33 height 15
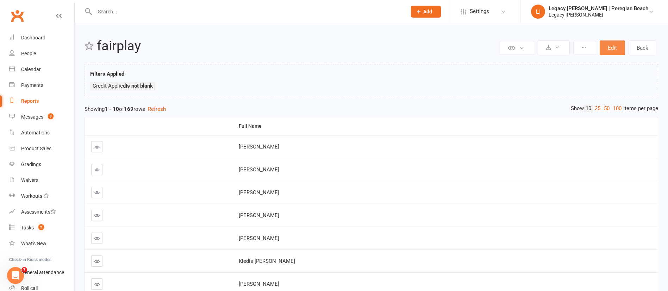
click at [617, 48] on button "Edit" at bounding box center [611, 47] width 25 height 15
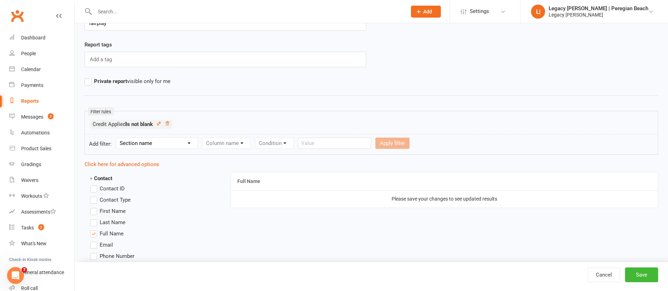
scroll to position [56, 0]
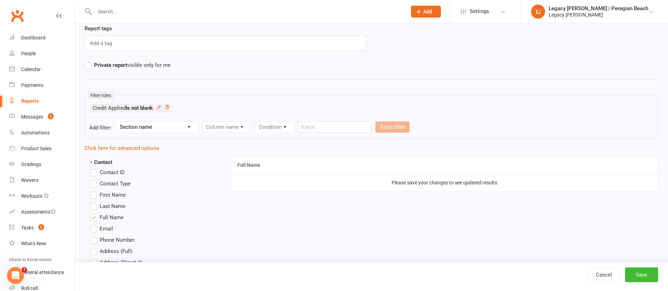
click at [184, 129] on select "Section name Contact Attendance Aggregate Payment Booking Waitlist Attendees Ca…" at bounding box center [156, 127] width 81 height 11
select select "12"
click at [117, 122] on select "Section name Contact Attendance Aggregate Payment Booking Waitlist Attendees Ca…" at bounding box center [156, 127] width 81 height 11
click at [251, 126] on select "Column name Payment Status Payment Due Date Payment Amount Payment Amount (afte…" at bounding box center [254, 127] width 105 height 11
select select "4"
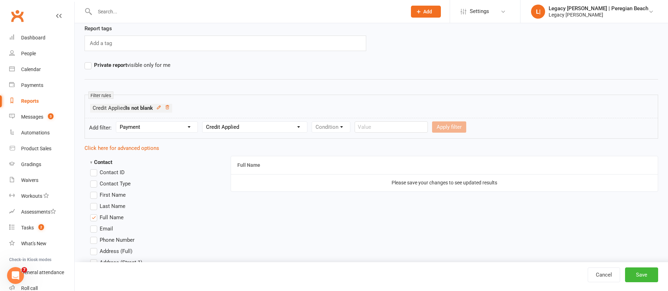
click at [203, 122] on select "Column name Payment Status Payment Due Date Payment Amount Payment Amount (afte…" at bounding box center [254, 127] width 105 height 11
click at [371, 131] on select "Condition Is Is not Less than Greater than Less than or equal to Greater than o…" at bounding box center [347, 127] width 71 height 11
click at [518, 107] on ul "Credit Applied Is not blank" at bounding box center [371, 110] width 562 height 12
click at [162, 128] on select "Section name Contact Attendance Aggregate Payment Booking Waitlist Attendees Ca…" at bounding box center [156, 127] width 81 height 11
click at [251, 77] on hr at bounding box center [370, 79] width 573 height 8
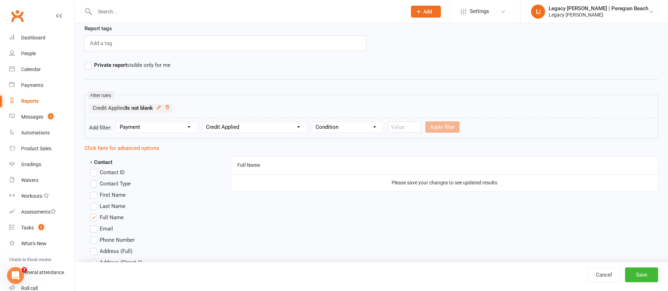
click at [174, 127] on select "Section name Contact Attendance Aggregate Payment Booking Waitlist Attendees Ca…" at bounding box center [156, 127] width 81 height 11
select select "11"
click at [117, 122] on select "Section name Contact Attendance Aggregate Payment Booking Waitlist Attendees Ca…" at bounding box center [156, 127] width 81 height 11
click at [248, 131] on select "Column name Membership ID Membership Name Membership Category Membership Start …" at bounding box center [270, 127] width 137 height 11
select select "29"
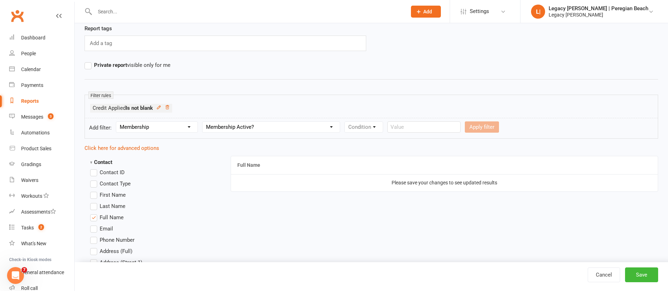
click at [203, 122] on select "Column name Membership ID Membership Name Membership Category Membership Start …" at bounding box center [270, 127] width 137 height 11
click at [366, 130] on select "Condition Is Is not Is blank Is not blank" at bounding box center [366, 127] width 43 height 11
select select "0"
click at [346, 122] on select "Condition Is Is not Is blank Is not blank" at bounding box center [366, 127] width 43 height 11
click at [419, 130] on select "Value Yes No" at bounding box center [408, 126] width 29 height 11
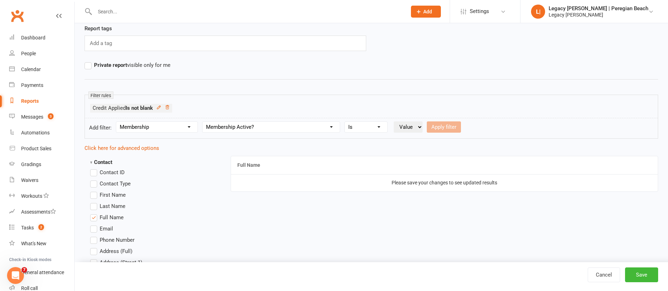
select select "true"
click at [395, 121] on select "Value Yes No" at bounding box center [408, 126] width 29 height 11
click at [452, 127] on button "Apply filter" at bounding box center [444, 126] width 34 height 11
select select
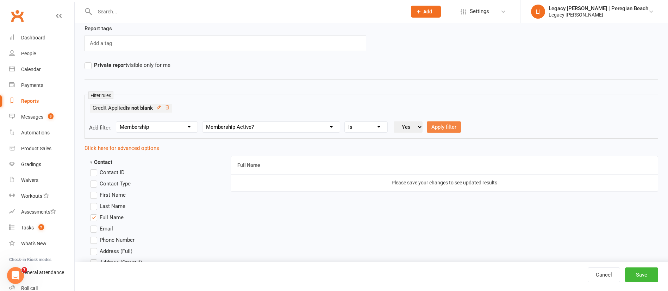
select select
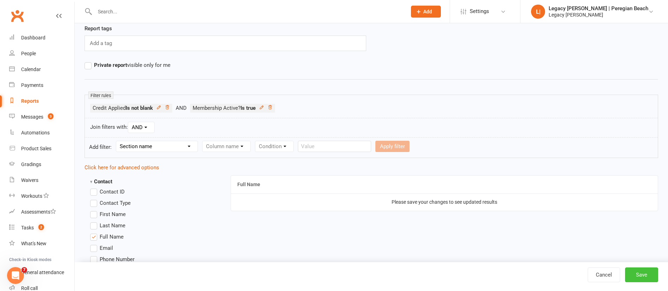
click at [651, 279] on button "Save" at bounding box center [641, 275] width 33 height 15
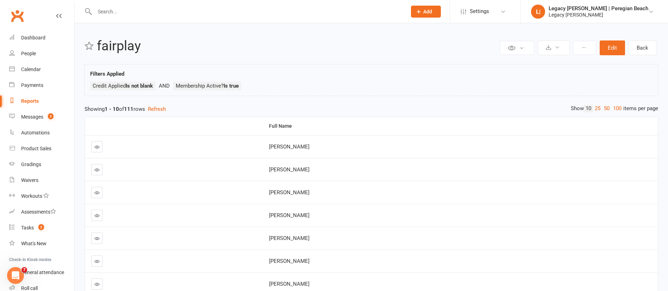
click at [99, 149] on icon at bounding box center [96, 146] width 5 height 5
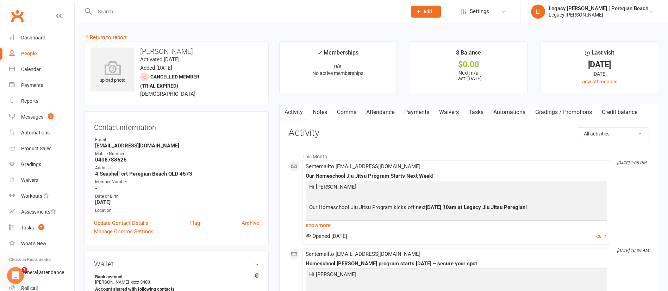
click at [625, 117] on link "Credit balance" at bounding box center [619, 112] width 45 height 16
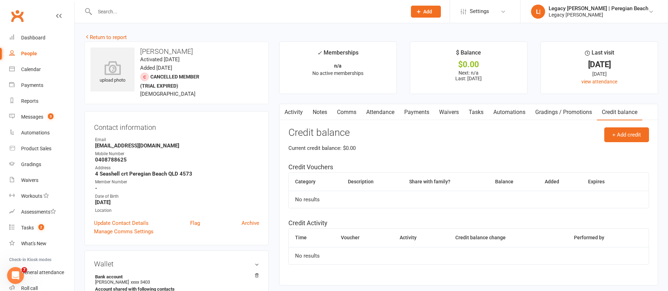
click at [414, 105] on link "Payments" at bounding box center [416, 112] width 35 height 16
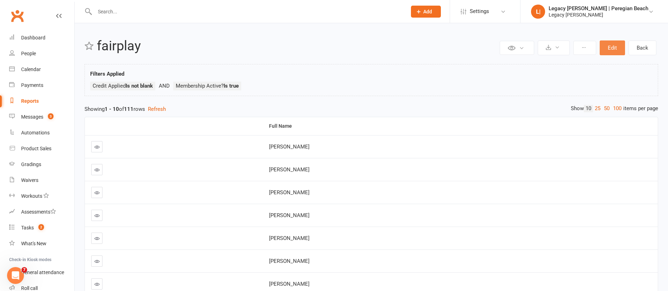
click at [622, 50] on button "Edit" at bounding box center [611, 47] width 25 height 15
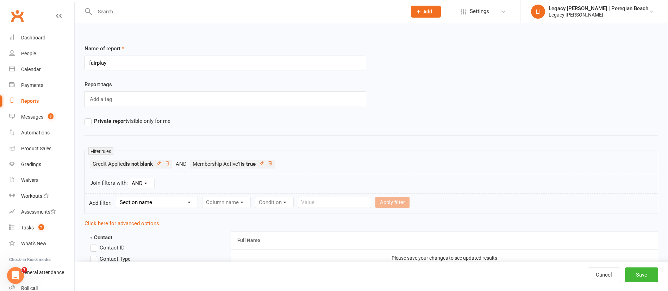
click at [177, 202] on select "Section name Contact Attendance Aggregate Payment Booking Waitlist Attendees Ca…" at bounding box center [156, 202] width 81 height 11
click at [117, 197] on select "Section name Contact Attendance Aggregate Payment Booking Waitlist Attendees Ca…" at bounding box center [156, 202] width 81 height 11
click at [163, 203] on select "Section name Contact Attendance Aggregate Payment Booking Waitlist Attendees Ca…" at bounding box center [156, 202] width 81 height 11
select select "20"
click at [117, 197] on select "Section name Contact Attendance Aggregate Payment Booking Waitlist Attendees Ca…" at bounding box center [156, 202] width 81 height 11
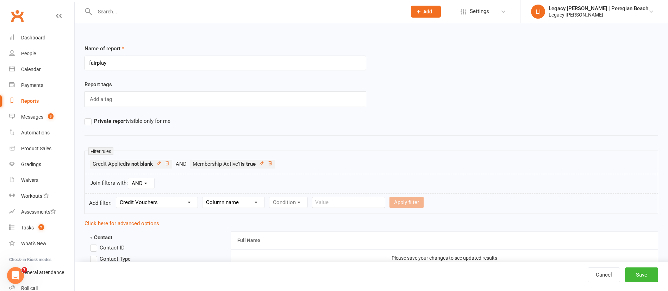
click at [254, 205] on select "Column name Category Reference Number Description Total Value Current Balance S…" at bounding box center [233, 202] width 62 height 11
select select "0"
click at [203, 197] on select "Column name Category Reference Number Description Total Value Current Balance S…" at bounding box center [233, 202] width 62 height 11
click at [322, 202] on select "Condition Equals Does not equal Contains Does not contain Is blank or does not …" at bounding box center [309, 202] width 81 height 11
select select "0"
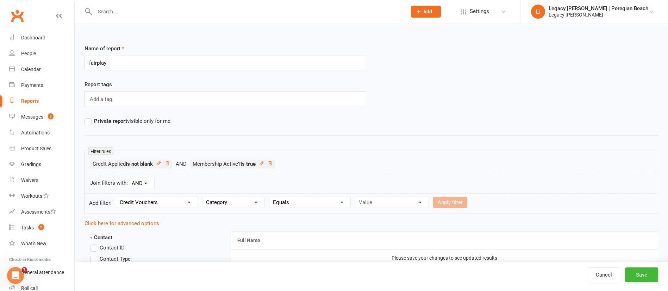
click at [271, 197] on select "Condition Equals Does not equal Contains Does not contain Is blank or does not …" at bounding box center [309, 202] width 81 height 11
click at [398, 206] on select "Value General Gift Certificate PlayOn/FairPlay Voucher Sponsorship" at bounding box center [391, 202] width 73 height 11
select select "2"
click at [356, 197] on select "Value General Gift Certificate PlayOn/FairPlay Voucher Sponsorship" at bounding box center [391, 202] width 73 height 11
click at [169, 165] on icon at bounding box center [167, 163] width 4 height 4
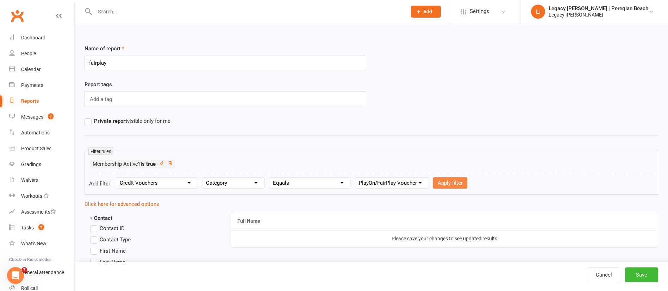
click at [458, 186] on button "Apply filter" at bounding box center [450, 182] width 34 height 11
select select
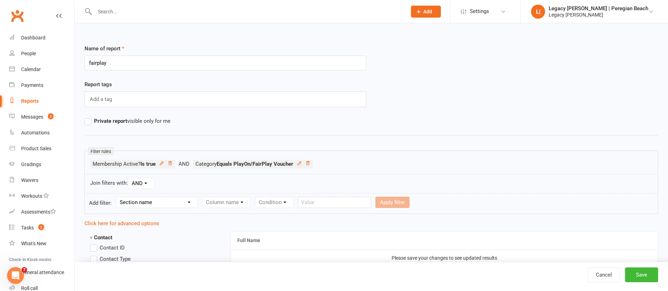
click at [176, 205] on select "Section name Contact Attendance Aggregate Payment Booking Waitlist Attendees Ca…" at bounding box center [156, 202] width 81 height 11
click at [392, 138] on hr at bounding box center [370, 135] width 573 height 8
click at [646, 278] on button "Save" at bounding box center [641, 275] width 33 height 15
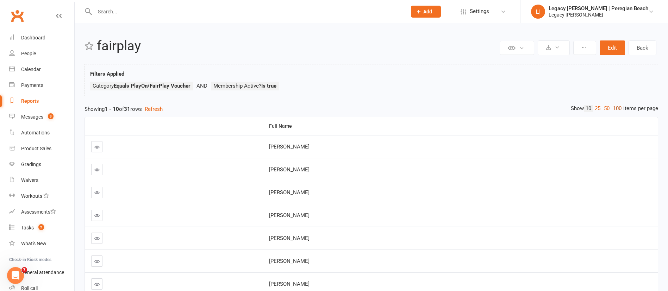
click at [618, 110] on link "100" at bounding box center [617, 108] width 12 height 7
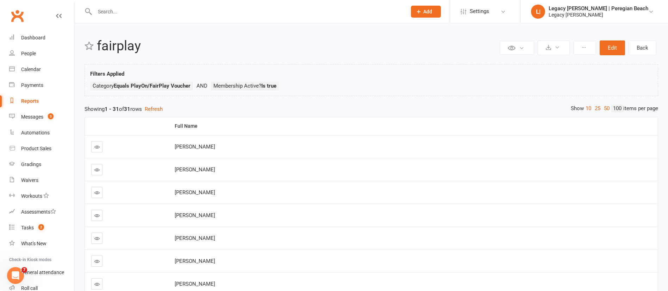
click at [98, 146] on icon at bounding box center [96, 146] width 5 height 5
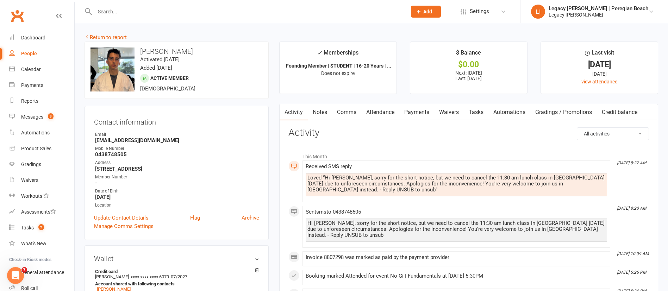
click at [617, 112] on link "Credit balance" at bounding box center [619, 112] width 45 height 16
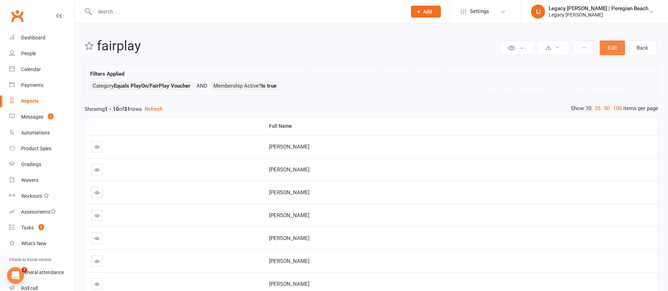
click at [616, 51] on button "Edit" at bounding box center [611, 47] width 25 height 15
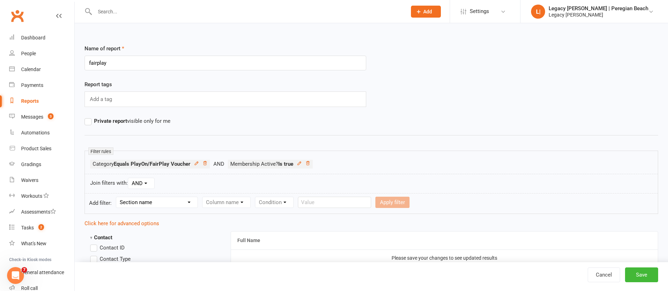
click at [140, 198] on select "Section name Contact Attendance Aggregate Payment Booking Waitlist Attendees Ca…" at bounding box center [156, 202] width 81 height 11
select select "20"
click at [117, 197] on select "Section name Contact Attendance Aggregate Payment Booking Waitlist Attendees Ca…" at bounding box center [156, 202] width 81 height 11
click at [220, 202] on select "Column name Category Reference Number Description Total Value Current Balance S…" at bounding box center [233, 202] width 62 height 11
select select "7"
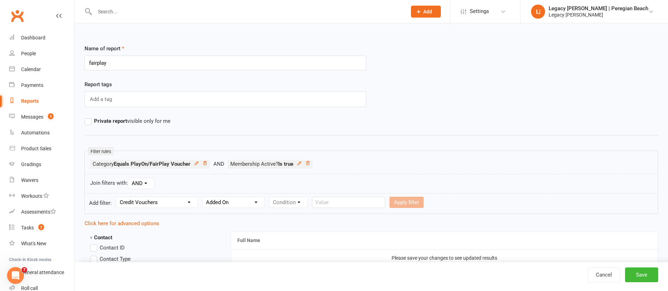
click at [203, 197] on select "Column name Category Reference Number Description Total Value Current Balance S…" at bounding box center [233, 202] width 62 height 11
click at [297, 198] on select "Condition Is Is not Before After Before or on After or on Is blank Is not blank" at bounding box center [291, 202] width 44 height 11
click at [249, 205] on select "Column name Category Reference Number Description Total Value Current Balance S…" at bounding box center [233, 202] width 62 height 11
click at [203, 197] on select "Column name Category Reference Number Description Total Value Current Balance S…" at bounding box center [233, 202] width 62 height 11
click at [286, 204] on select "Condition Is Is not Before After Before or on After or on Is blank Is not blank" at bounding box center [291, 202] width 44 height 11
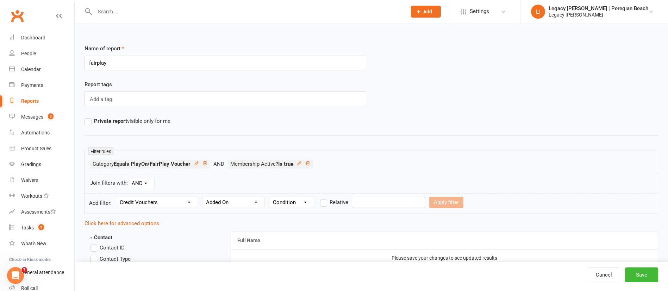
select select "5"
click at [271, 197] on select "Condition Is Is not Before After Before or on After or on Is blank Is not blank" at bounding box center [291, 202] width 44 height 11
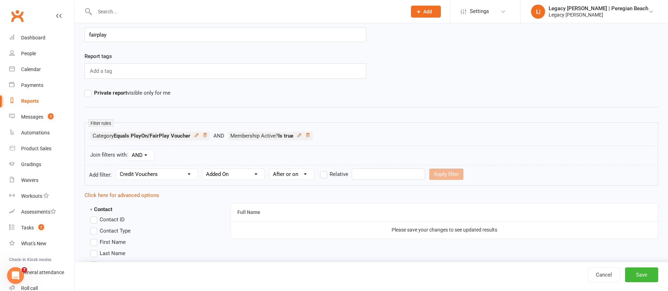
click at [383, 172] on input "text" at bounding box center [388, 174] width 73 height 11
click at [365, 192] on icon "button" at bounding box center [363, 191] width 5 height 6
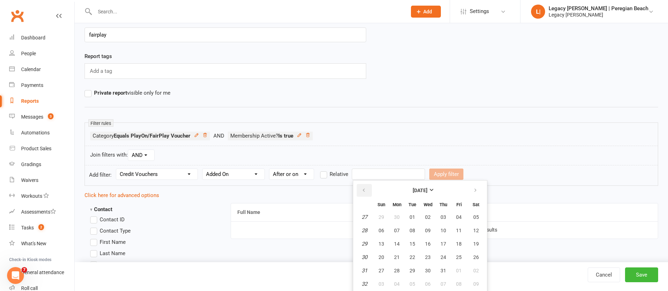
click at [365, 192] on icon "button" at bounding box center [363, 191] width 5 height 6
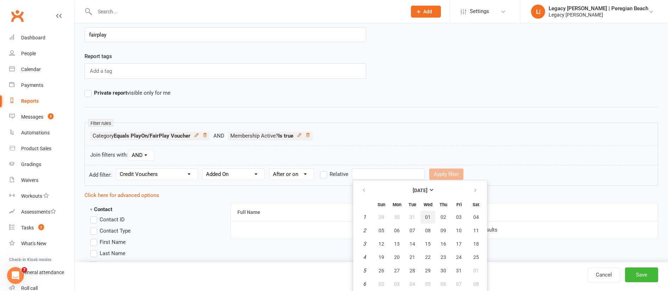
click at [421, 216] on button "01" at bounding box center [427, 217] width 15 height 13
type input "01 Jan 2025"
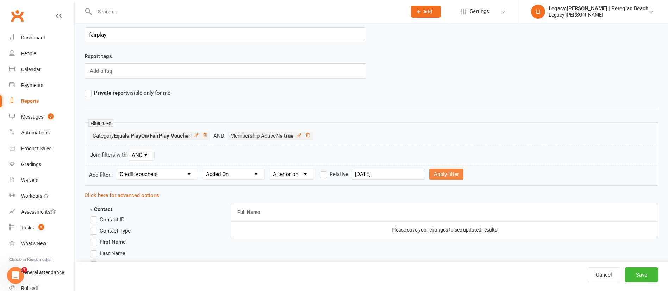
click at [433, 170] on button "Apply filter" at bounding box center [446, 174] width 34 height 11
select select
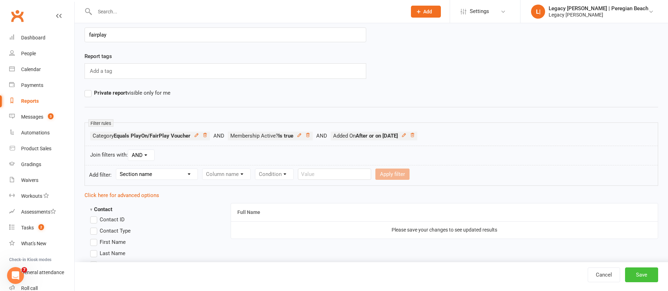
click at [640, 273] on button "Save" at bounding box center [641, 275] width 33 height 15
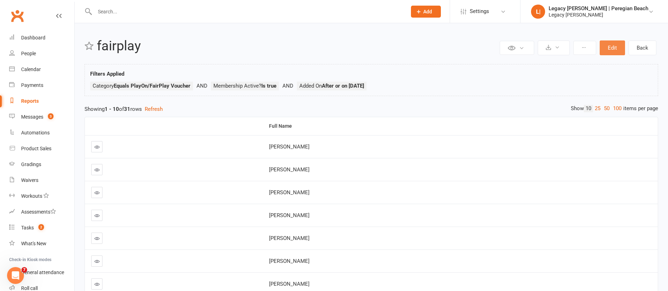
click at [612, 47] on button "Edit" at bounding box center [611, 47] width 25 height 15
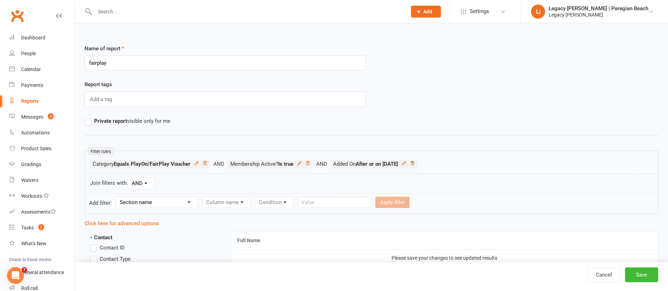
click at [415, 163] on icon at bounding box center [412, 163] width 5 height 5
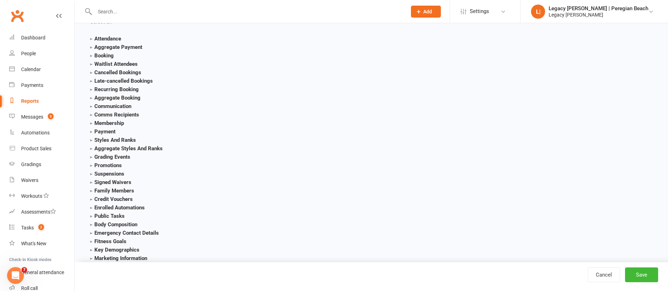
scroll to position [807, 0]
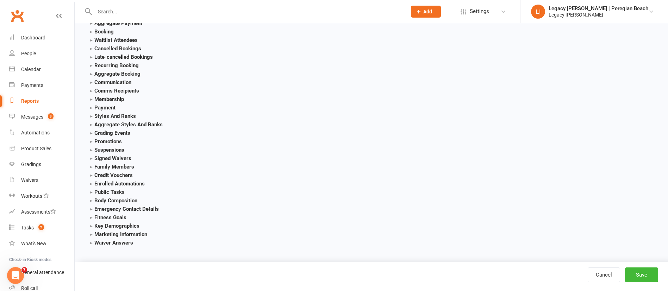
click at [92, 106] on strong "Payment" at bounding box center [102, 108] width 25 height 6
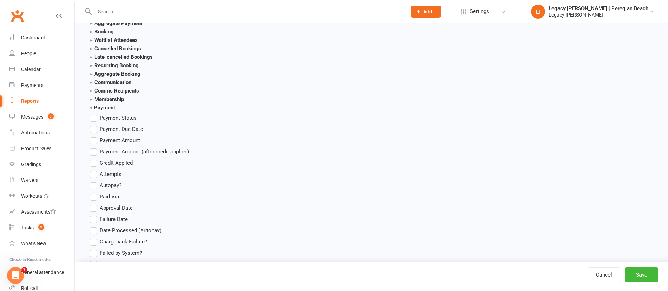
click at [105, 161] on span "Credit Applied" at bounding box center [116, 162] width 33 height 7
click at [95, 159] on input "Credit Applied" at bounding box center [92, 159] width 5 height 0
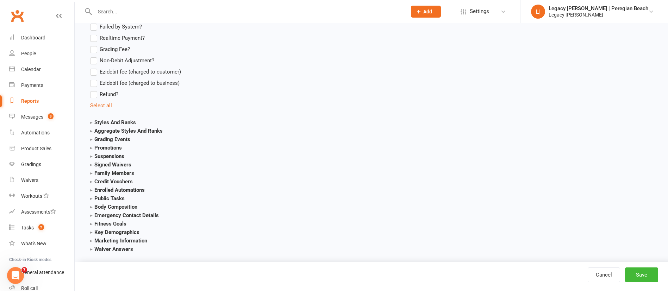
scroll to position [1040, 0]
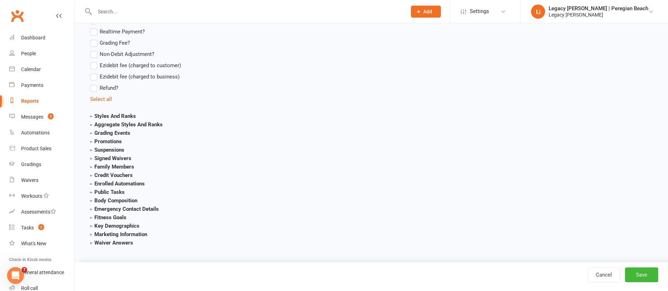
click at [95, 177] on strong "Credit Vouchers" at bounding box center [111, 175] width 43 height 6
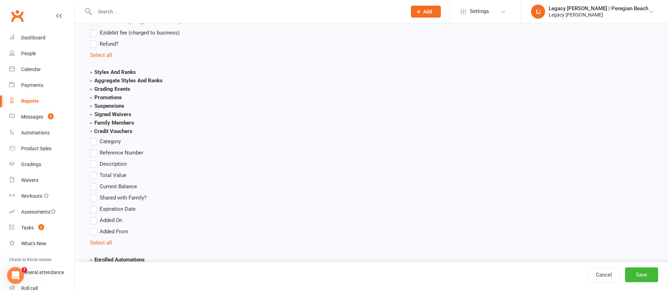
scroll to position [1088, 0]
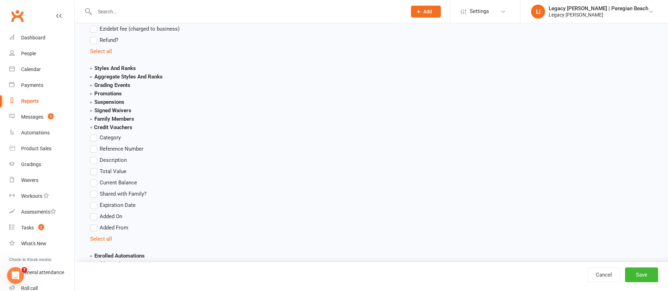
click at [103, 211] on ul "Category Reference Number Description Total Value Current Balance Shared with F…" at bounding box center [152, 188] width 124 height 110
click at [103, 214] on span "Added On" at bounding box center [111, 215] width 23 height 7
click at [95, 212] on input "Added On" at bounding box center [92, 212] width 5 height 0
click at [647, 272] on button "Save" at bounding box center [641, 275] width 33 height 15
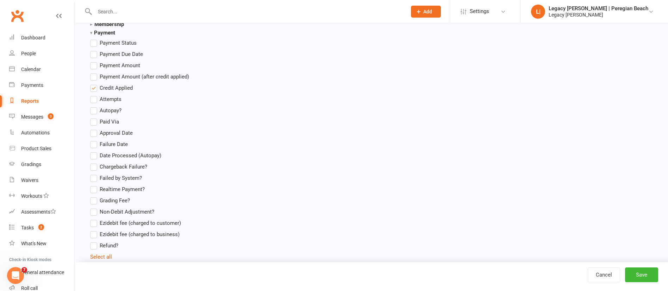
scroll to position [879, 0]
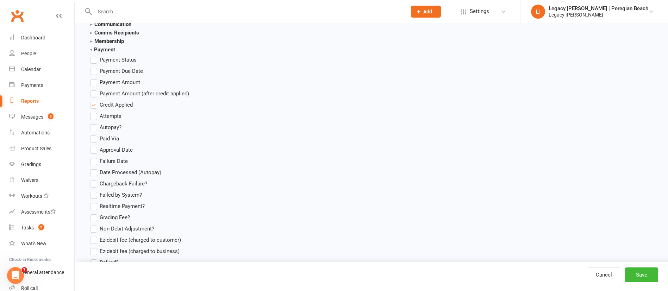
click at [119, 106] on span "Credit Applied" at bounding box center [116, 104] width 33 height 7
click at [95, 101] on input "Credit Applied" at bounding box center [92, 101] width 5 height 0
click at [647, 280] on button "Save" at bounding box center [641, 275] width 33 height 15
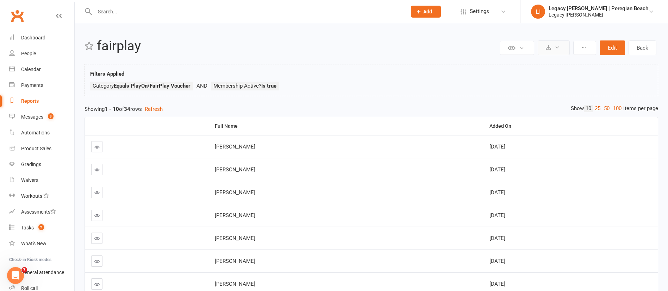
click at [565, 51] on button at bounding box center [553, 47] width 32 height 15
click at [535, 66] on link "Export to CSV" at bounding box center [532, 65] width 74 height 14
click at [616, 45] on button "Edit" at bounding box center [611, 47] width 25 height 15
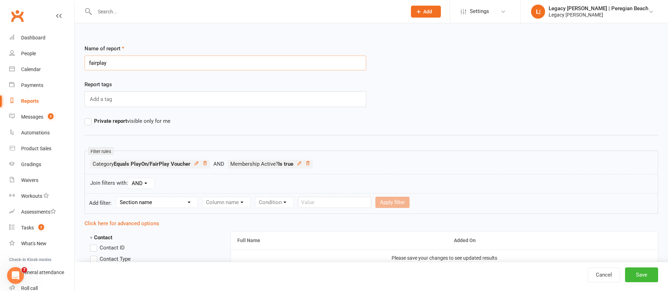
click at [139, 67] on input "fairplay" at bounding box center [225, 63] width 282 height 15
type input "FairPlay Vouchers Redeemed"
click at [310, 163] on icon at bounding box center [307, 163] width 5 height 5
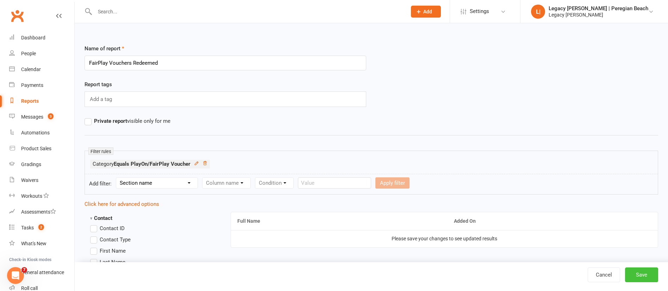
click at [639, 270] on button "Save" at bounding box center [641, 275] width 33 height 15
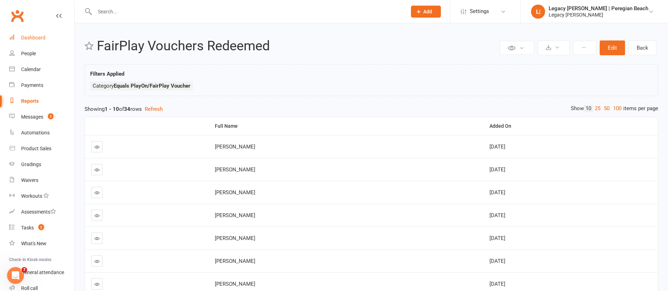
click at [34, 34] on link "Dashboard" at bounding box center [41, 38] width 65 height 16
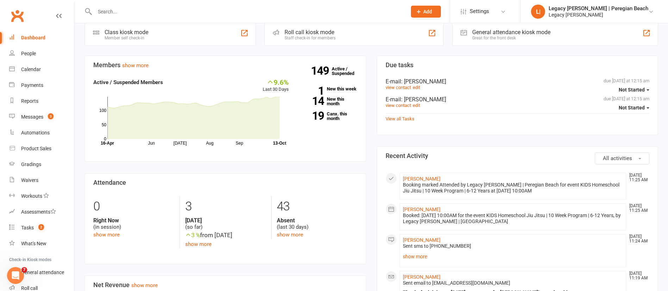
scroll to position [212, 0]
